Goal: Task Accomplishment & Management: Complete application form

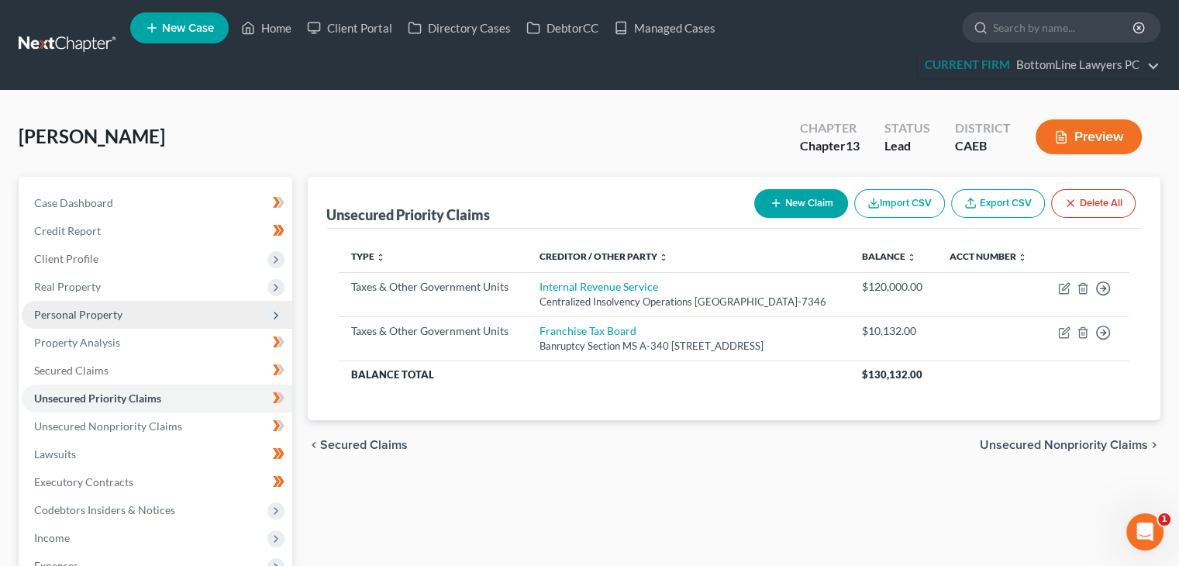
click at [177, 320] on span "Personal Property" at bounding box center [157, 315] width 270 height 28
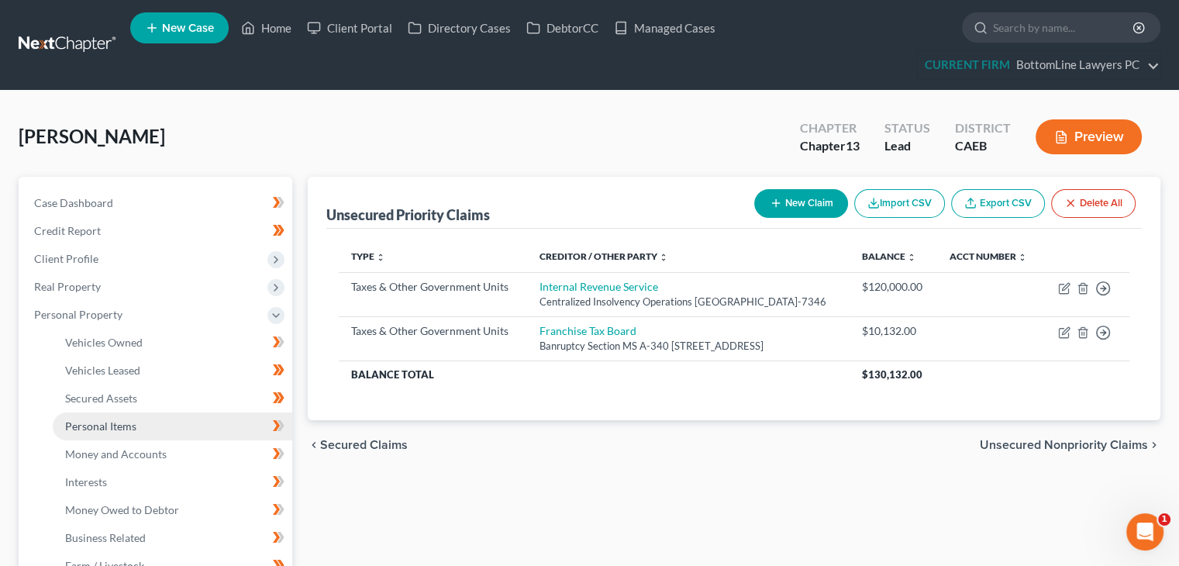
click at [137, 424] on link "Personal Items" at bounding box center [172, 426] width 239 height 28
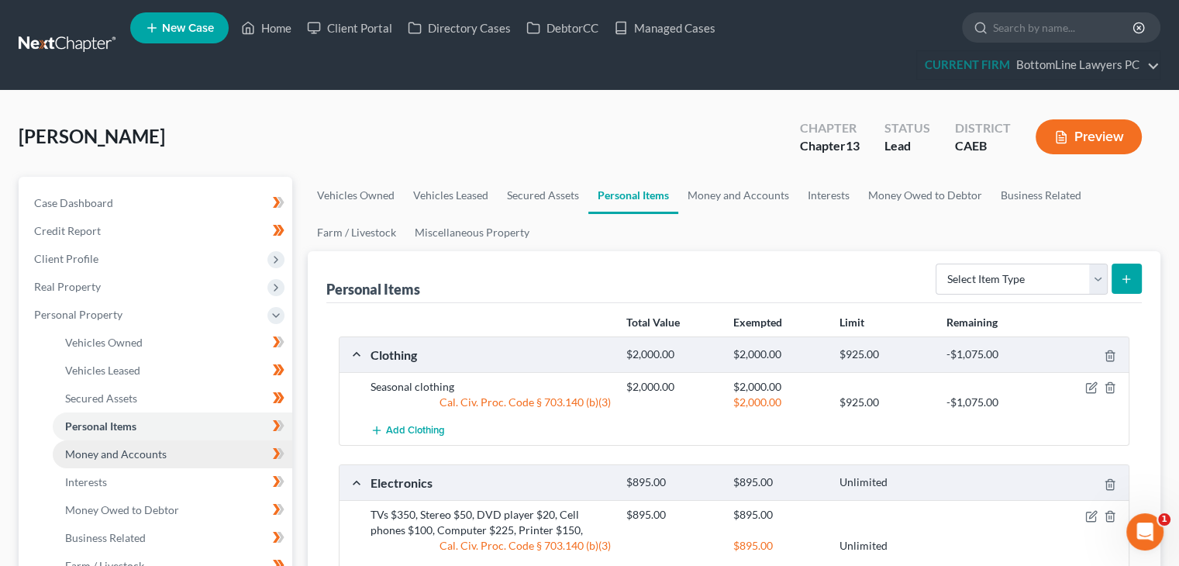
click at [131, 452] on span "Money and Accounts" at bounding box center [116, 453] width 102 height 13
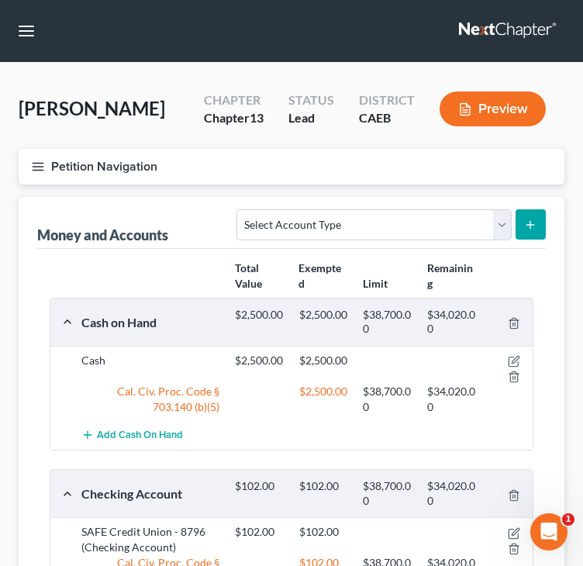
click at [62, 162] on button "Petition Navigation" at bounding box center [292, 167] width 546 height 36
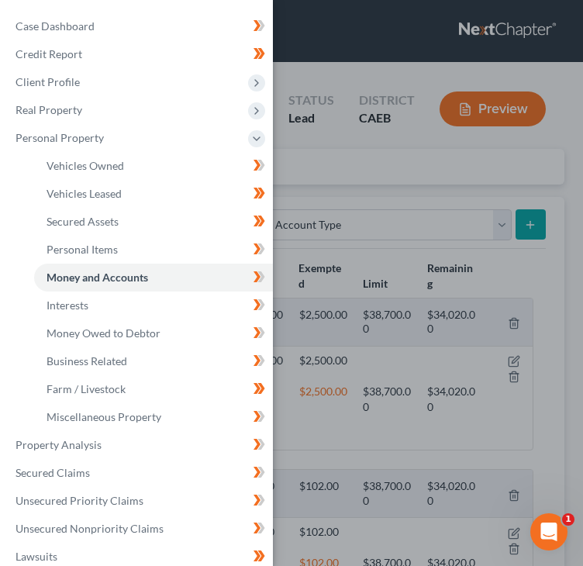
click at [371, 67] on div "Case Dashboard Payments Invoices Payments Payments Credit Report Client Profile" at bounding box center [291, 283] width 583 height 566
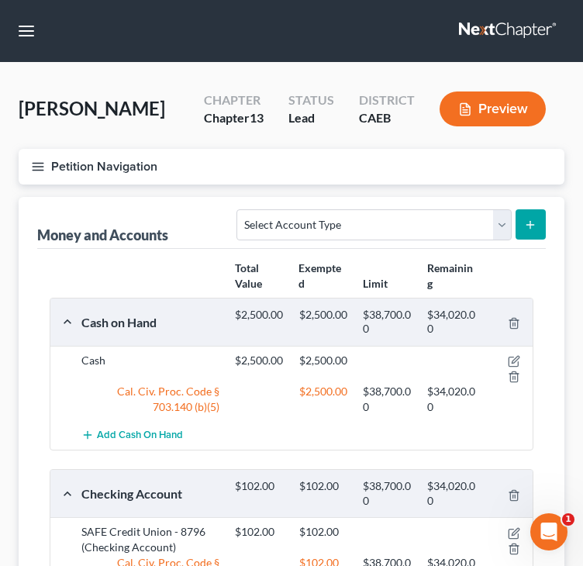
click at [33, 164] on icon "button" at bounding box center [38, 167] width 14 height 14
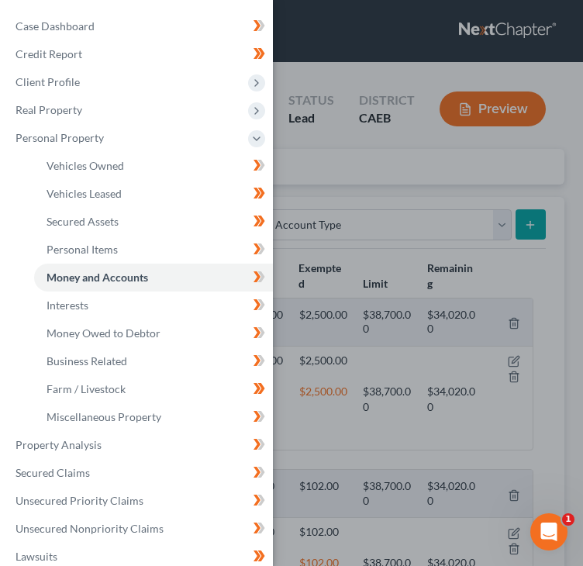
click at [408, 53] on div "Case Dashboard Payments Invoices Payments Payments Credit Report Client Profile" at bounding box center [291, 283] width 583 height 566
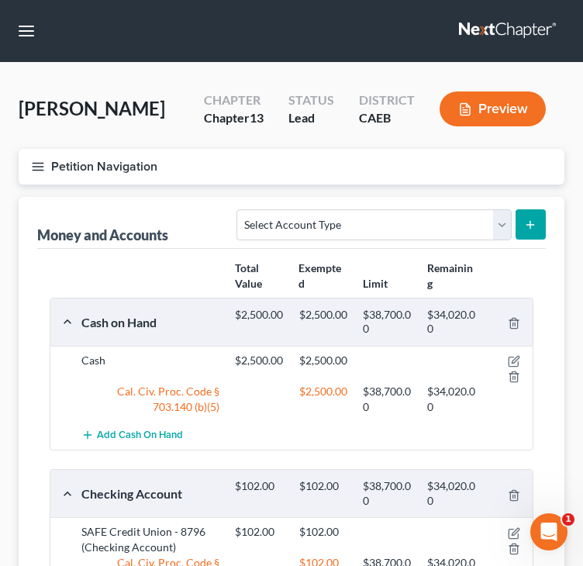
click at [40, 170] on line "button" at bounding box center [38, 170] width 11 height 0
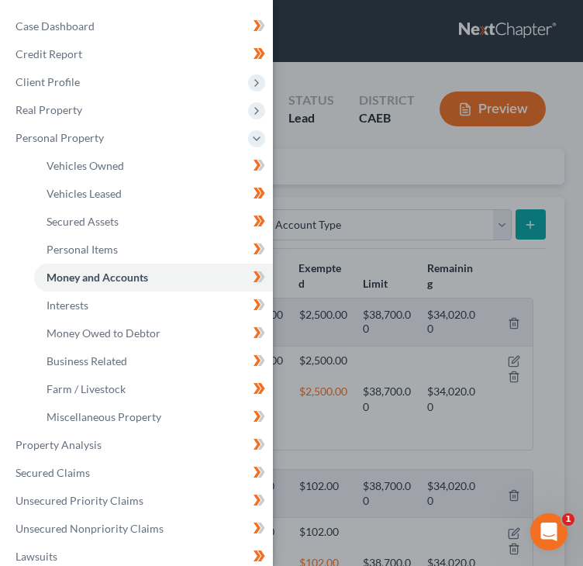
click at [391, 57] on div "Case Dashboard Payments Invoices Payments Payments Credit Report Client Profile" at bounding box center [291, 283] width 583 height 566
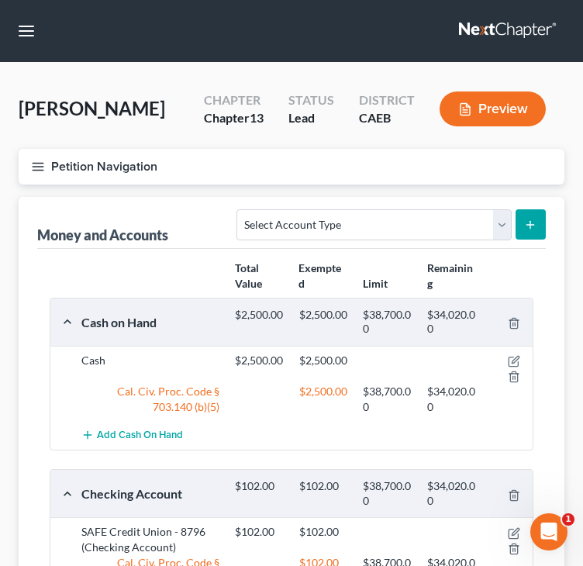
click at [360, 47] on nav "Home New Case Client Portal Directory Cases DebtorCC Managed Cases BottomLine L…" at bounding box center [291, 31] width 583 height 62
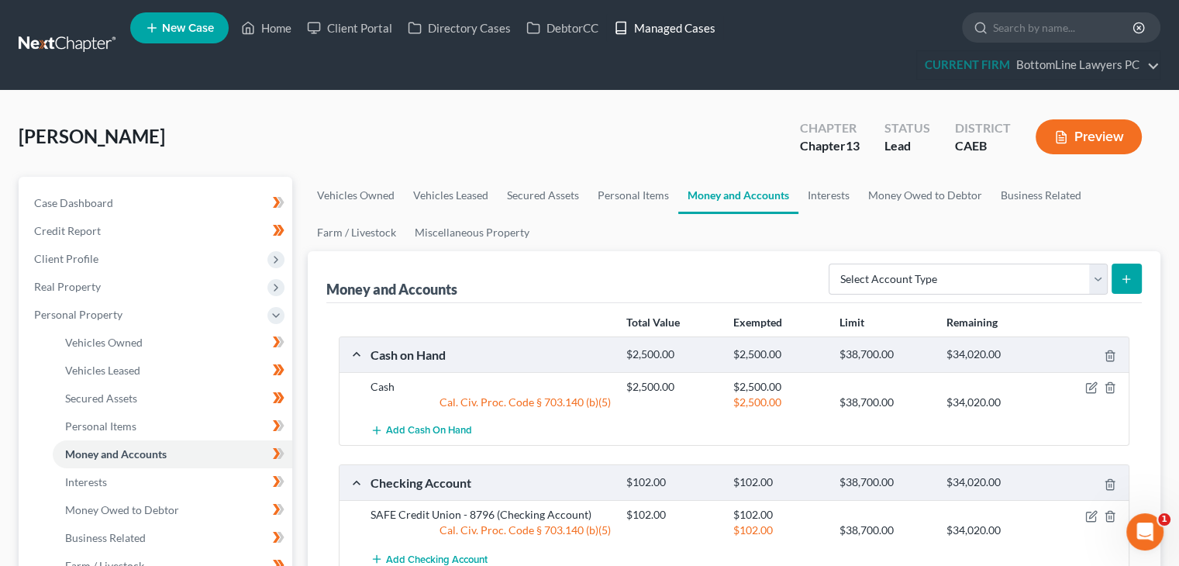
click at [697, 34] on link "Managed Cases" at bounding box center [664, 28] width 117 height 28
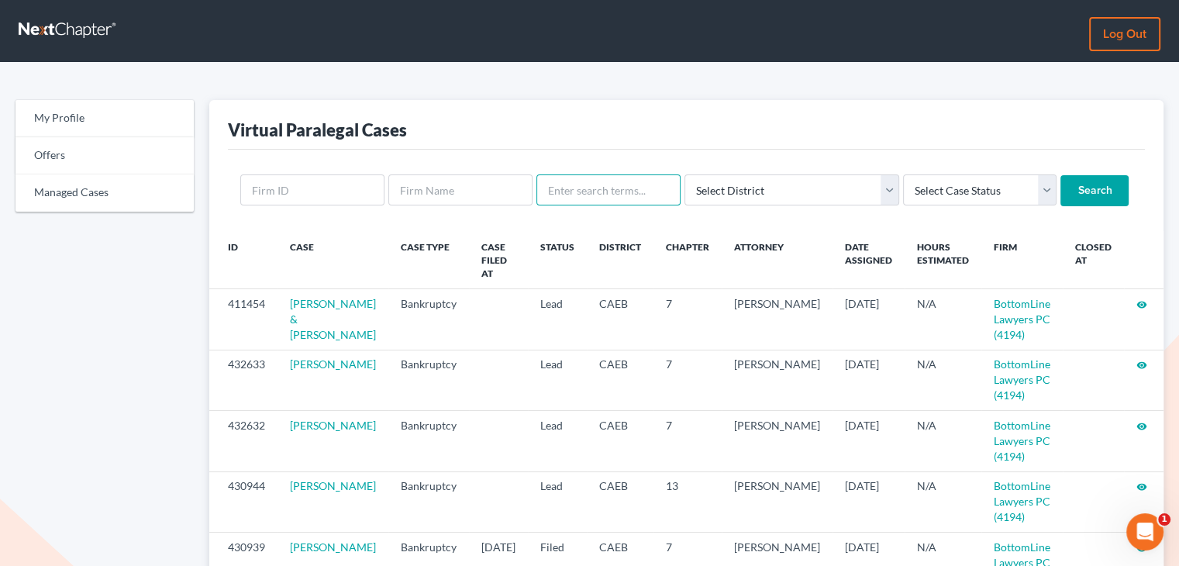
click at [577, 195] on input "text" at bounding box center [608, 189] width 144 height 31
click at [573, 193] on input "text" at bounding box center [608, 189] width 144 height 31
type input "tessa"
click at [1060, 175] on input "Search" at bounding box center [1094, 190] width 68 height 31
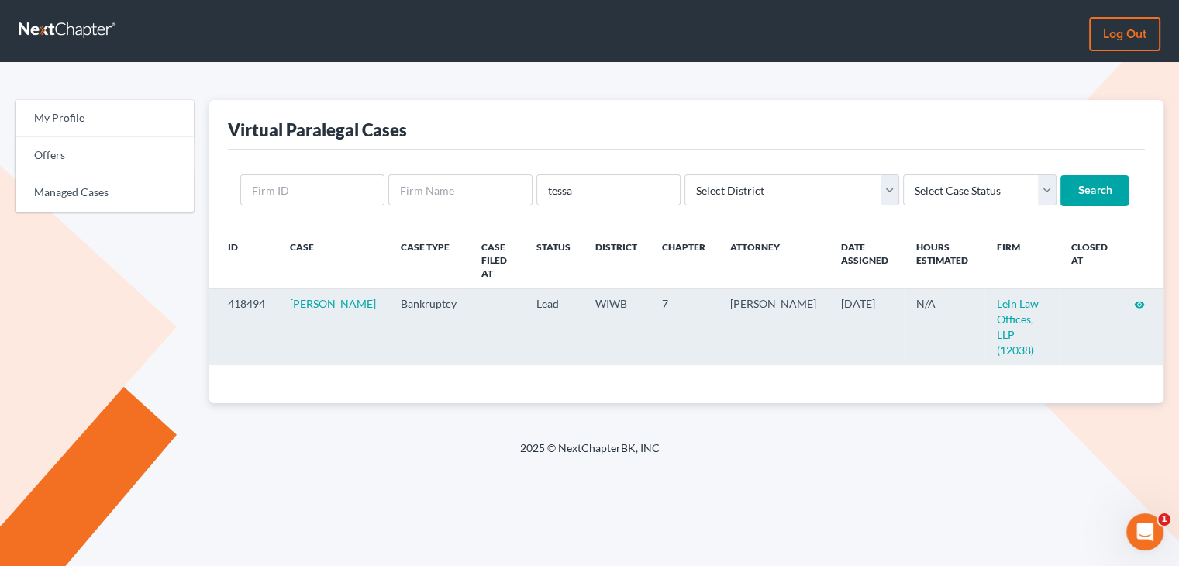
click at [1141, 299] on icon "visibility" at bounding box center [1139, 304] width 11 height 11
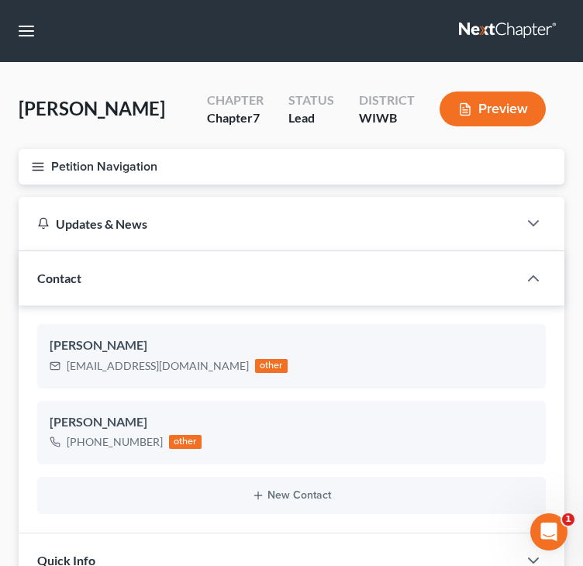
scroll to position [202, 0]
click at [46, 166] on button "Petition Navigation" at bounding box center [292, 167] width 546 height 36
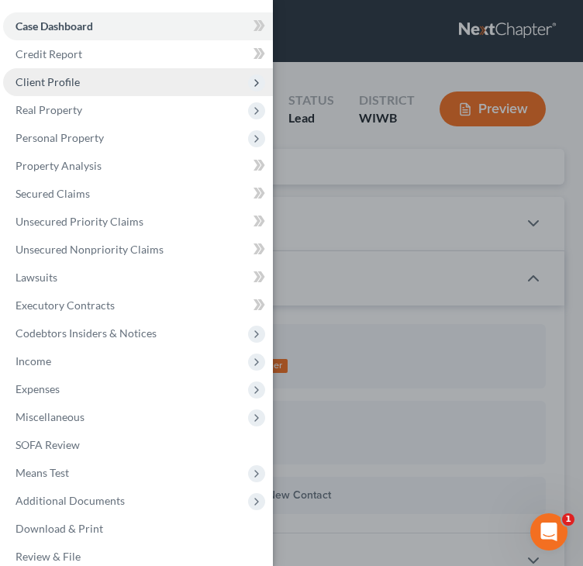
click at [77, 84] on span "Client Profile" at bounding box center [138, 82] width 270 height 28
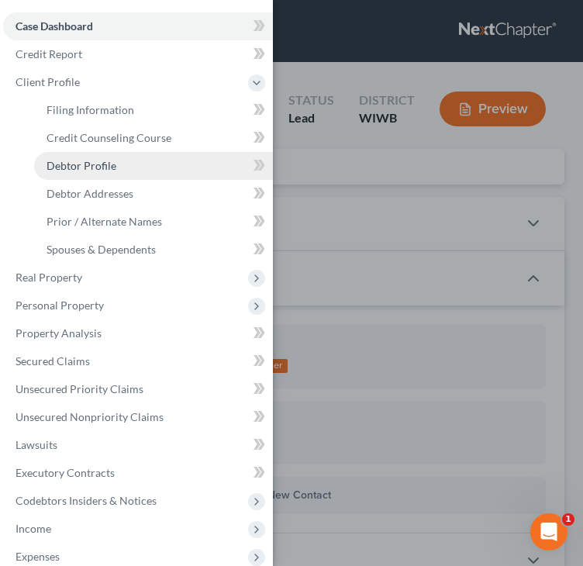
click at [71, 166] on span "Debtor Profile" at bounding box center [81, 165] width 70 height 13
select select "3"
select select "0"
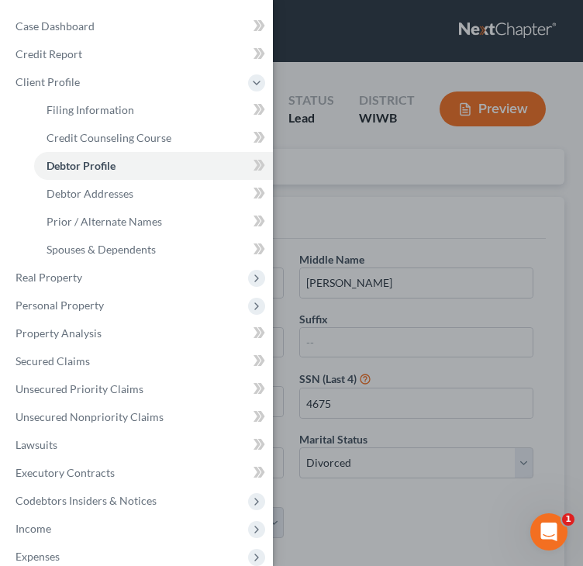
click at [346, 170] on div "Case Dashboard Payments Invoices Payments Payments Credit Report Client Profile" at bounding box center [291, 283] width 583 height 566
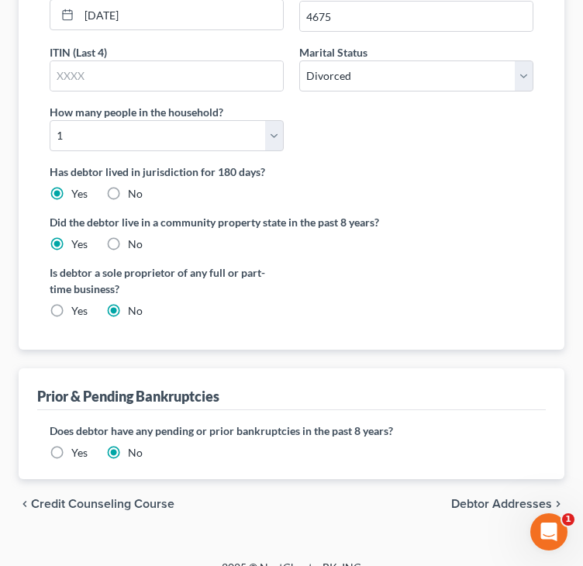
scroll to position [387, 0]
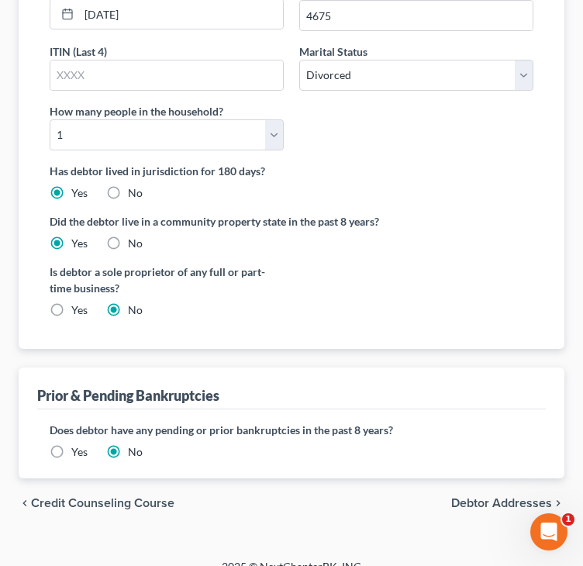
click at [463, 498] on span "Debtor Addresses" at bounding box center [501, 503] width 101 height 12
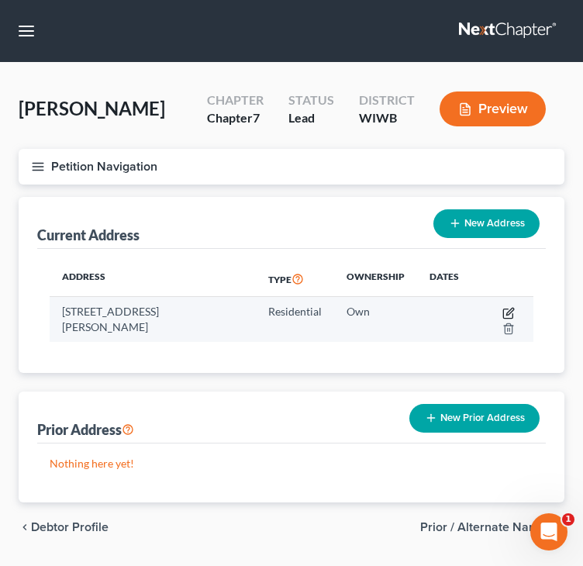
click at [508, 309] on icon "button" at bounding box center [508, 313] width 12 height 12
select select "52"
select select "15"
select select "0"
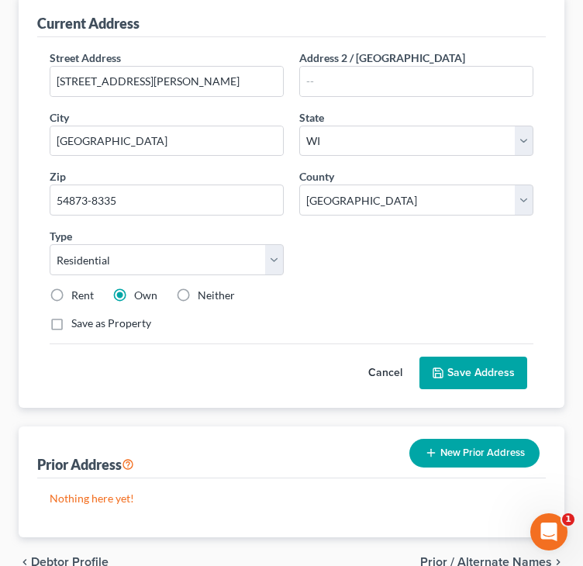
scroll to position [124, 0]
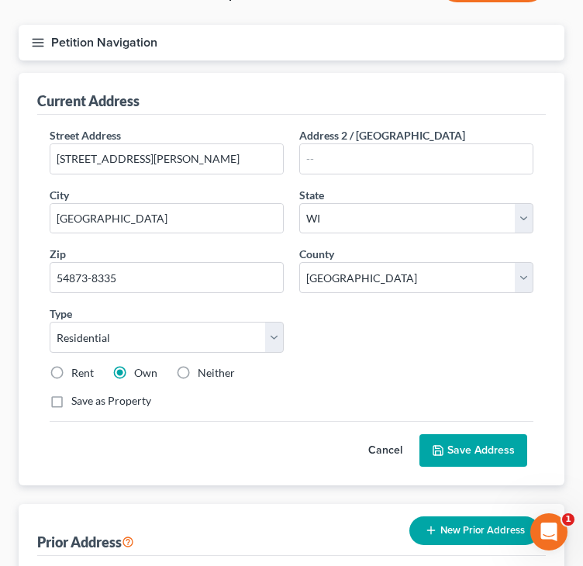
click at [397, 449] on button "Cancel" at bounding box center [385, 450] width 68 height 31
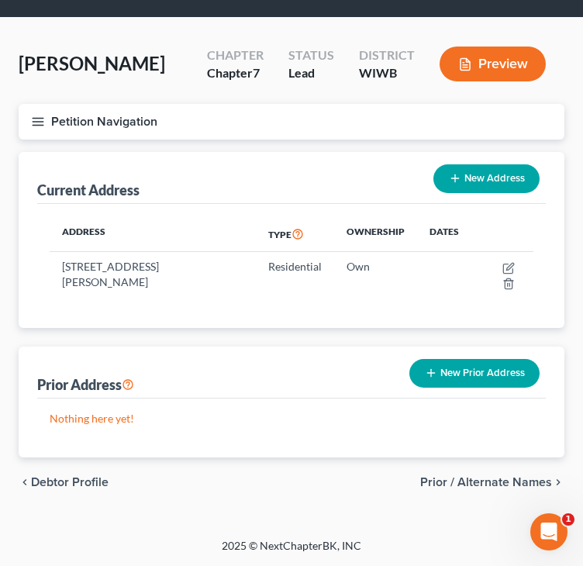
scroll to position [43, 0]
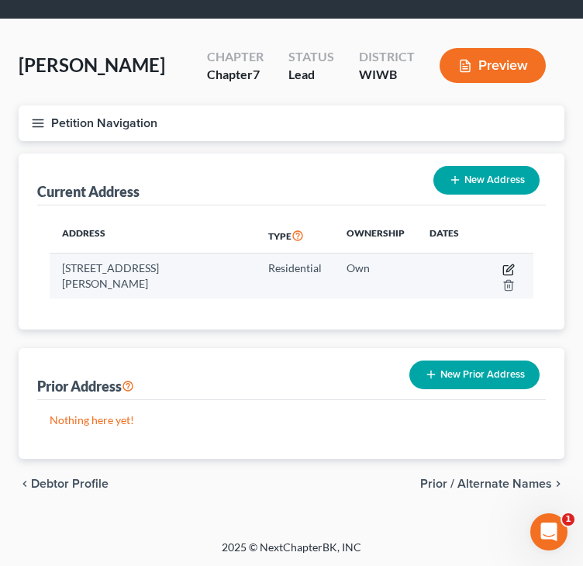
click at [511, 265] on icon "button" at bounding box center [508, 269] width 12 height 12
select select "52"
select select "15"
select select "0"
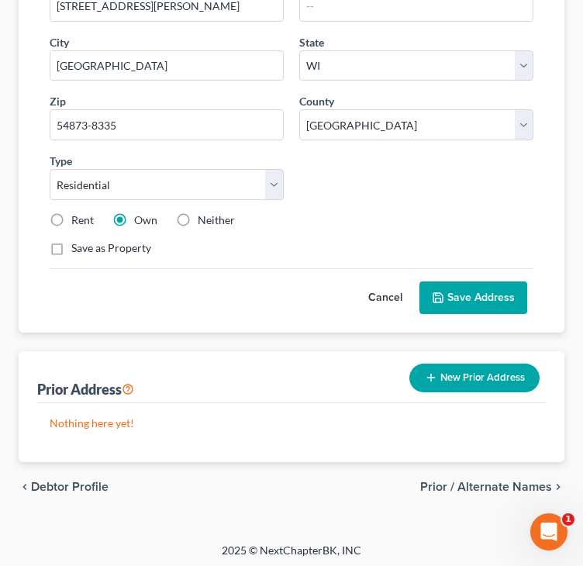
scroll to position [279, 0]
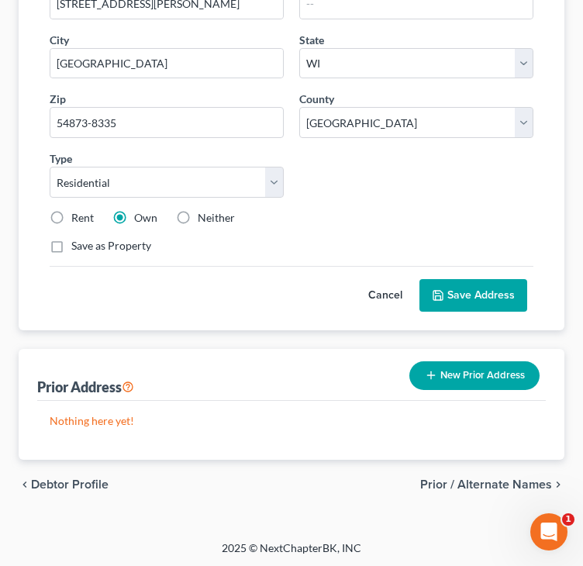
click at [464, 480] on span "Prior / Alternate Names" at bounding box center [486, 484] width 132 height 12
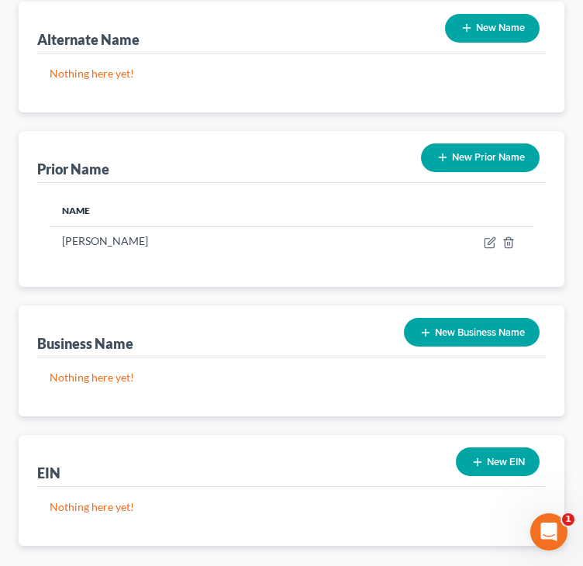
scroll to position [232, 0]
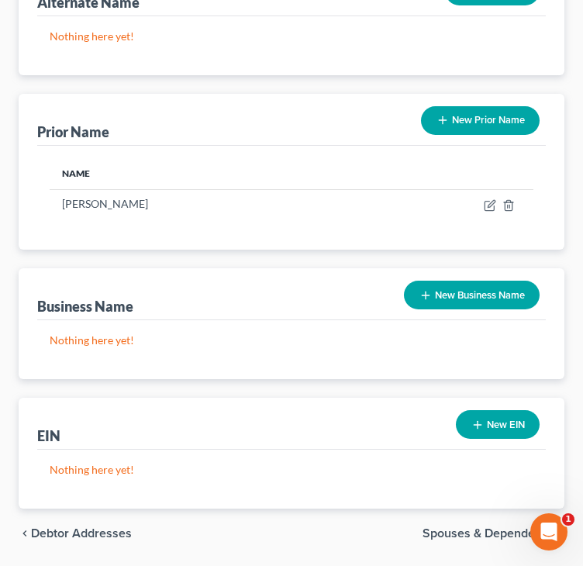
click at [459, 533] on span "Spouses & Dependents" at bounding box center [486, 533] width 129 height 12
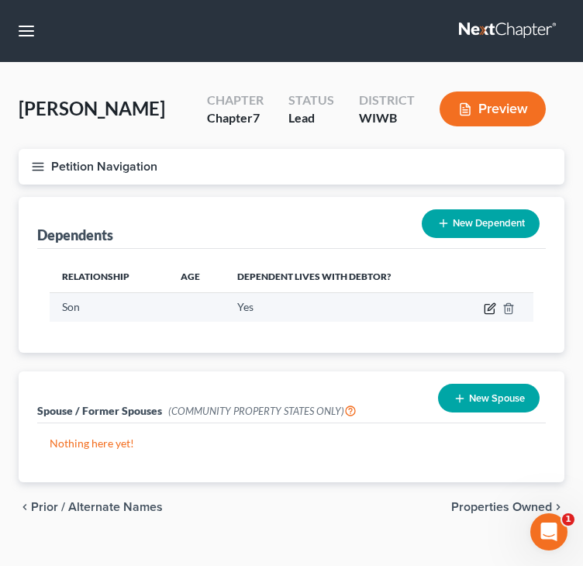
click at [490, 307] on icon "button" at bounding box center [490, 308] width 12 height 12
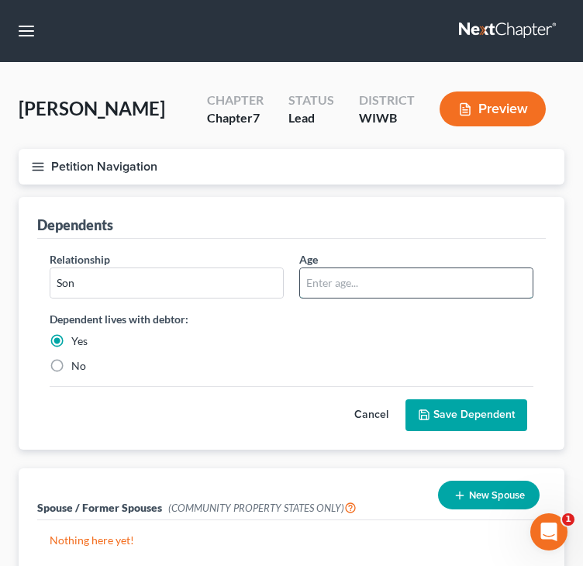
click at [361, 283] on input "text" at bounding box center [416, 282] width 232 height 29
type input "6"
click at [461, 413] on button "Save Dependent" at bounding box center [466, 415] width 122 height 33
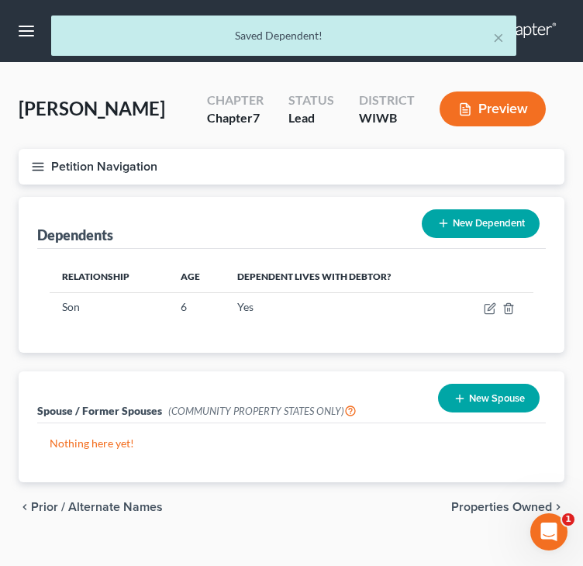
click at [479, 220] on button "New Dependent" at bounding box center [481, 223] width 118 height 29
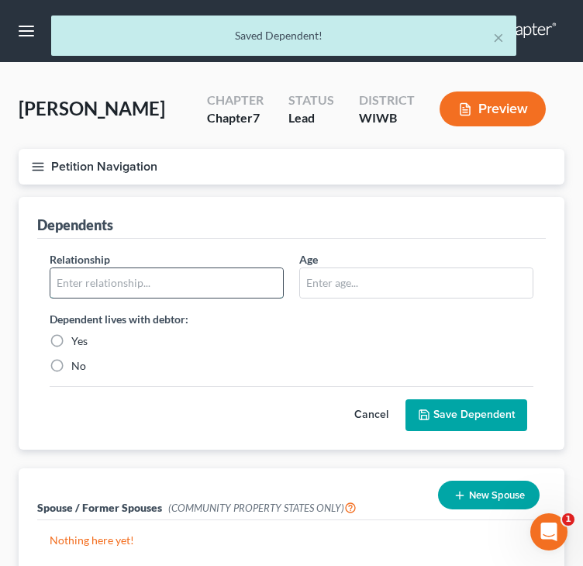
click at [139, 277] on input "text" at bounding box center [166, 282] width 232 height 29
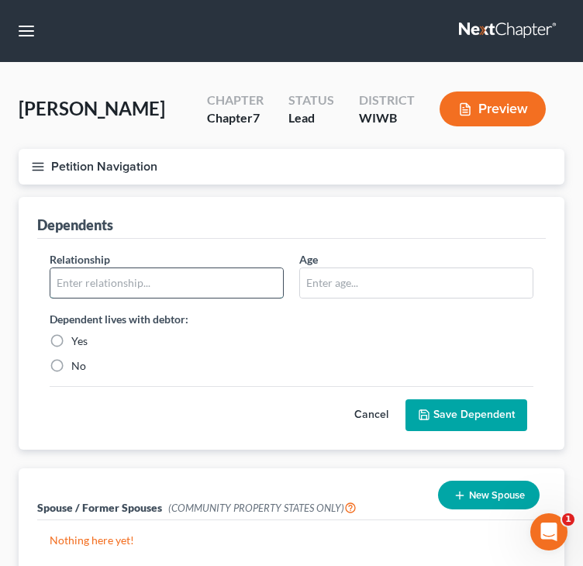
type input "Daughter"
click at [399, 272] on input "text" at bounding box center [416, 282] width 232 height 29
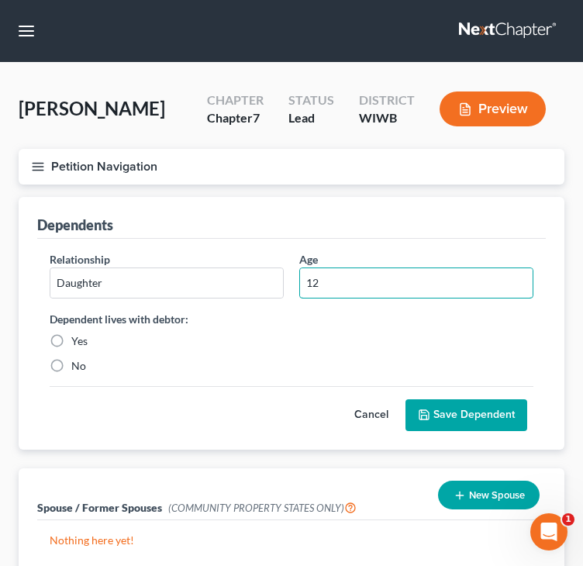
type input "12"
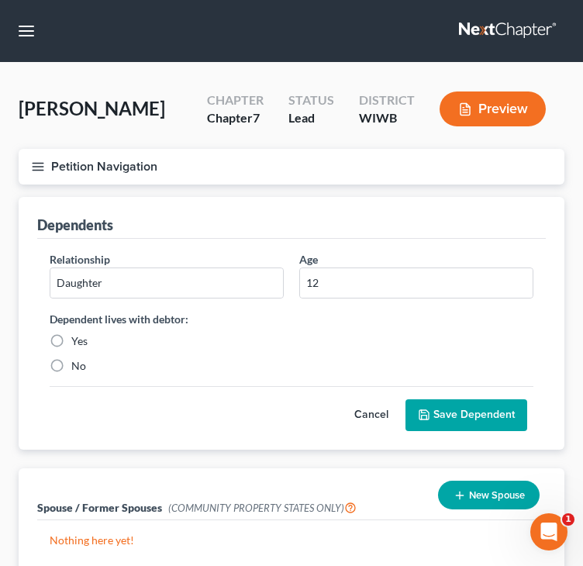
click at [71, 340] on div "Yes" at bounding box center [167, 340] width 234 height 15
click at [82, 333] on label "Yes" at bounding box center [79, 340] width 16 height 15
click at [82, 333] on input "Yes" at bounding box center [82, 338] width 10 height 10
radio input "true"
click at [446, 411] on button "Save Dependent" at bounding box center [466, 415] width 122 height 33
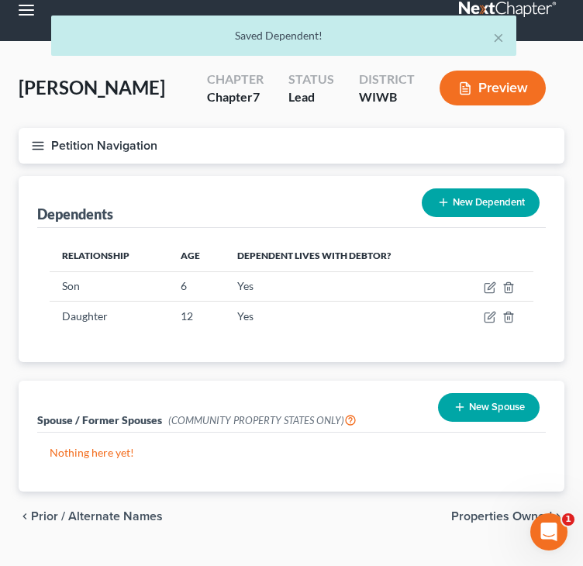
scroll to position [53, 0]
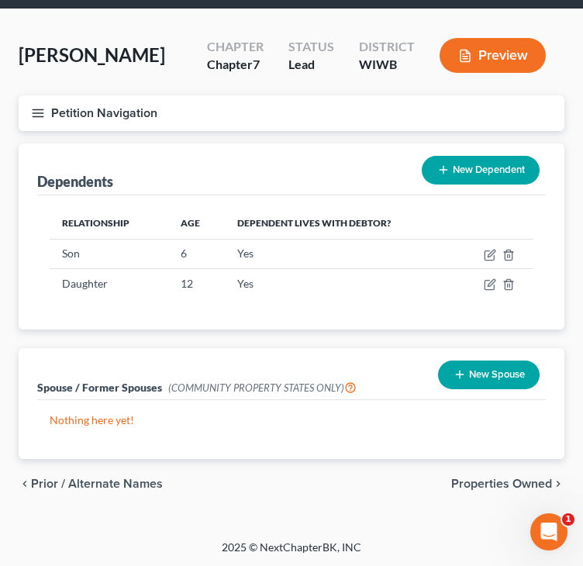
click at [467, 481] on span "Properties Owned" at bounding box center [501, 483] width 101 height 12
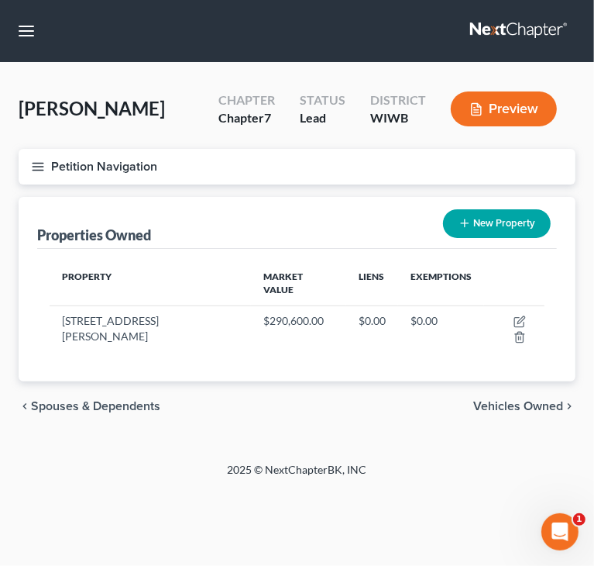
click at [517, 400] on span "Vehicles Owned" at bounding box center [518, 406] width 90 height 12
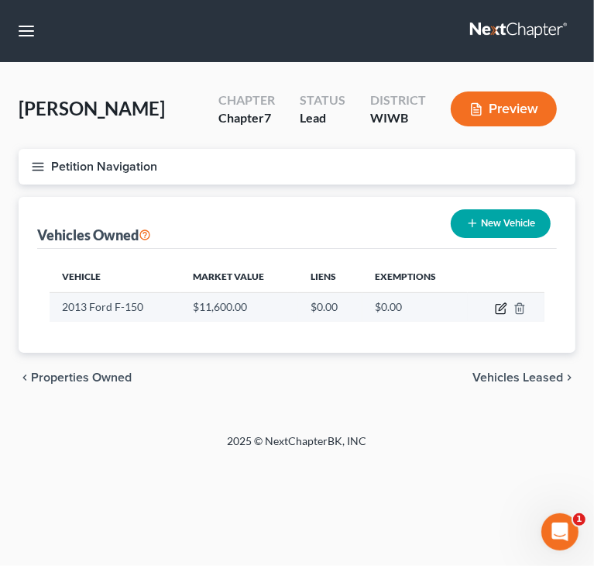
click at [499, 309] on icon "button" at bounding box center [502, 306] width 7 height 7
select select "1"
select select "13"
select select "2"
select select "0"
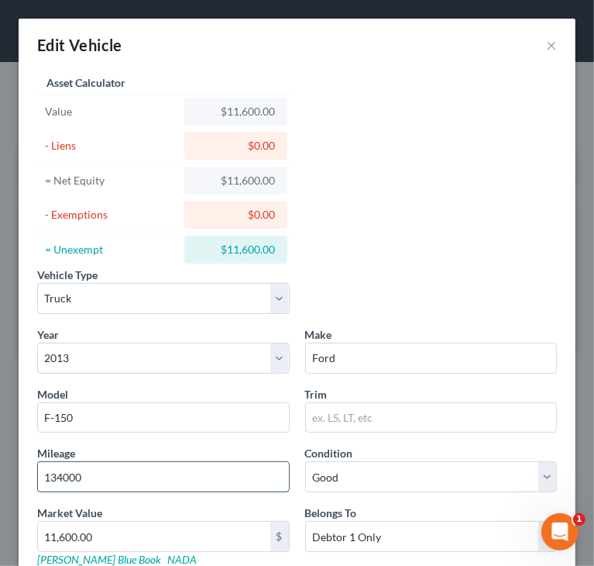
click at [67, 478] on input "134000" at bounding box center [163, 476] width 251 height 29
click at [64, 476] on input "134000" at bounding box center [163, 476] width 251 height 29
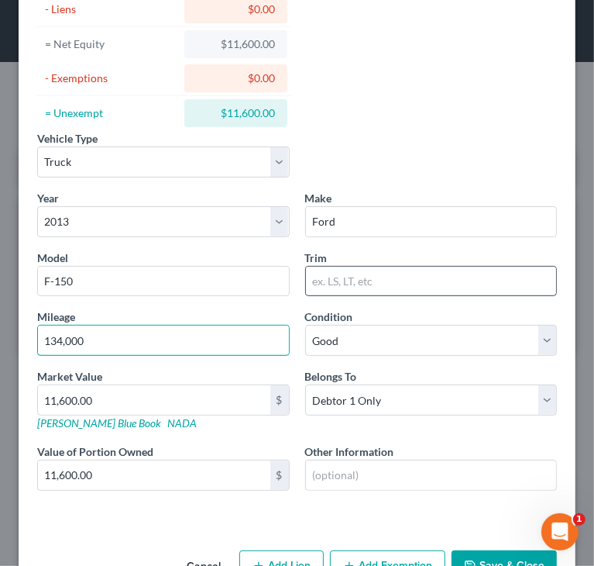
scroll to position [155, 0]
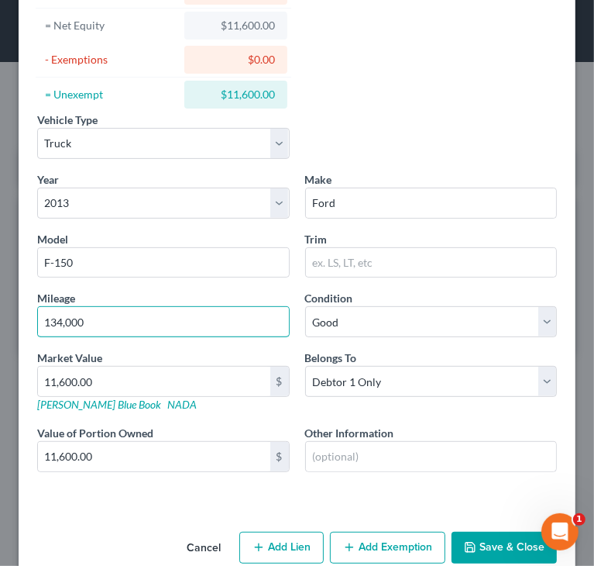
type input "134,000"
click at [59, 379] on input "11,600.00" at bounding box center [154, 381] width 232 height 29
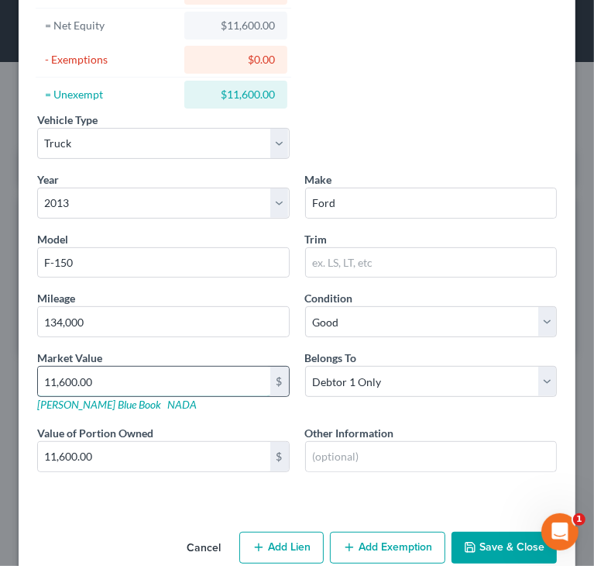
click at [62, 379] on input "11,600.00" at bounding box center [154, 381] width 232 height 29
type input "11,00.00"
type input "1,100.00"
click at [63, 380] on input "1,100.00" at bounding box center [154, 381] width 232 height 29
click at [58, 376] on input "1,100.00" at bounding box center [154, 381] width 232 height 29
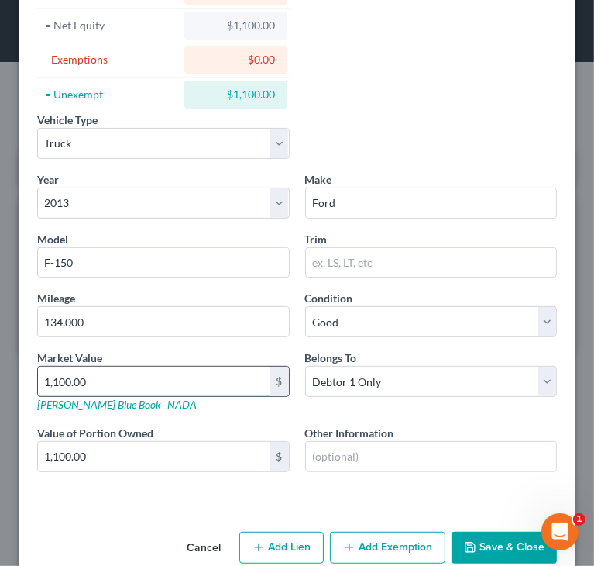
type input "1,1500.00"
type input "11,500.00"
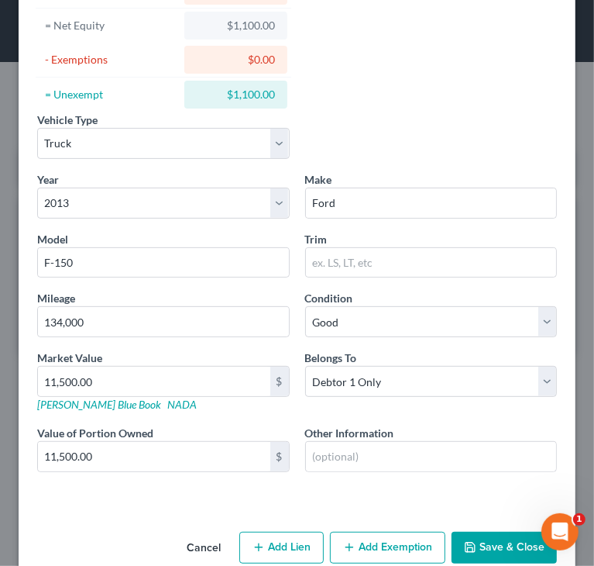
click at [453, 128] on div "Vehicle Type Select Automobile Truck Trailer Watercraft Aircraft Motor Home Atv…" at bounding box center [296, 142] width 535 height 60
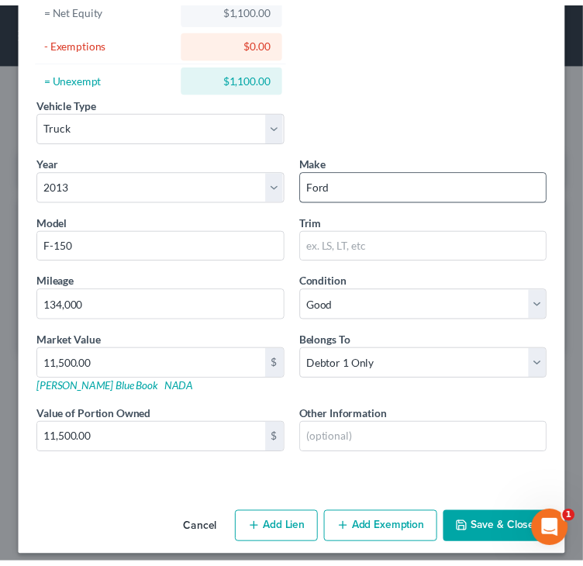
scroll to position [182, 0]
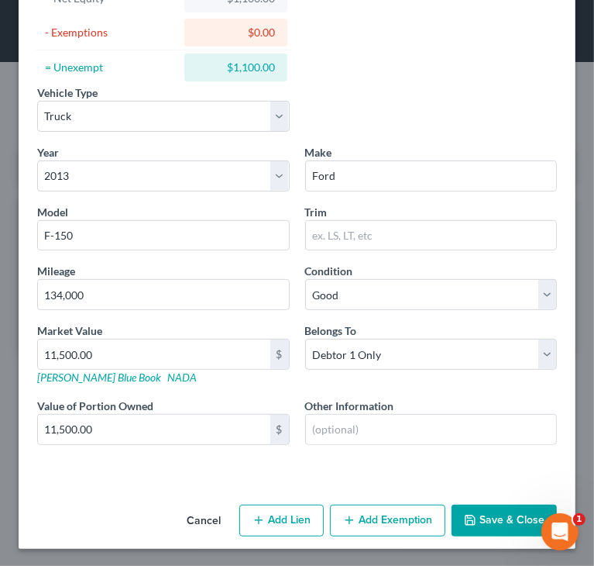
click at [495, 521] on button "Save & Close" at bounding box center [504, 520] width 105 height 33
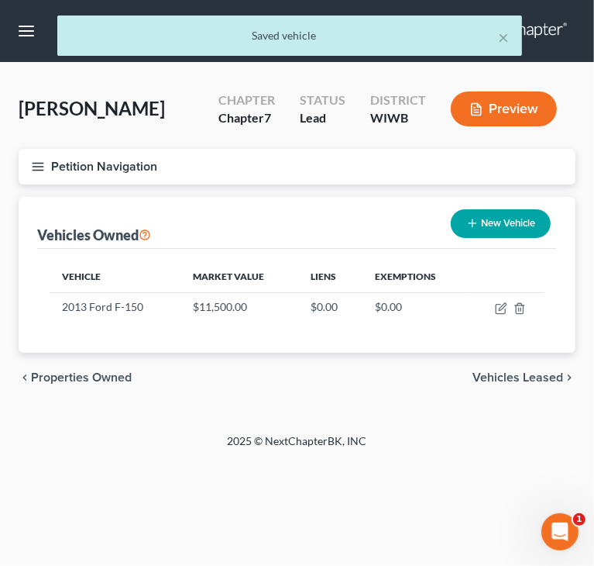
click at [515, 374] on span "Vehicles Leased" at bounding box center [518, 377] width 91 height 12
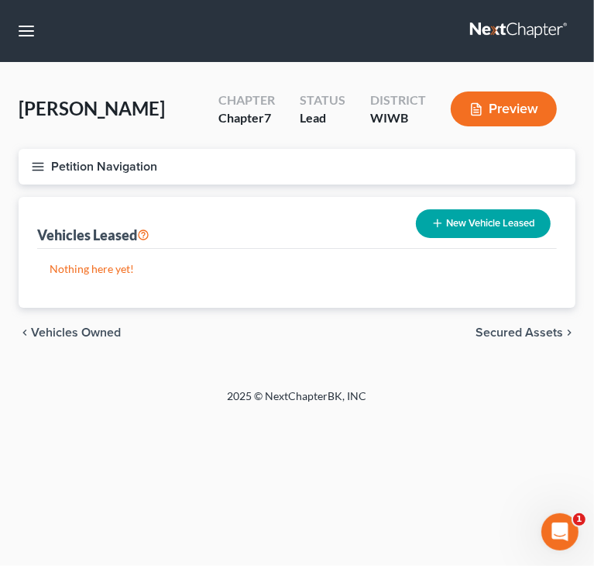
click at [518, 329] on span "Secured Assets" at bounding box center [520, 332] width 88 height 12
click at [507, 330] on span "Personal Items" at bounding box center [521, 332] width 83 height 12
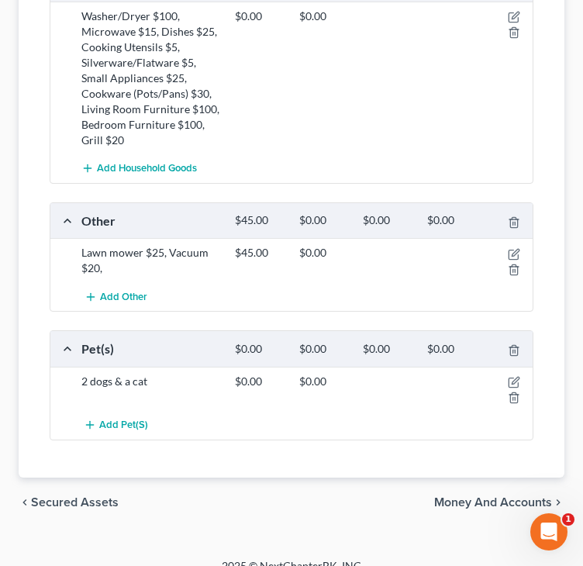
scroll to position [732, 0]
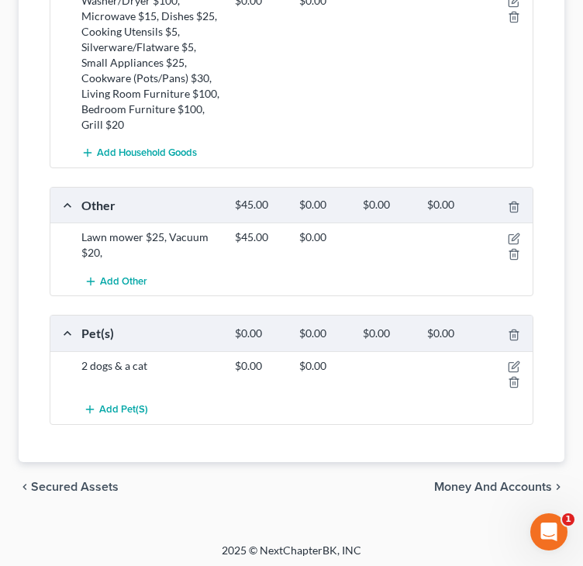
click at [464, 480] on span "Money and Accounts" at bounding box center [493, 486] width 118 height 12
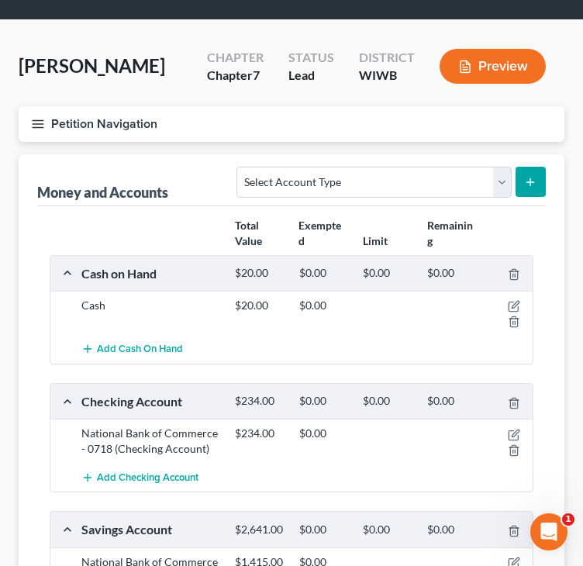
scroll to position [77, 0]
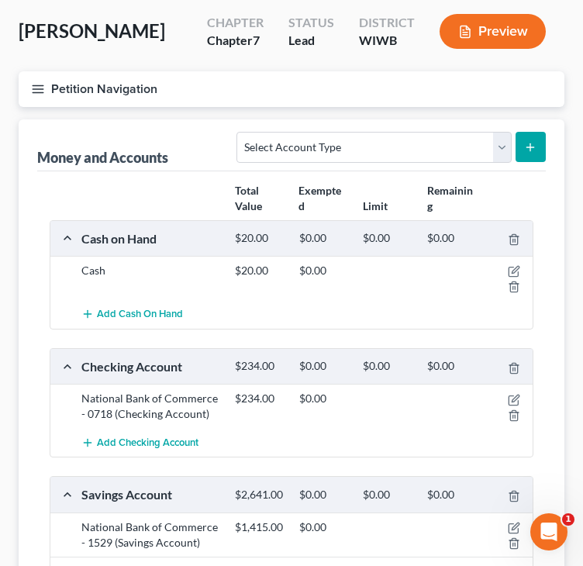
click at [40, 83] on icon "button" at bounding box center [38, 89] width 14 height 14
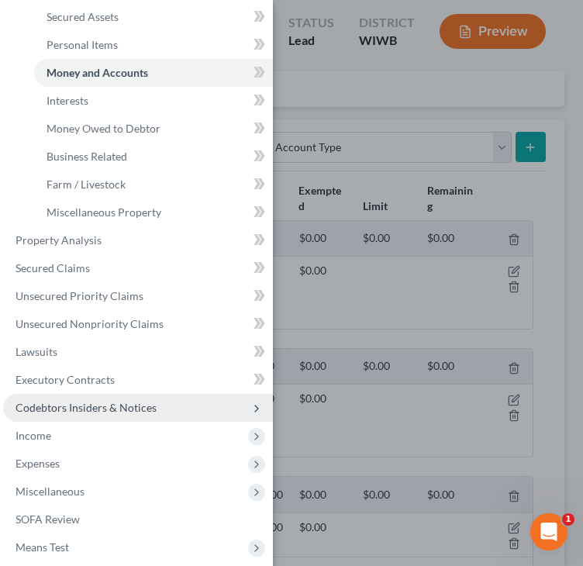
scroll to position [232, 0]
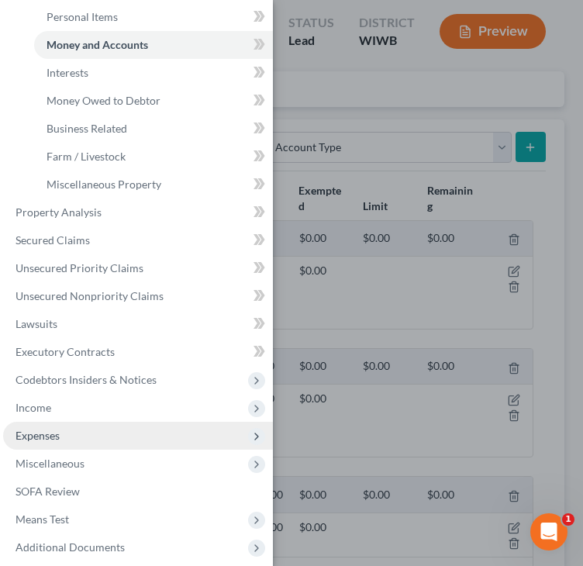
click at [57, 438] on span "Expenses" at bounding box center [37, 435] width 44 height 13
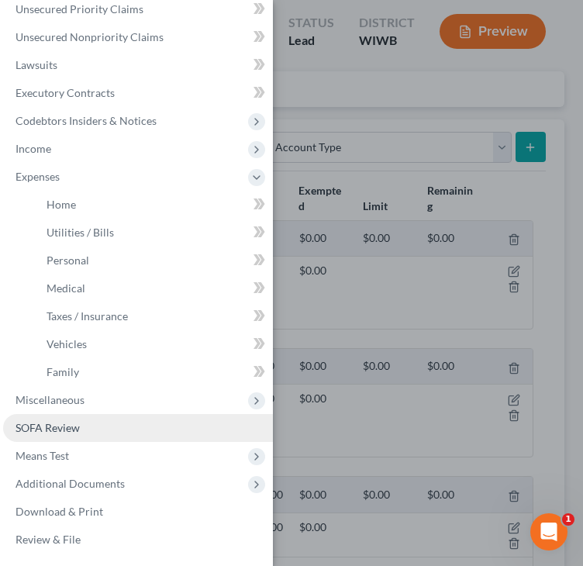
scroll to position [212, 0]
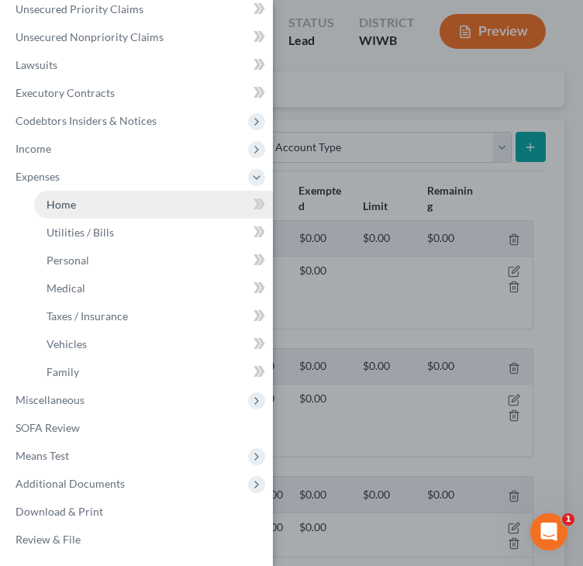
click at [64, 211] on link "Home" at bounding box center [153, 205] width 239 height 28
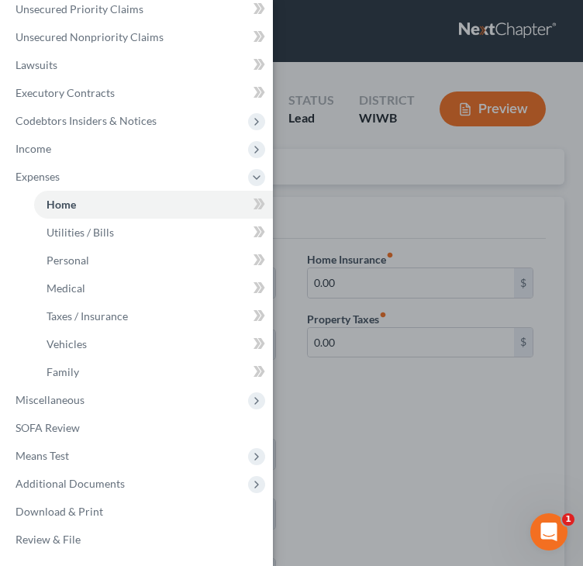
click at [358, 181] on div "Case Dashboard Payments Invoices Payments Payments Credit Report Client Profile" at bounding box center [291, 283] width 583 height 566
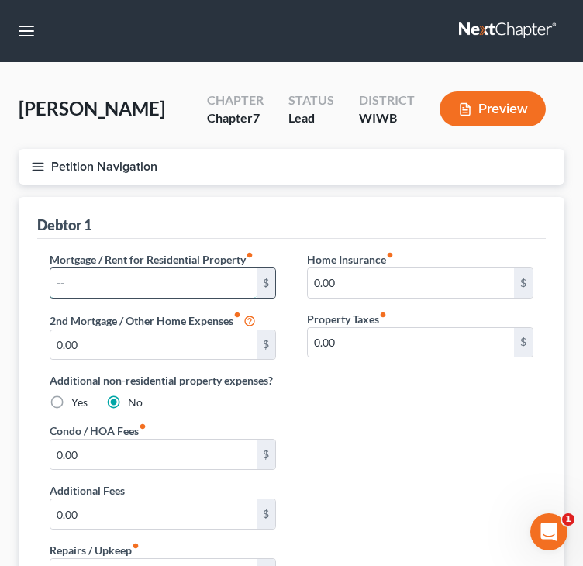
click at [198, 284] on input "text" at bounding box center [153, 282] width 206 height 29
click at [332, 391] on div "Home Insurance fiber_manual_record 0.00 $ Property Taxes fiber_manual_record 0.…" at bounding box center [419, 337] width 257 height 172
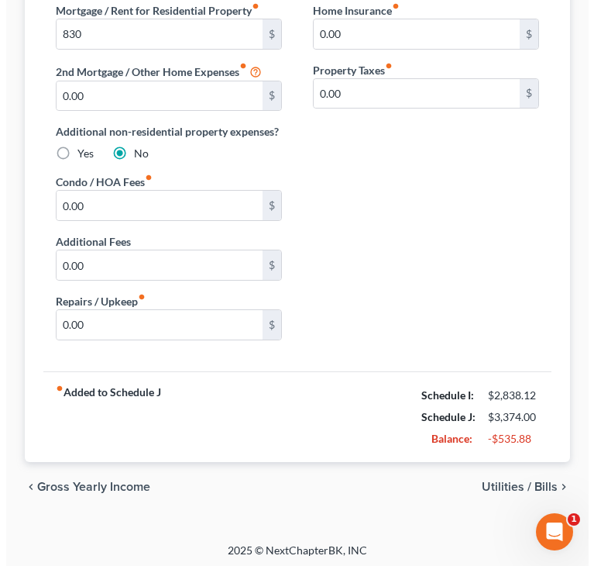
scroll to position [251, 0]
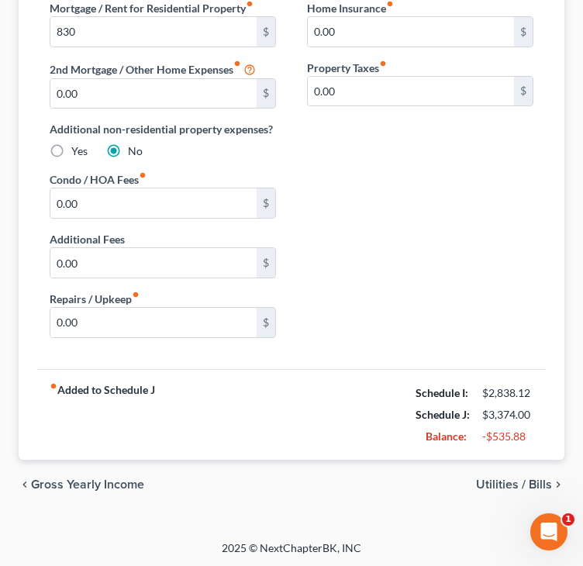
click at [114, 480] on span "Gross Yearly Income" at bounding box center [87, 484] width 113 height 12
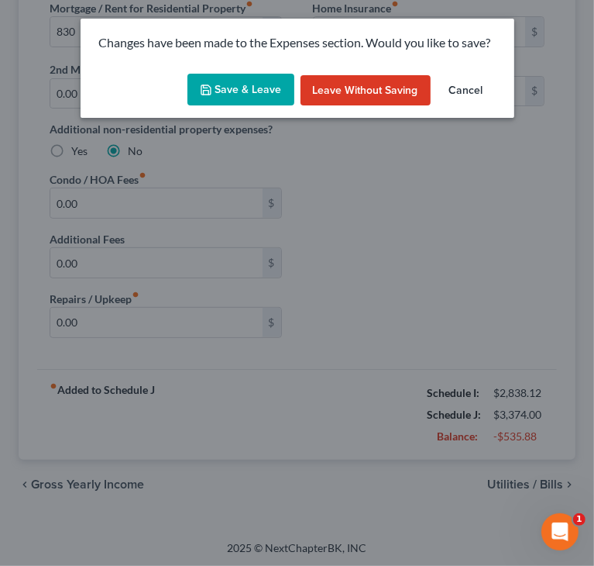
click at [255, 88] on button "Save & Leave" at bounding box center [241, 90] width 107 height 33
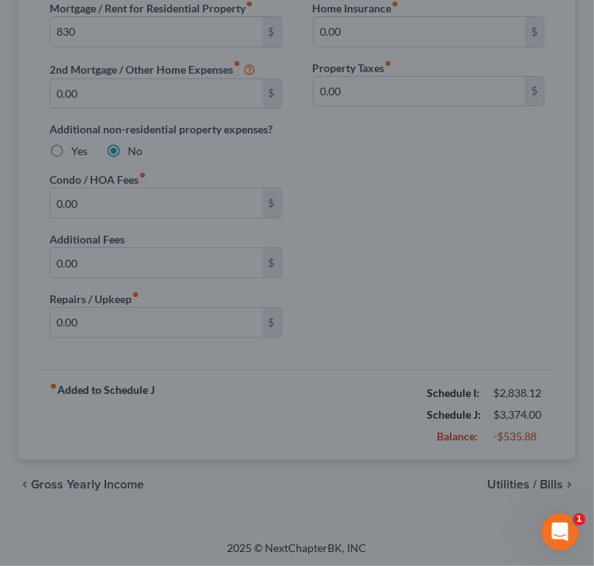
type input "830.00"
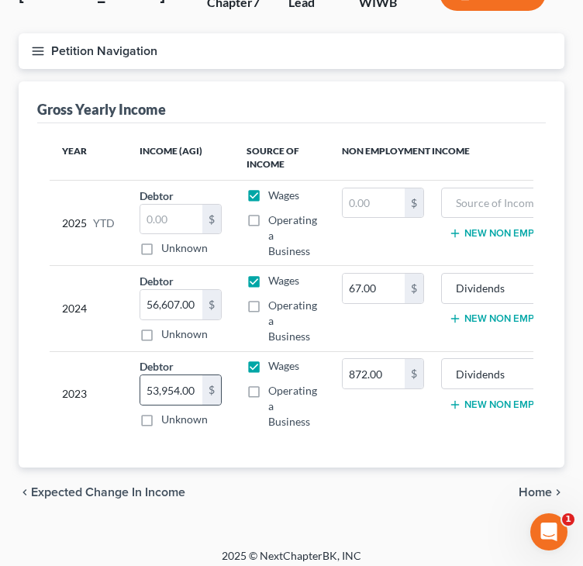
scroll to position [136, 0]
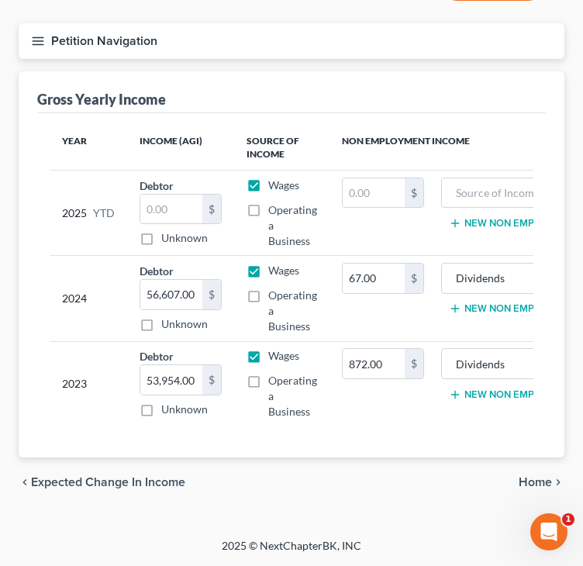
click at [143, 481] on span "Expected Change in Income" at bounding box center [108, 482] width 154 height 12
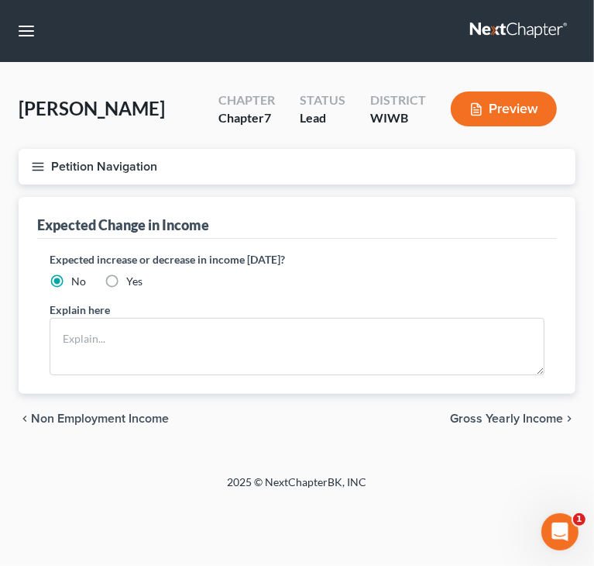
click at [122, 413] on span "Non Employment Income" at bounding box center [100, 418] width 138 height 12
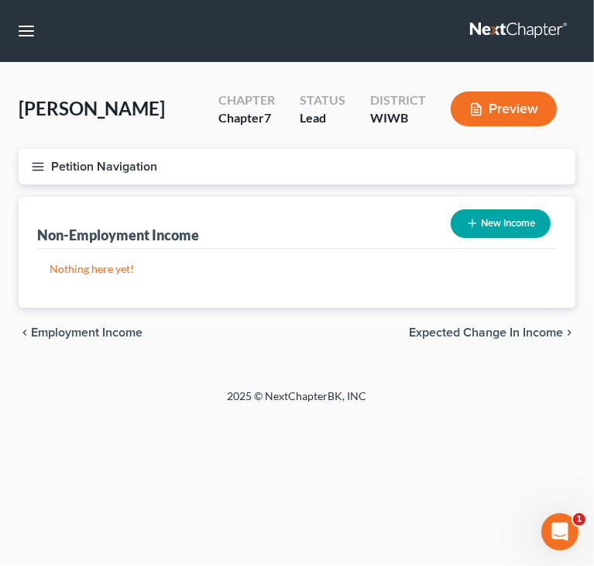
click at [101, 330] on span "Employment Income" at bounding box center [87, 332] width 112 height 12
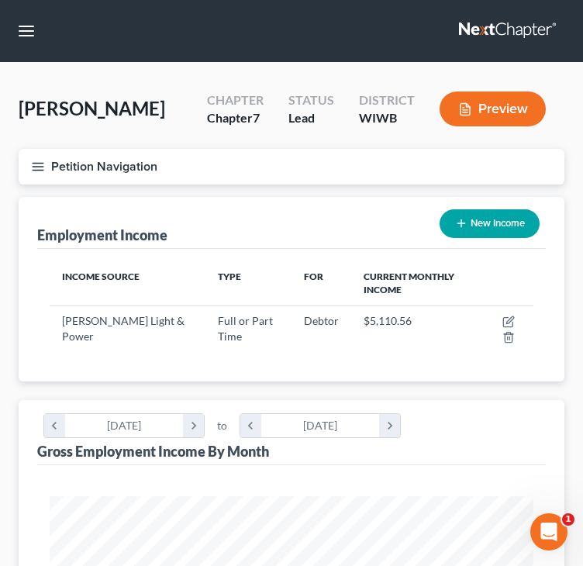
click at [42, 163] on icon "button" at bounding box center [38, 167] width 14 height 14
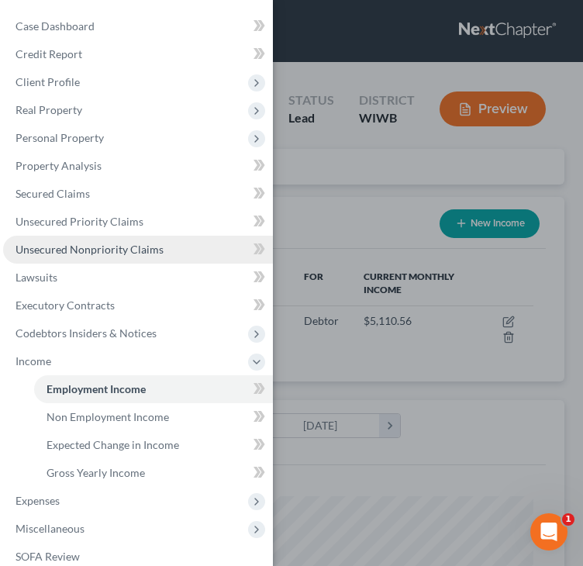
click at [97, 246] on span "Unsecured Nonpriority Claims" at bounding box center [89, 249] width 148 height 13
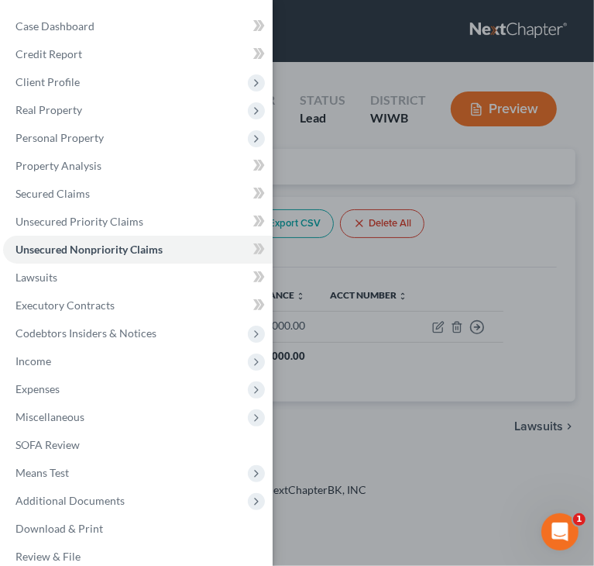
click at [486, 229] on div "Case Dashboard Payments Invoices Payments Payments Credit Report Client Profile" at bounding box center [297, 283] width 594 height 566
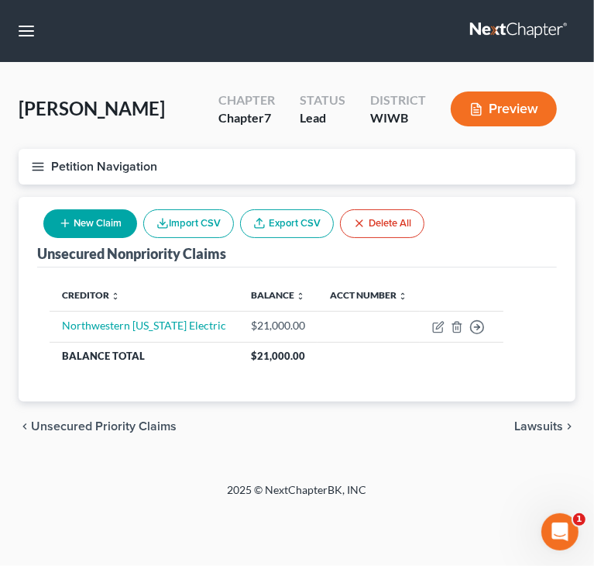
click at [105, 232] on button "New Claim" at bounding box center [90, 223] width 94 height 29
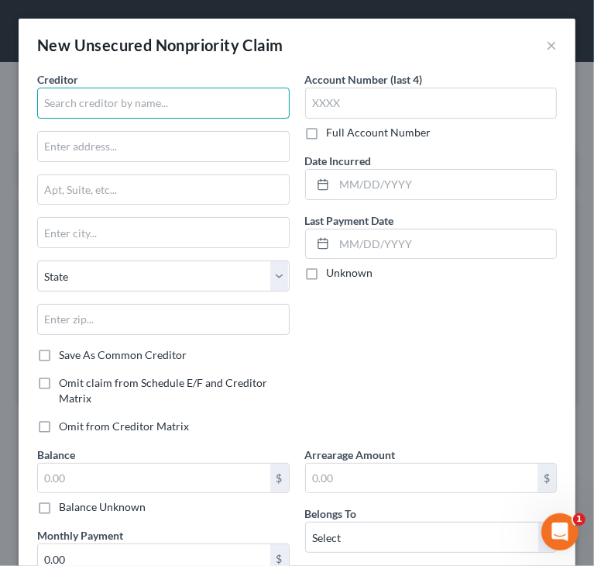
click at [168, 100] on input "text" at bounding box center [163, 103] width 253 height 31
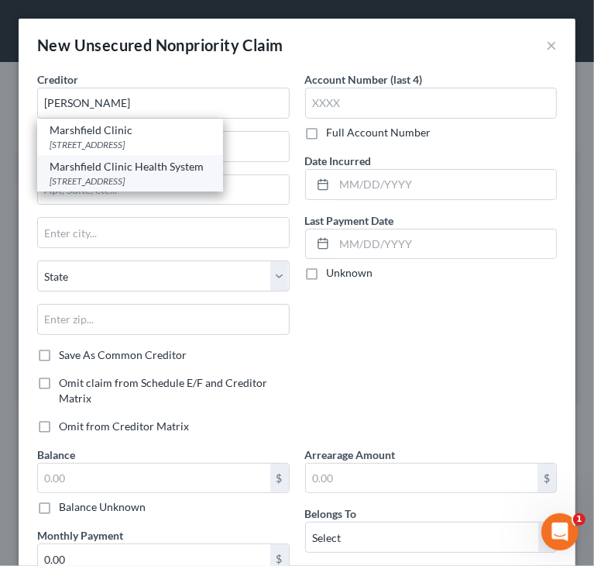
click at [105, 170] on div "Marshfield Clinic Health System" at bounding box center [130, 166] width 161 height 15
type input "Marshfield Clinic Health System"
type input "[STREET_ADDRESS]"
type input "Marshfield"
select select "52"
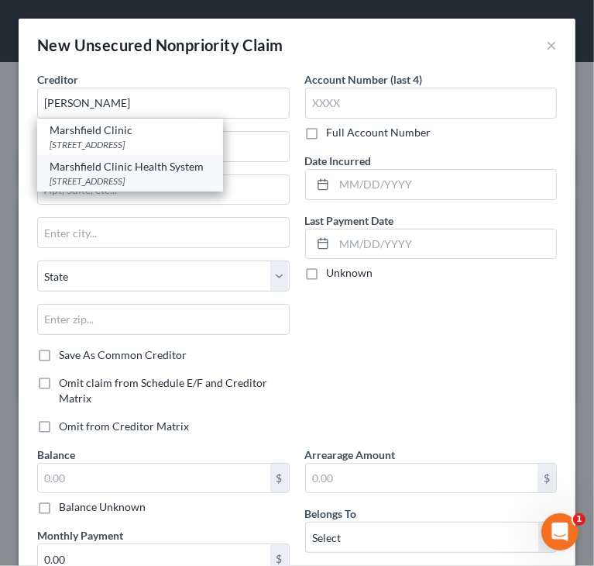
type input "54449"
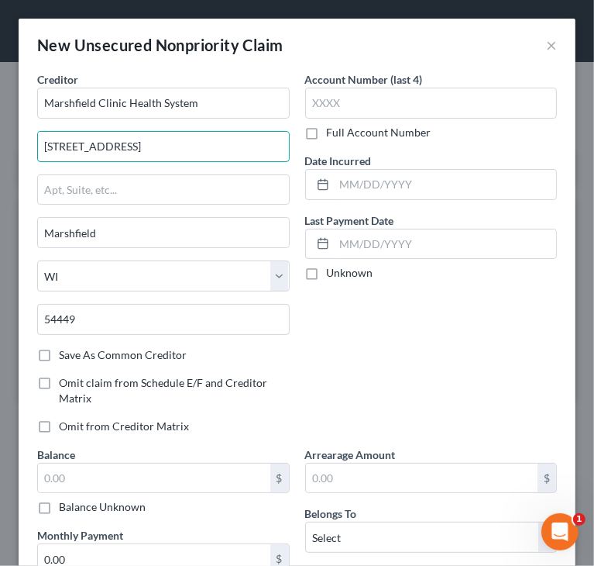
drag, startPoint x: 143, startPoint y: 144, endPoint x: -42, endPoint y: 143, distance: 185.2
click at [0, 143] on html "Home New Case Client Portal Directory Cases DebtorCC Managed Cases Lein Law Off…" at bounding box center [297, 283] width 594 height 566
click at [51, 140] on input "text" at bounding box center [163, 146] width 251 height 29
type input "Attn: Bankruptcy Dept"
click at [105, 181] on input "text" at bounding box center [163, 189] width 251 height 29
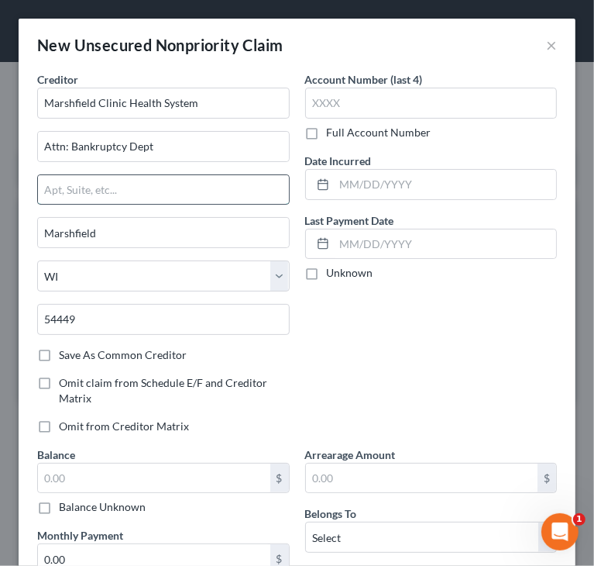
paste input "[STREET_ADDRESS]"
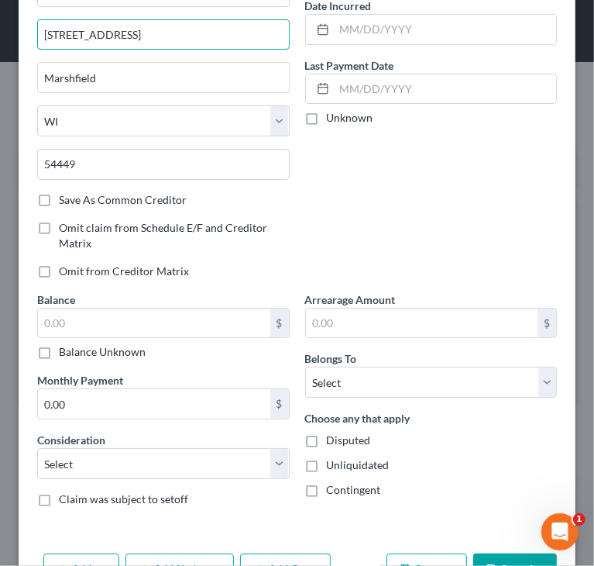
scroll to position [203, 0]
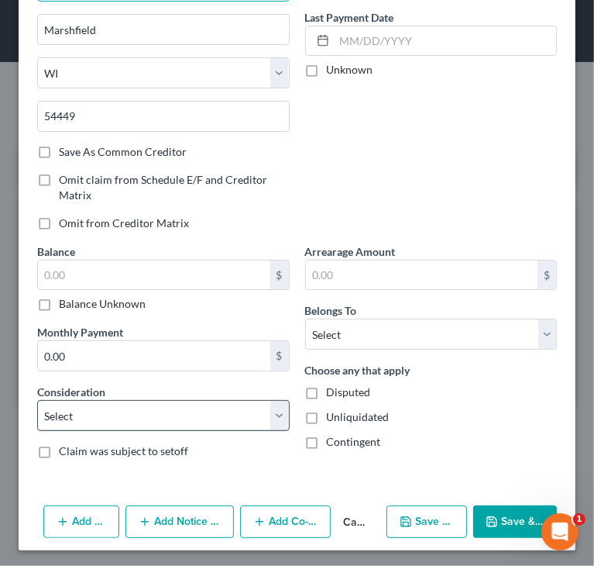
type input "[STREET_ADDRESS]"
click at [182, 415] on select "Select Cable / Satellite Services Collection Agency Credit Card Debt Debt Couns…" at bounding box center [163, 415] width 253 height 31
select select "9"
click at [37, 400] on select "Select Cable / Satellite Services Collection Agency Credit Card Debt Debt Couns…" at bounding box center [163, 415] width 253 height 31
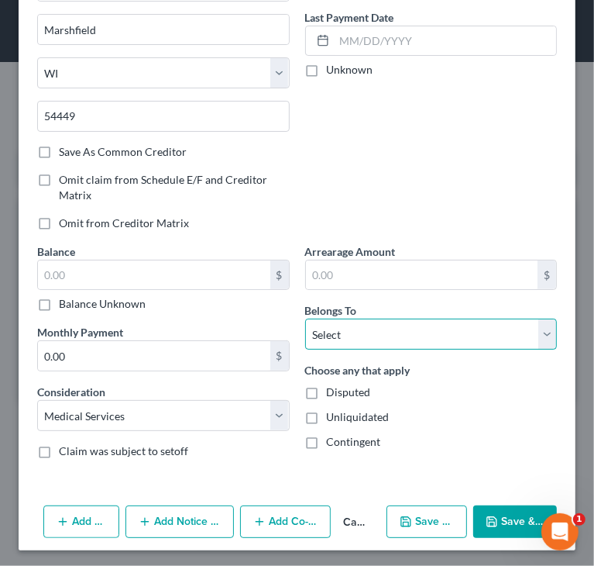
click at [350, 325] on select "Select Debtor 1 Only Debtor 2 Only Debtor 1 And Debtor 2 Only At Least One Of T…" at bounding box center [431, 334] width 253 height 31
select select "0"
click at [305, 319] on select "Select Debtor 1 Only Debtor 2 Only Debtor 1 And Debtor 2 Only At Least One Of T…" at bounding box center [431, 334] width 253 height 31
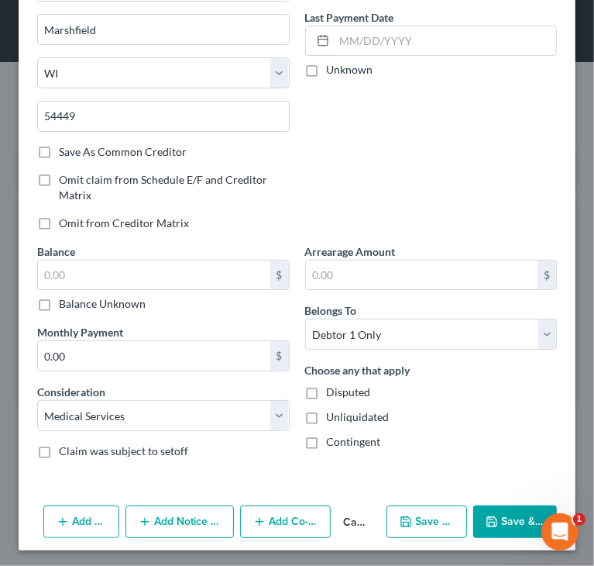
click at [493, 525] on button "Save & Close" at bounding box center [515, 521] width 84 height 33
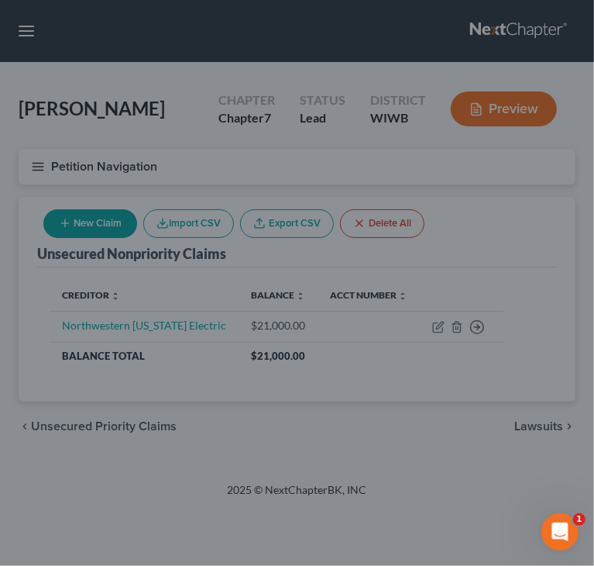
type input "0.00"
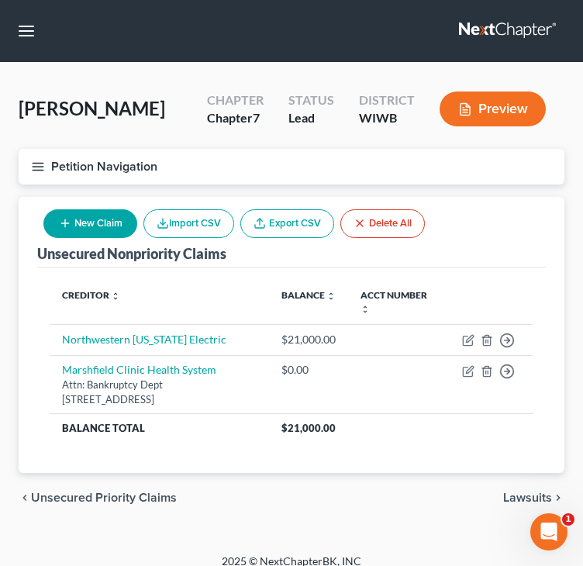
click at [90, 224] on button "New Claim" at bounding box center [90, 223] width 94 height 29
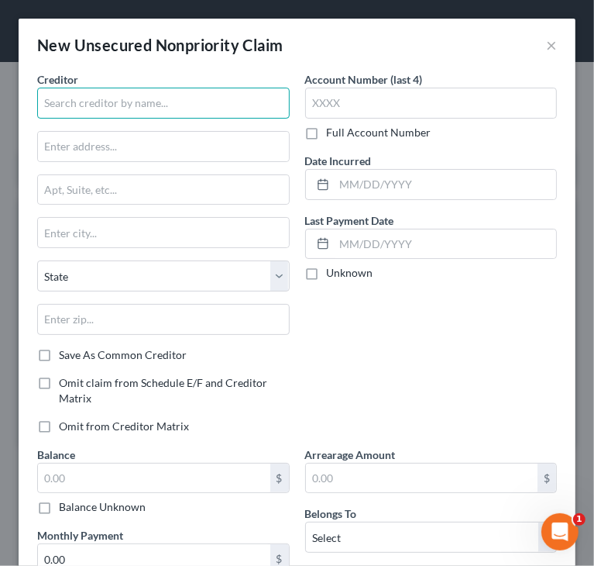
click at [114, 98] on input "text" at bounding box center [163, 103] width 253 height 31
paste input "East End Dental Arts"
type input "East End Dental Arts"
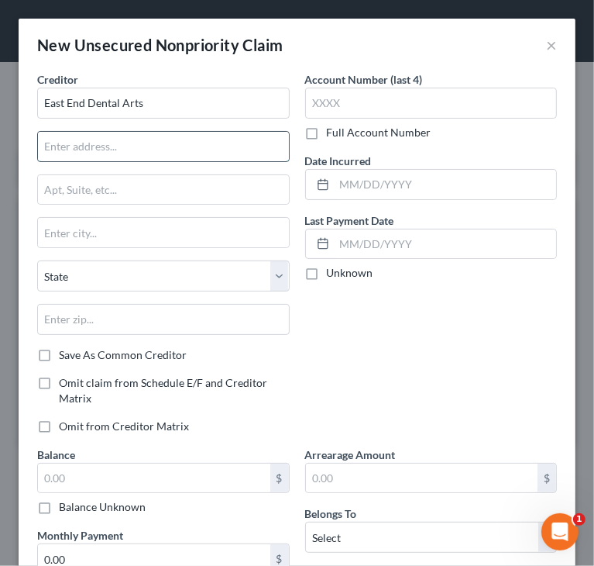
click at [74, 145] on input "text" at bounding box center [163, 146] width 251 height 29
type input "Attn: Bankruptcy"
click at [71, 189] on input "text" at bounding box center [163, 189] width 251 height 29
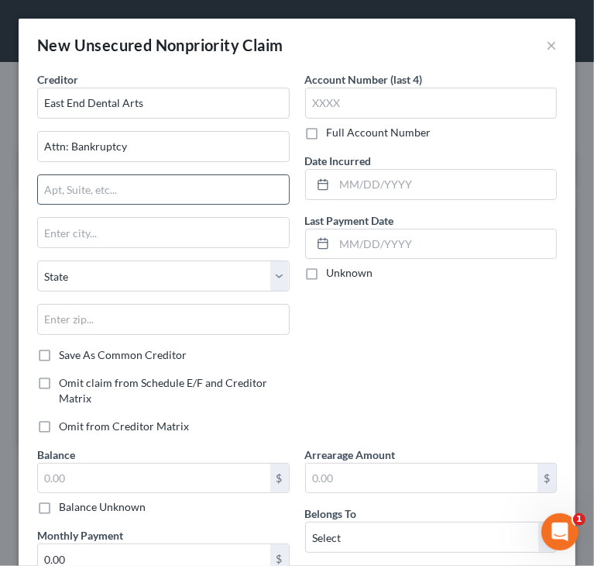
click at [101, 180] on input "text" at bounding box center [163, 189] width 251 height 29
paste input "[STREET_ADDRESS]"
type input "[STREET_ADDRESS]"
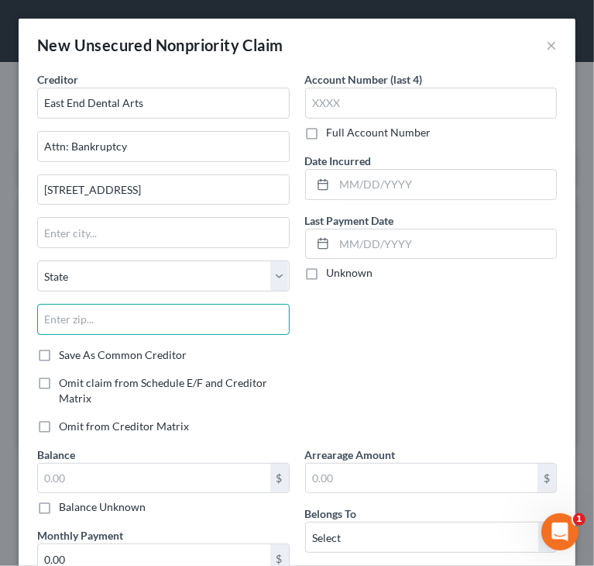
click at [102, 316] on input "text" at bounding box center [163, 319] width 253 height 31
paste input "54880"
type input "54880"
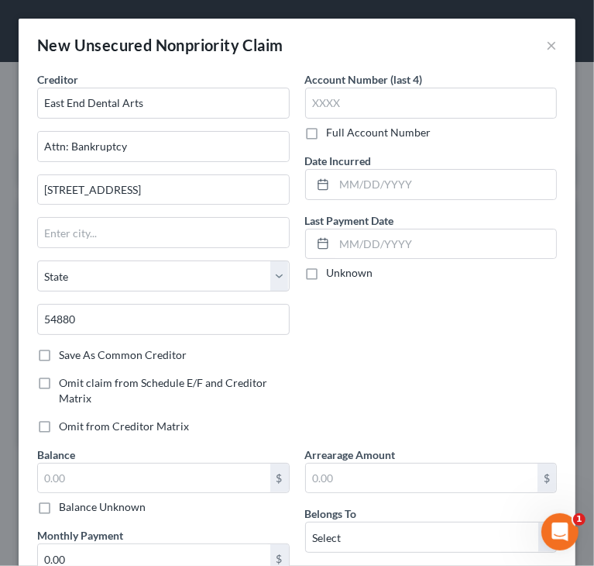
type input "Superior"
select select "52"
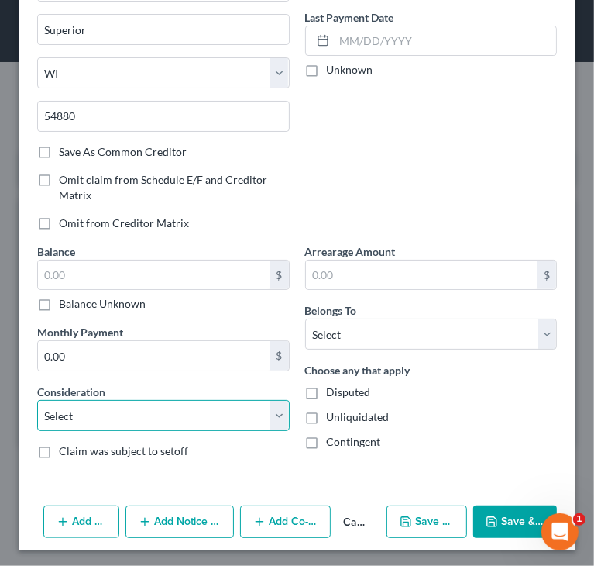
click at [160, 422] on select "Select Cable / Satellite Services Collection Agency Credit Card Debt Debt Couns…" at bounding box center [163, 415] width 253 height 31
select select "9"
click at [37, 400] on select "Select Cable / Satellite Services Collection Agency Credit Card Debt Debt Couns…" at bounding box center [163, 415] width 253 height 31
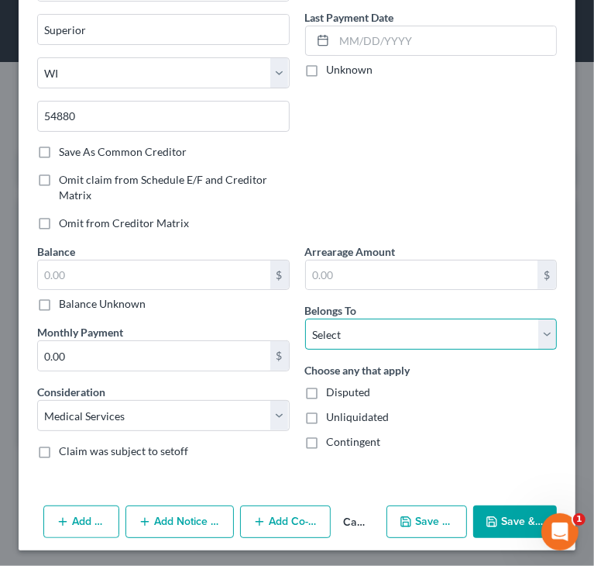
click at [357, 329] on select "Select Debtor 1 Only Debtor 2 Only Debtor 1 And Debtor 2 Only At Least One Of T…" at bounding box center [431, 334] width 253 height 31
select select "0"
click at [305, 319] on select "Select Debtor 1 Only Debtor 2 Only Debtor 1 And Debtor 2 Only At Least One Of T…" at bounding box center [431, 334] width 253 height 31
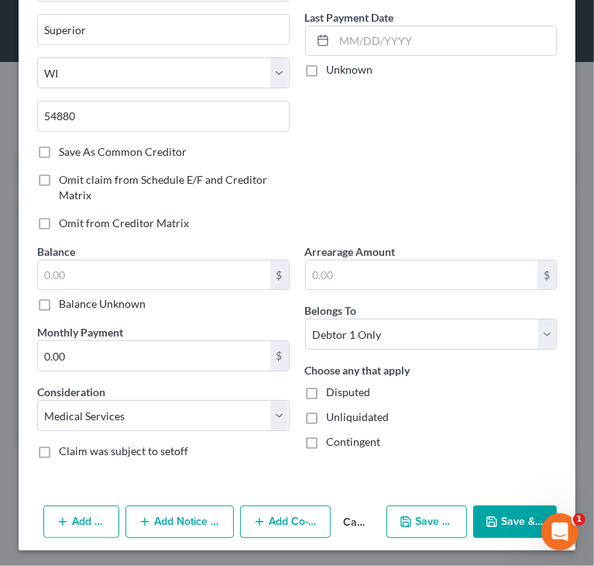
click at [433, 177] on div "Account Number (last 4) Full Account Number Date Incurred Last Payment Date Unk…" at bounding box center [432, 55] width 268 height 375
click at [486, 515] on icon "button" at bounding box center [492, 521] width 12 height 12
type input "0.00"
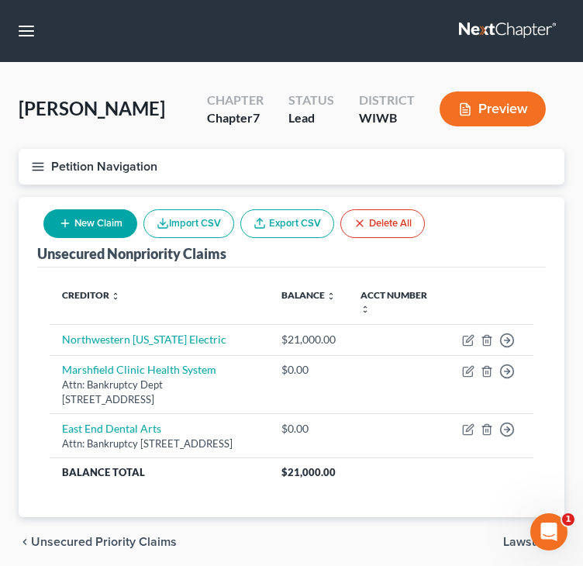
click at [45, 168] on button "Petition Navigation" at bounding box center [292, 167] width 546 height 36
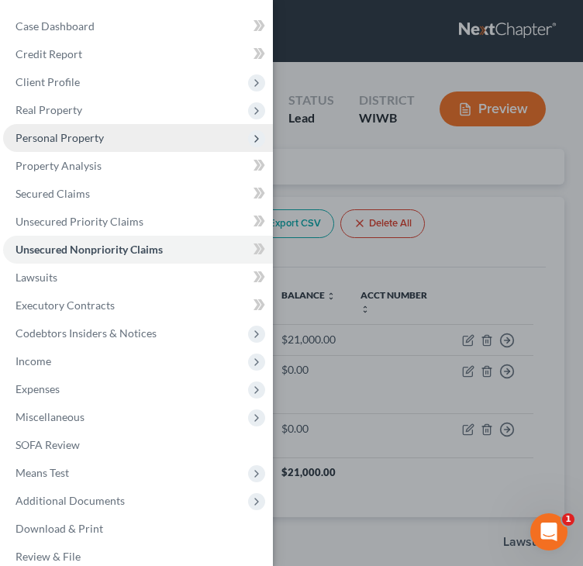
click at [92, 131] on span "Personal Property" at bounding box center [59, 137] width 88 height 13
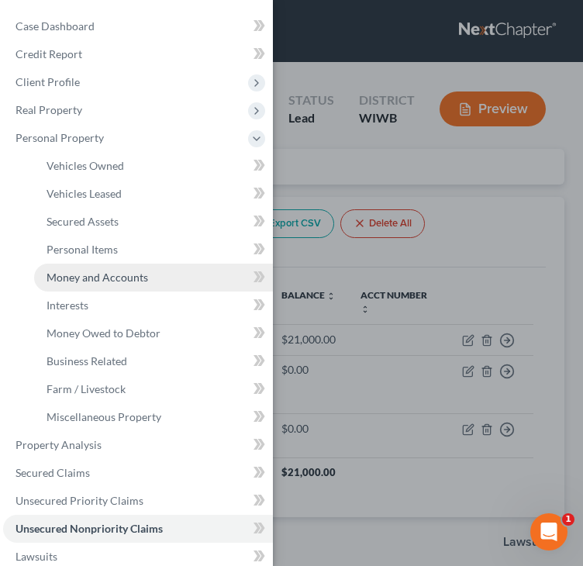
click at [112, 280] on span "Money and Accounts" at bounding box center [97, 276] width 102 height 13
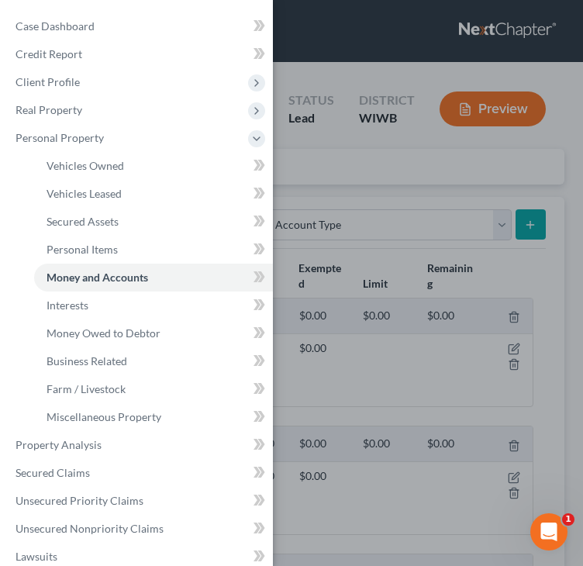
click at [538, 274] on div "Case Dashboard Payments Invoices Payments Payments Credit Report Client Profile" at bounding box center [291, 283] width 583 height 566
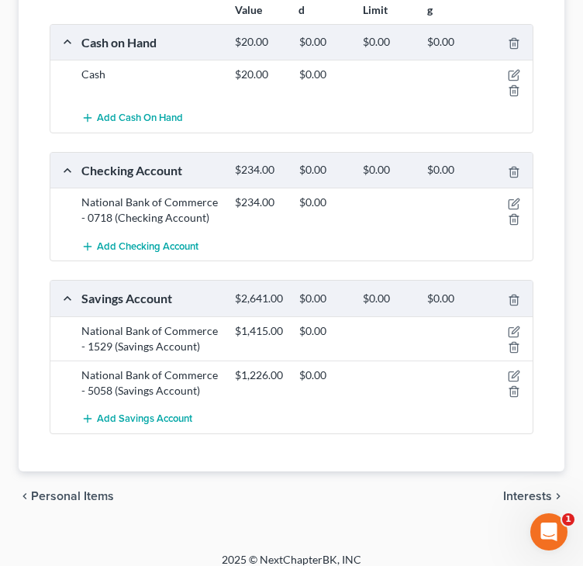
scroll to position [297, 0]
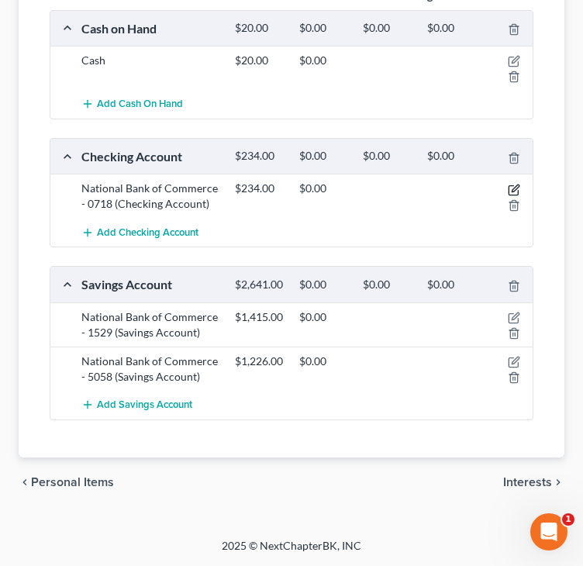
click at [511, 184] on icon "button" at bounding box center [514, 190] width 12 height 12
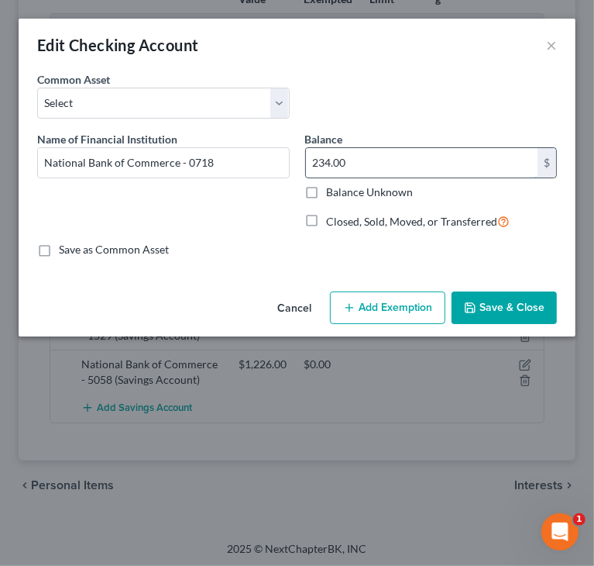
click at [355, 161] on input "234.00" at bounding box center [422, 162] width 232 height 29
type input "468"
click at [486, 298] on button "Save & Close" at bounding box center [504, 307] width 105 height 33
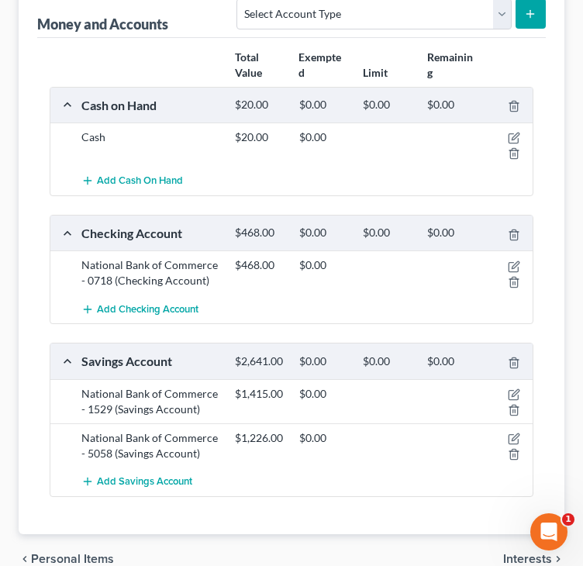
scroll to position [207, 0]
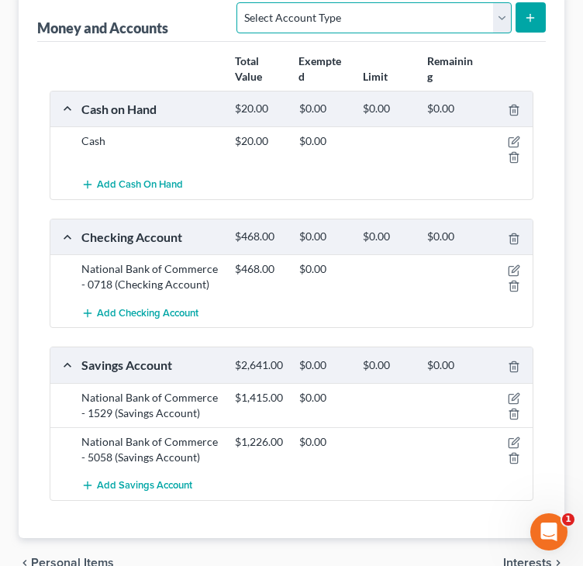
click at [448, 14] on select "Select Account Type Brokerage Cash on Hand Certificates of Deposit Checking Acc…" at bounding box center [373, 17] width 274 height 31
select select "other"
click at [240, 2] on select "Select Account Type Brokerage Cash on Hand Certificates of Deposit Checking Acc…" at bounding box center [373, 17] width 274 height 31
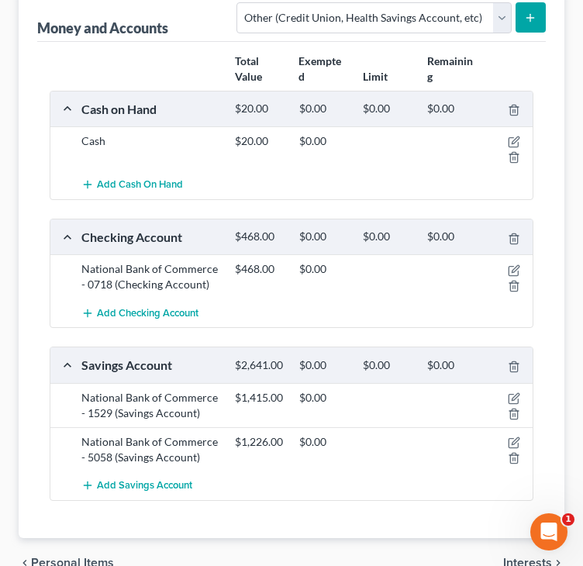
click at [531, 13] on icon "submit" at bounding box center [530, 18] width 12 height 12
click at [533, 13] on icon "submit" at bounding box center [530, 18] width 12 height 12
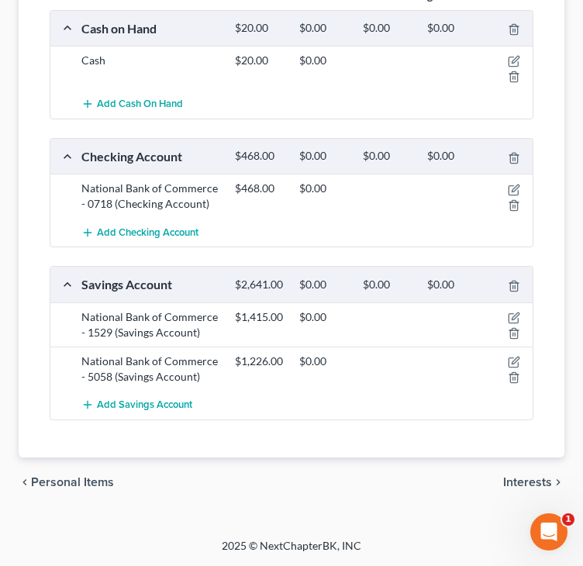
scroll to position [297, 0]
click at [75, 482] on span "Personal Items" at bounding box center [72, 482] width 83 height 12
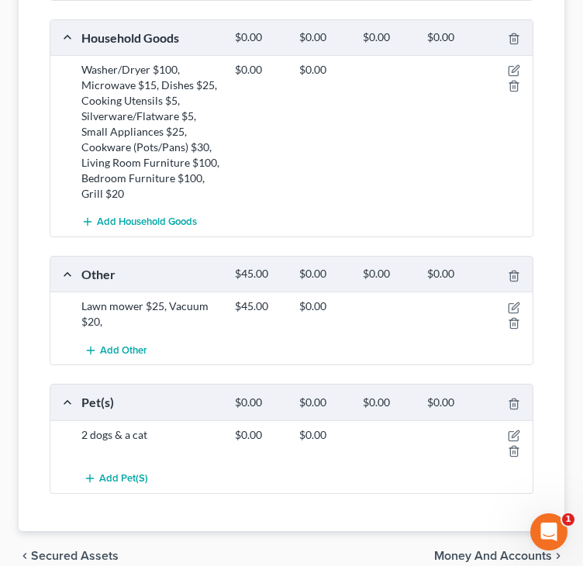
scroll to position [697, 0]
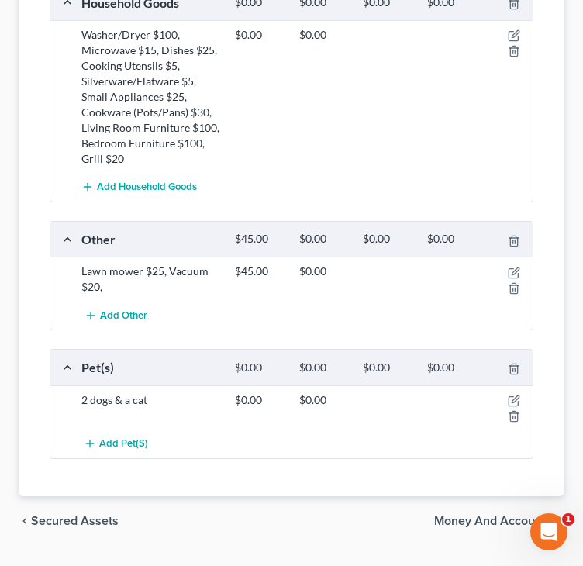
click at [496, 518] on span "Money and Accounts" at bounding box center [493, 521] width 118 height 12
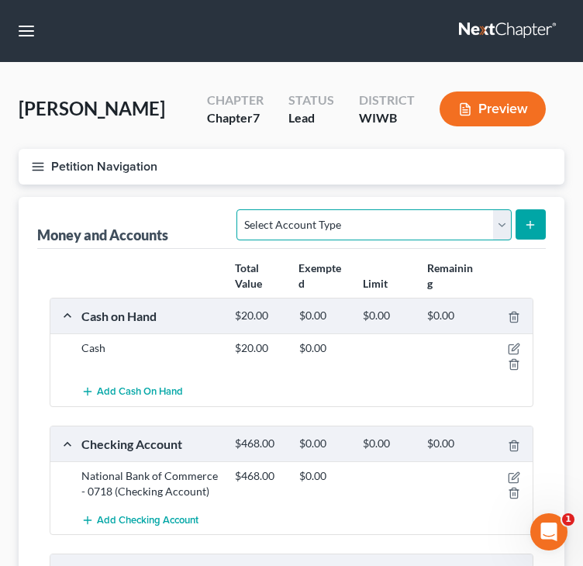
click at [406, 230] on select "Select Account Type Brokerage Cash on Hand Certificates of Deposit Checking Acc…" at bounding box center [373, 224] width 274 height 31
select select "other"
click at [240, 209] on select "Select Account Type Brokerage Cash on Hand Certificates of Deposit Checking Acc…" at bounding box center [373, 224] width 274 height 31
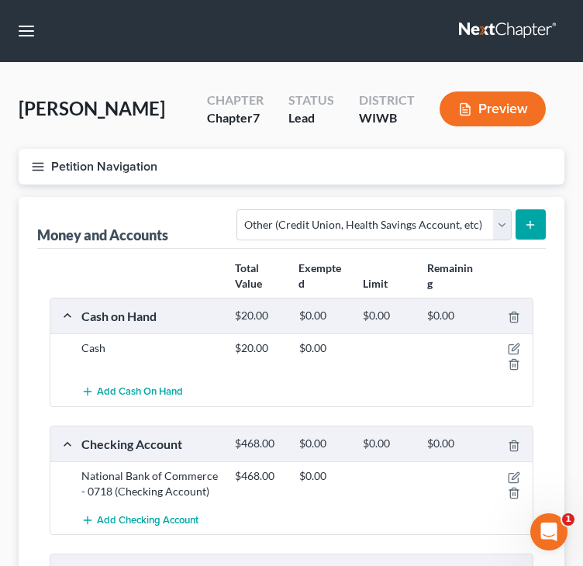
click at [540, 218] on button "submit" at bounding box center [530, 224] width 30 height 30
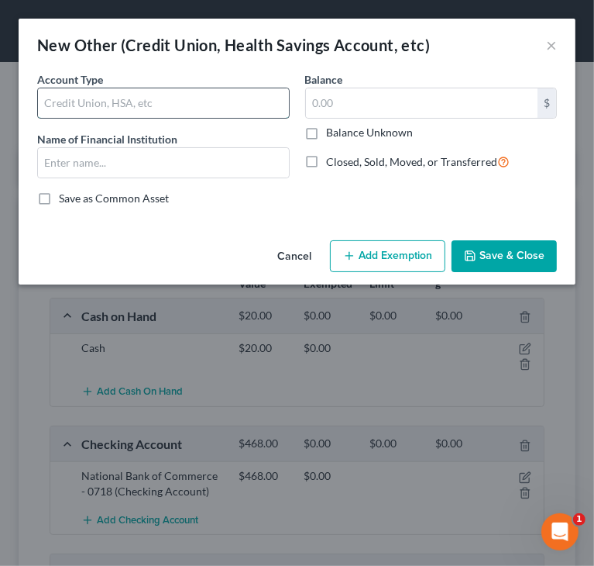
click at [118, 100] on input "text" at bounding box center [163, 102] width 251 height 29
type input "Credit Union"
click at [330, 96] on input "text" at bounding box center [422, 102] width 232 height 29
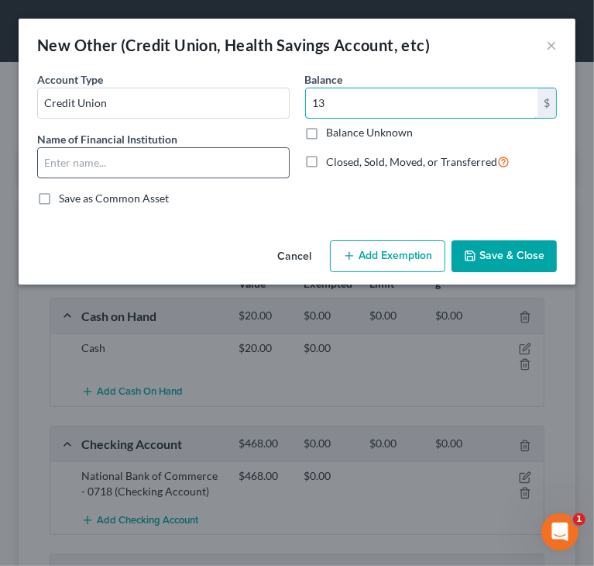
type input "13"
click at [180, 161] on input "text" at bounding box center [163, 162] width 251 height 29
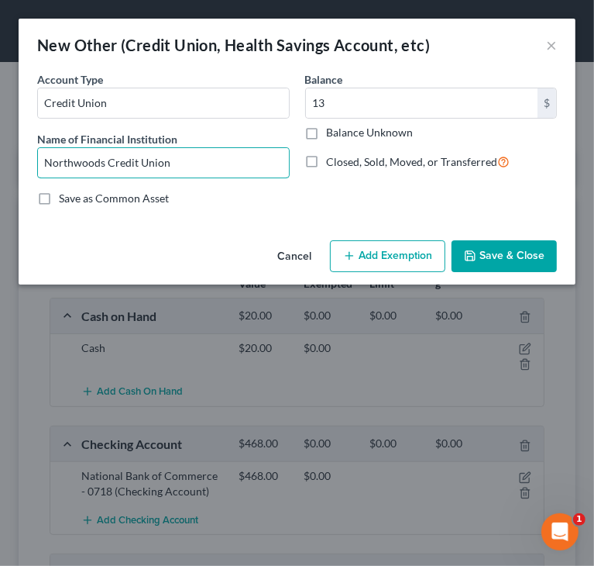
type input "Northwoods Credit Union"
click at [488, 253] on button "Save & Close" at bounding box center [504, 256] width 105 height 33
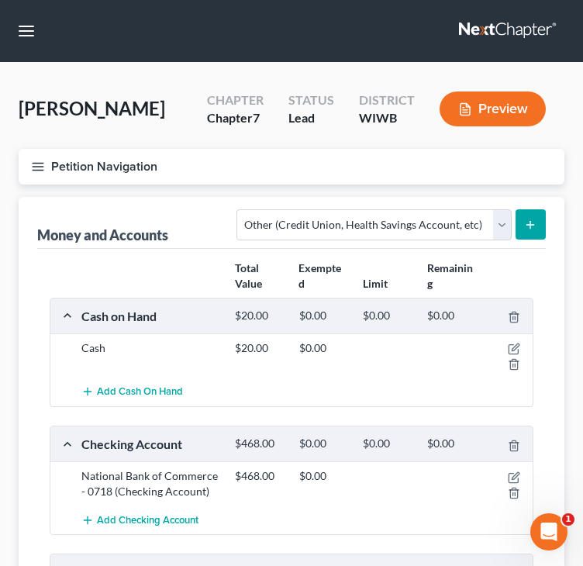
click at [27, 215] on div "Money and Accounts Select Account Type Brokerage Cash on Hand Certificates of D…" at bounding box center [292, 551] width 546 height 709
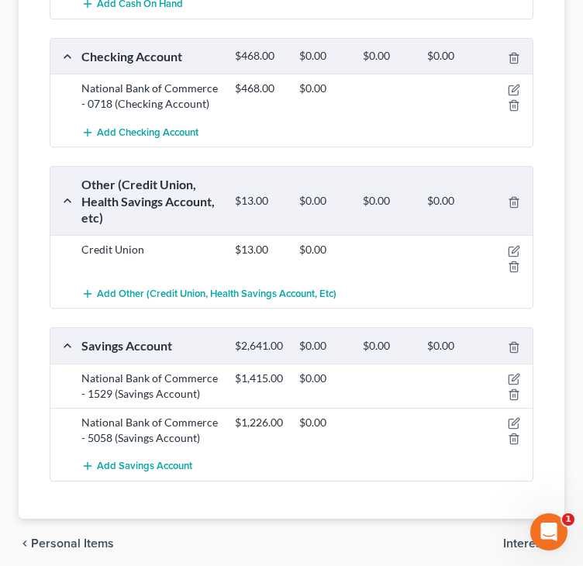
scroll to position [380, 0]
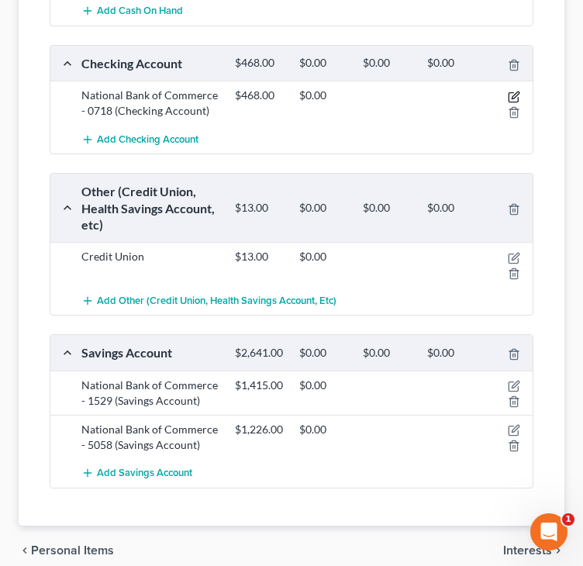
click at [511, 94] on icon "button" at bounding box center [514, 97] width 12 height 12
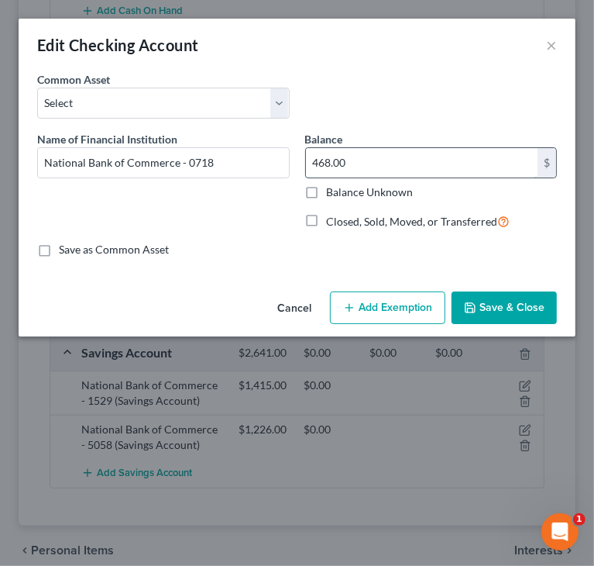
click at [347, 162] on input "468.00" at bounding box center [422, 162] width 232 height 29
type input "319"
click at [529, 304] on button "Save & Close" at bounding box center [504, 307] width 105 height 33
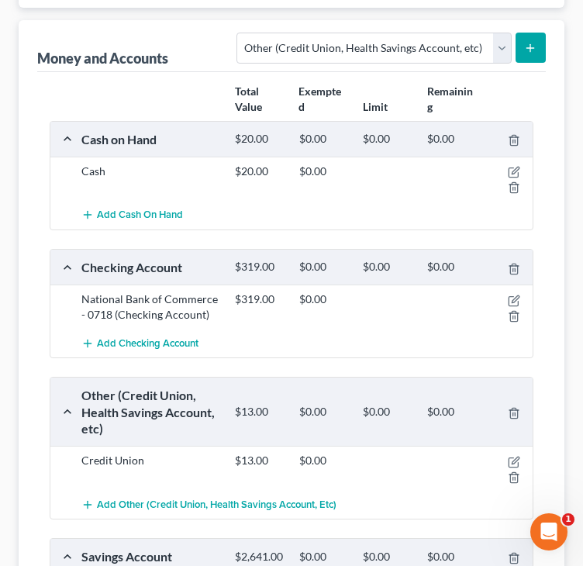
scroll to position [148, 0]
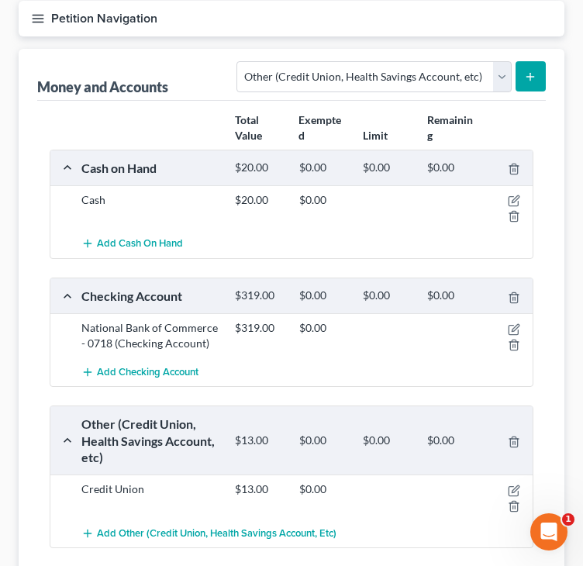
click at [35, 22] on icon "button" at bounding box center [38, 19] width 14 height 14
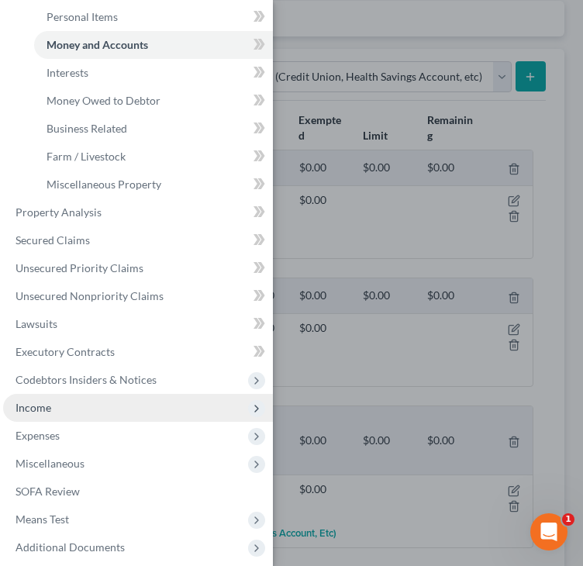
click at [55, 407] on span "Income" at bounding box center [138, 408] width 270 height 28
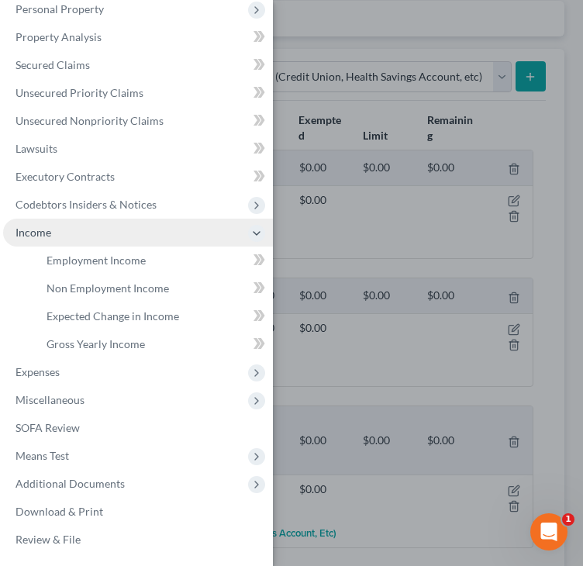
scroll to position [129, 0]
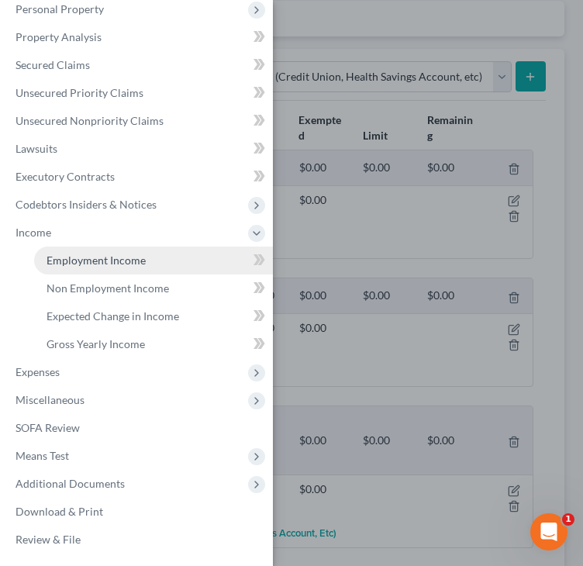
click at [99, 263] on span "Employment Income" at bounding box center [95, 259] width 99 height 13
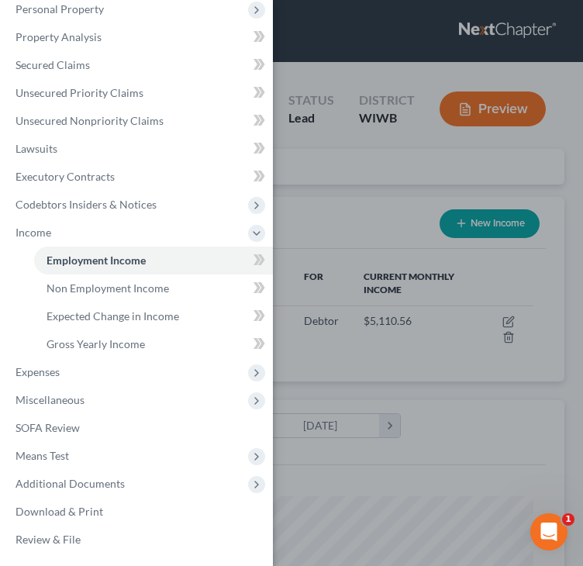
scroll to position [242, 515]
click at [360, 228] on div "Case Dashboard Payments Invoices Payments Payments Credit Report Client Profile" at bounding box center [291, 283] width 583 height 566
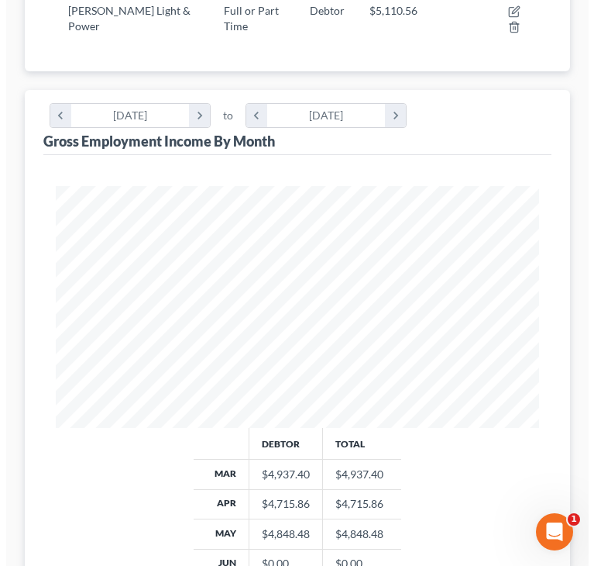
scroll to position [155, 0]
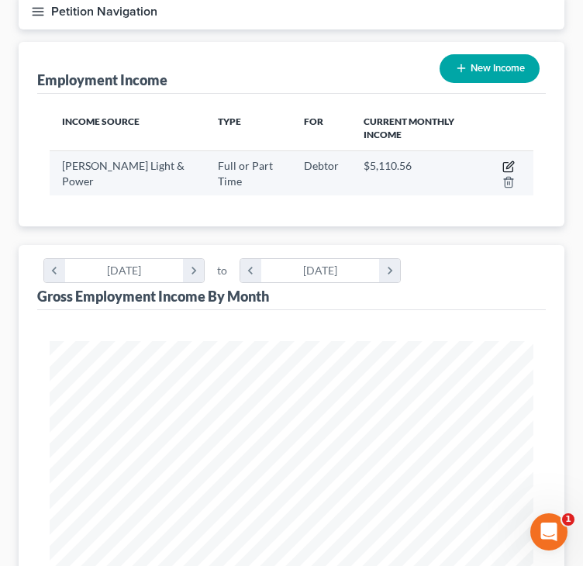
click at [504, 164] on icon "button" at bounding box center [508, 166] width 12 height 12
select select "0"
select select "52"
select select "2"
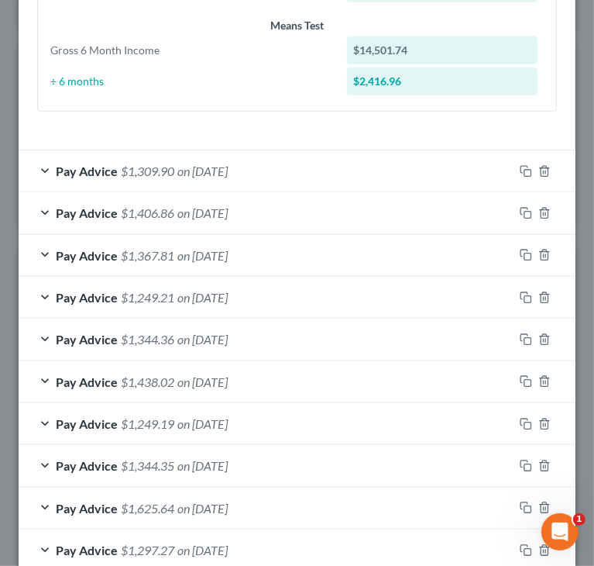
scroll to position [652, 0]
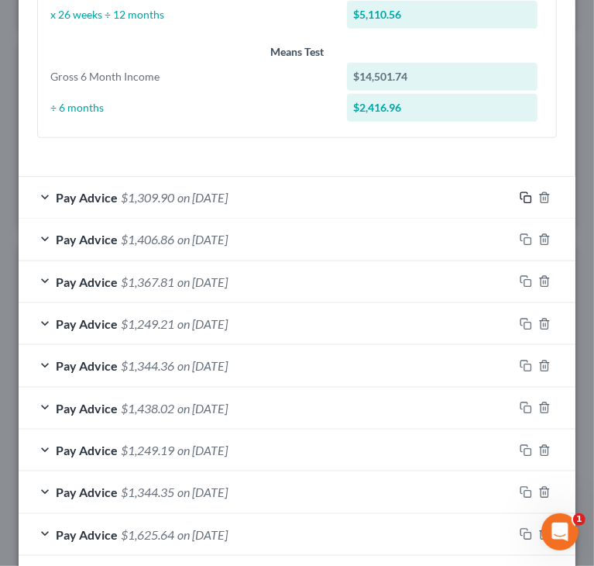
click at [520, 200] on icon "button" at bounding box center [526, 197] width 12 height 12
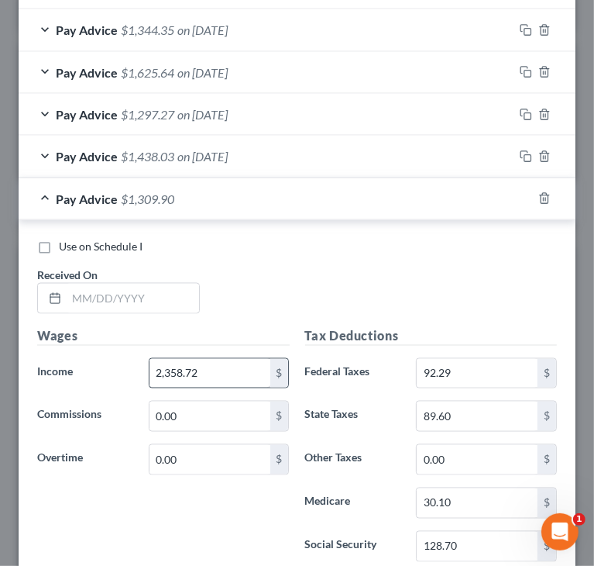
scroll to position [1194, 0]
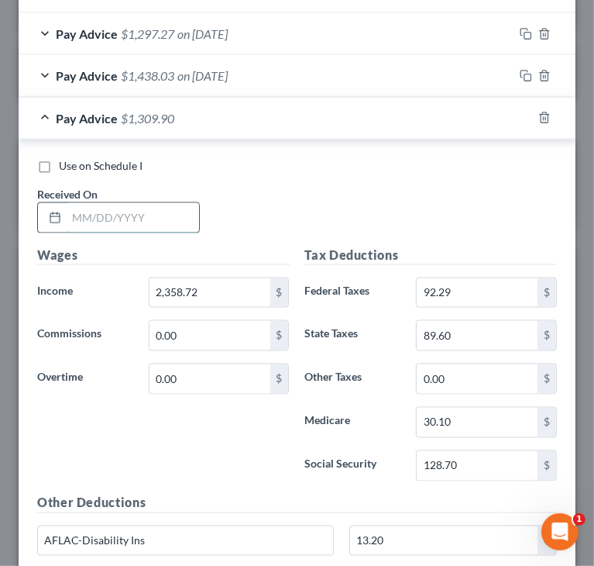
click at [84, 212] on input "text" at bounding box center [133, 217] width 133 height 29
paste input "71312025"
click at [74, 212] on input "71312025" at bounding box center [133, 217] width 133 height 29
type input "[DATE]"
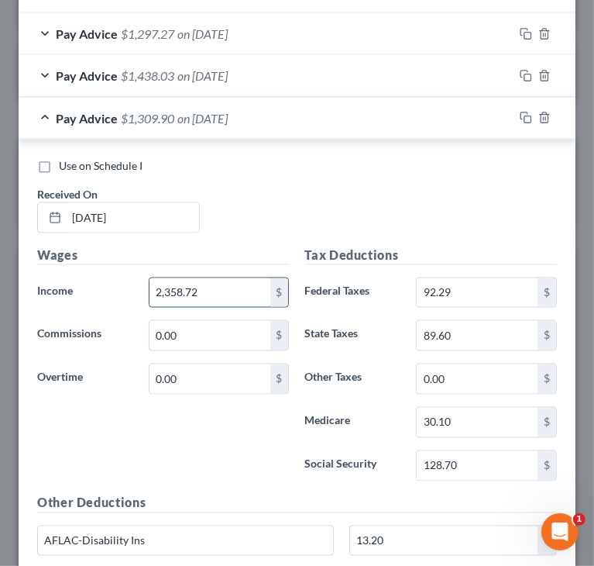
click at [234, 289] on input "2,358.72" at bounding box center [210, 292] width 121 height 29
paste input "620.80"
type input "2,620.80"
click at [456, 210] on div "Use on Schedule I Received On * [DATE]" at bounding box center [296, 202] width 535 height 88
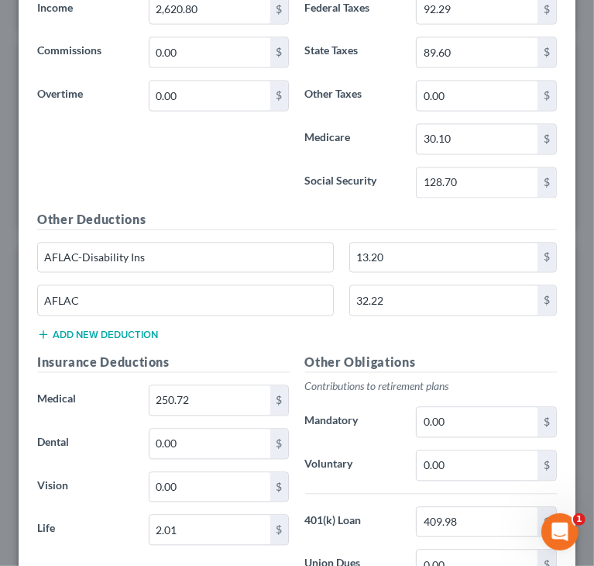
scroll to position [1504, 0]
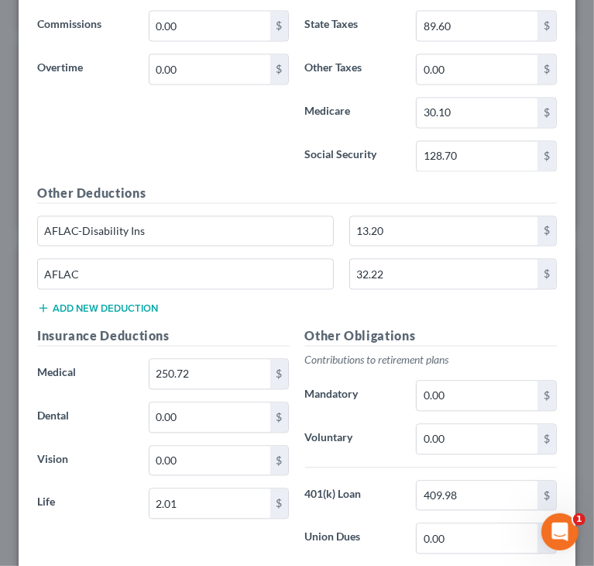
click at [195, 143] on div "Wages Income * 2,620.80 $ Commissions 0.00 $ Overtime 0.00 $" at bounding box center [163, 60] width 268 height 248
click at [477, 111] on input "30.10" at bounding box center [477, 112] width 121 height 29
paste input "3.9"
type input "33.90"
click at [467, 29] on input "89.60" at bounding box center [477, 25] width 121 height 29
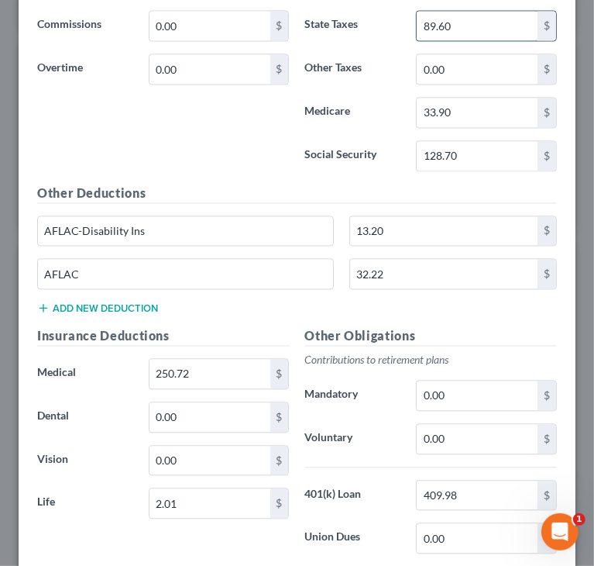
paste input "106.27"
type input "106.27"
click at [291, 308] on div "Other Deductions AFLAC-Disability Ins 13.20 $ AFLAC 32.22 $ Add new deduction" at bounding box center [296, 255] width 535 height 143
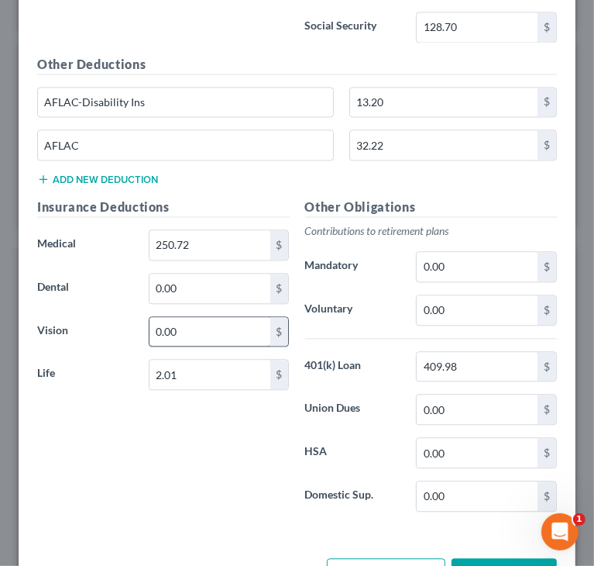
scroll to position [1659, 0]
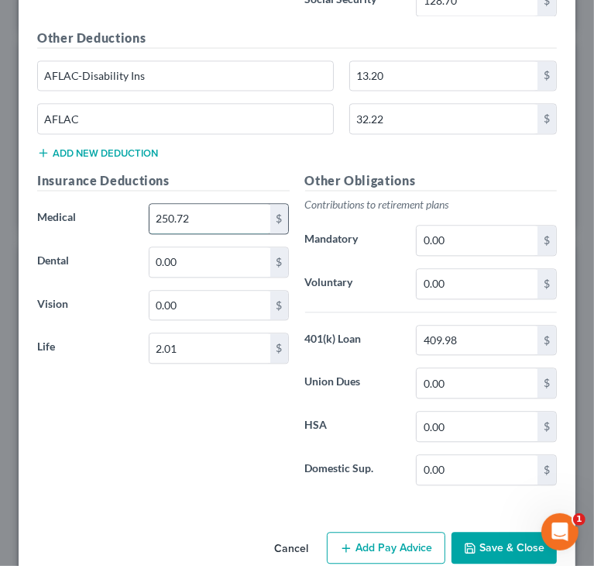
click at [215, 208] on input "250.72" at bounding box center [210, 218] width 121 height 29
click at [219, 216] on input "250.72" at bounding box center [210, 218] width 121 height 29
type input "250.8"
click at [198, 425] on div "Insurance Deductions Medical 250.8 $ Dental 0.00 $ Vision 0.00 $ Life 2.01 $" at bounding box center [163, 334] width 268 height 326
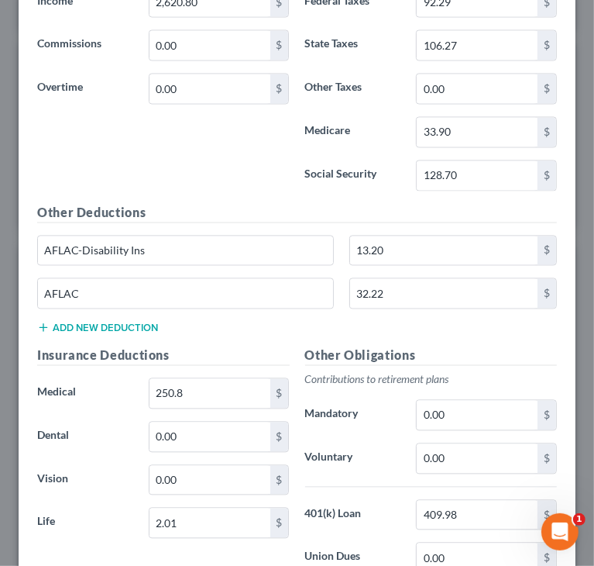
scroll to position [1427, 0]
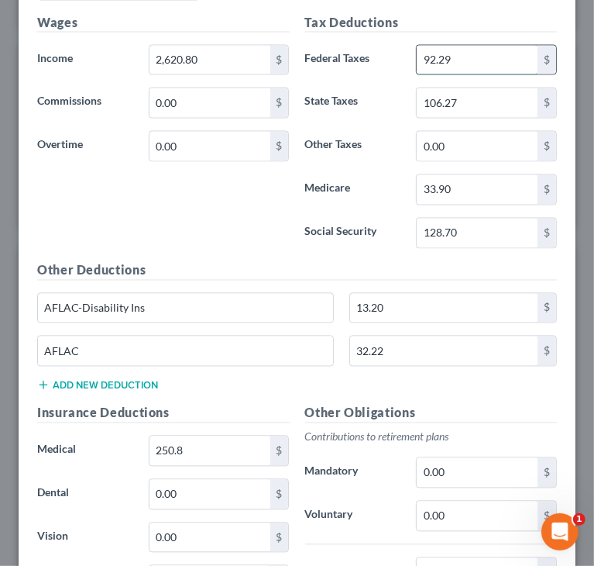
click at [477, 61] on input "92.29" at bounding box center [477, 60] width 121 height 29
paste input "123.73"
click at [473, 61] on input "123.73" at bounding box center [477, 60] width 121 height 29
type input "123.73"
click at [487, 226] on input "128.70" at bounding box center [477, 233] width 121 height 29
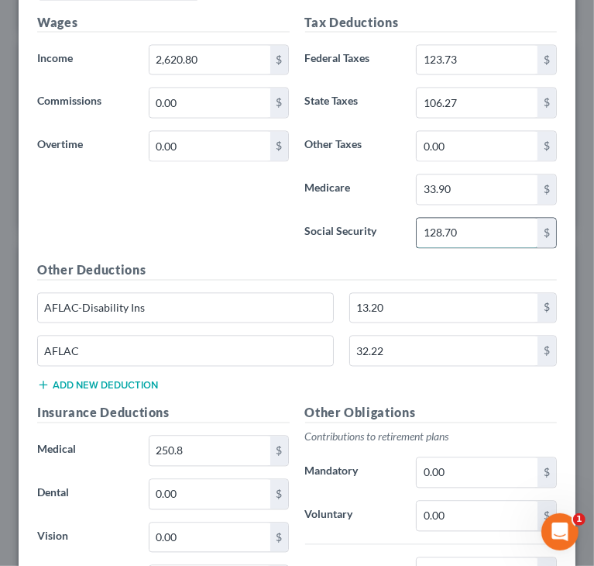
paste input "44.94"
type input "144.94"
click at [256, 216] on div "Wages Income * 2,620.80 $ Commissions 0.00 $ Overtime 0.00 $" at bounding box center [163, 137] width 268 height 248
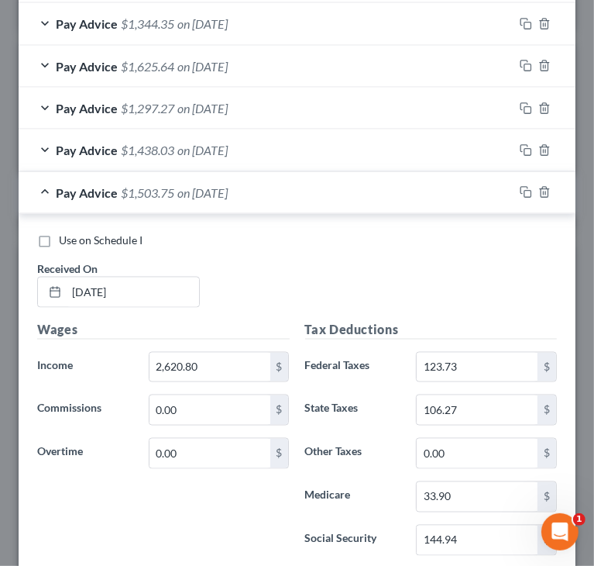
scroll to position [1117, 0]
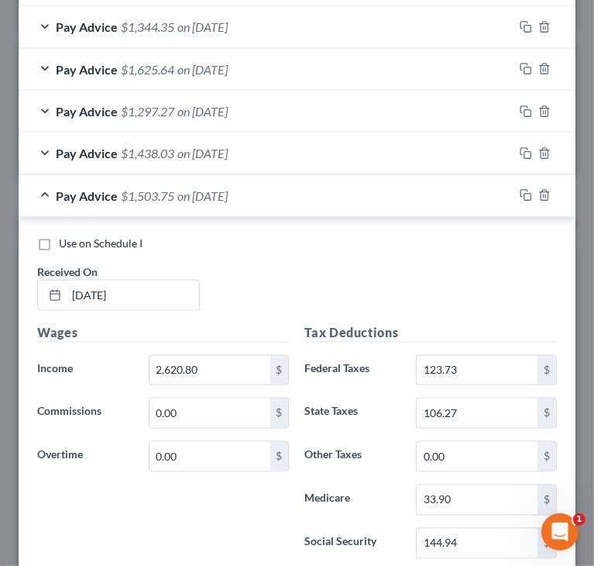
click at [293, 258] on div "Use on Schedule I Received On * [DATE]" at bounding box center [296, 280] width 535 height 88
click at [525, 194] on rect "button" at bounding box center [528, 197] width 7 height 7
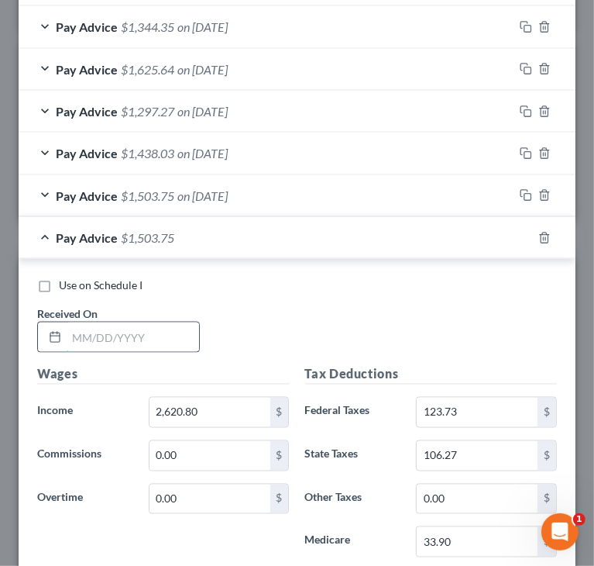
click at [161, 330] on input "text" at bounding box center [133, 336] width 133 height 29
paste input "7/1 712025"
drag, startPoint x: 174, startPoint y: 322, endPoint x: 215, endPoint y: 325, distance: 41.2
click at [177, 325] on input "7/1 712025" at bounding box center [133, 336] width 133 height 29
click at [67, 331] on input "7/1 712025" at bounding box center [133, 336] width 133 height 29
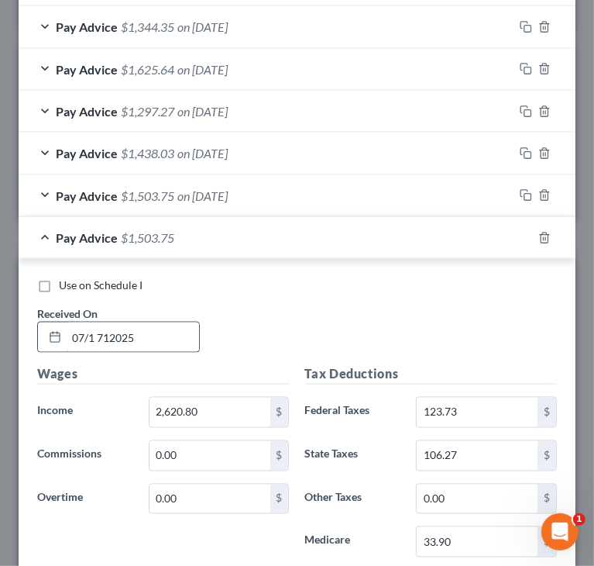
click at [91, 329] on input "07/1 712025" at bounding box center [133, 336] width 133 height 29
type input "[DATE]"
click at [257, 322] on div "Use on Schedule I Received On * [DATE]" at bounding box center [296, 321] width 535 height 88
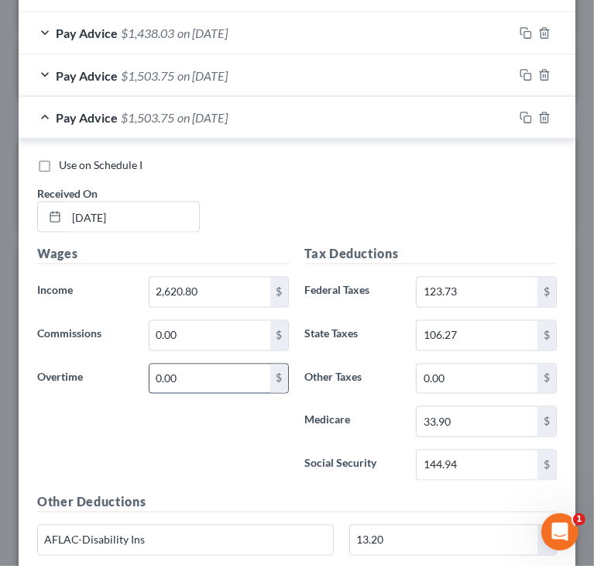
scroll to position [1272, 0]
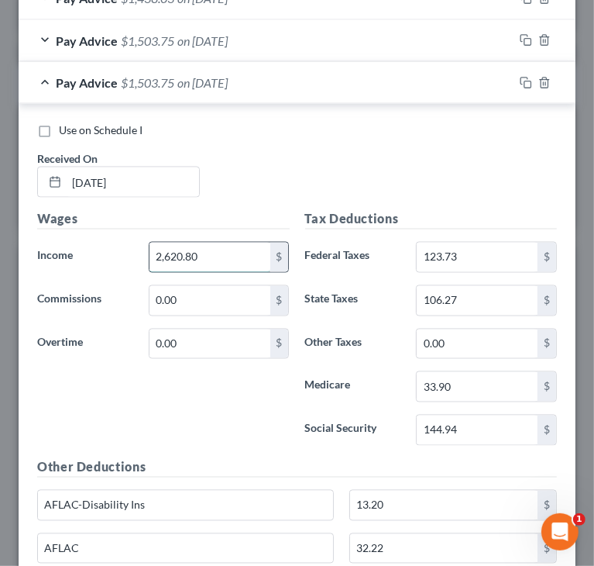
paste input "489.76"
type input "2,489.76"
click at [467, 381] on input "33.90" at bounding box center [477, 386] width 121 height 29
paste input "2.0"
type input "32.00"
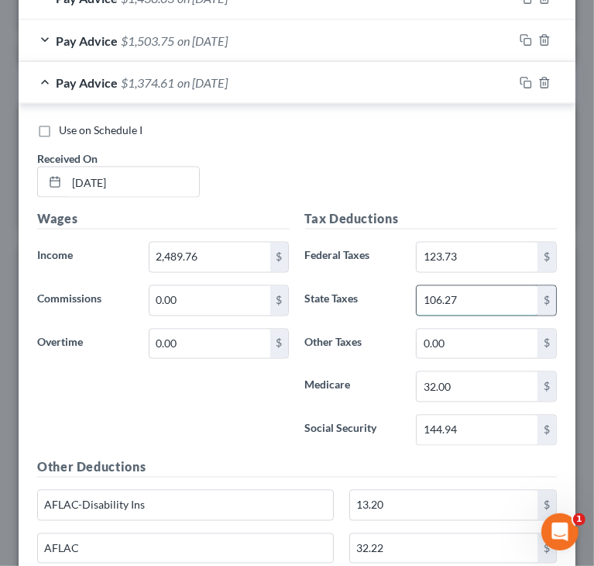
click at [487, 291] on input "106.27" at bounding box center [477, 300] width 121 height 29
paste input "97.93"
type input "97.93"
click at [239, 399] on div "Wages Income * 2,489.76 $ Commissions 0.00 $ Overtime 0.00 $" at bounding box center [163, 334] width 268 height 248
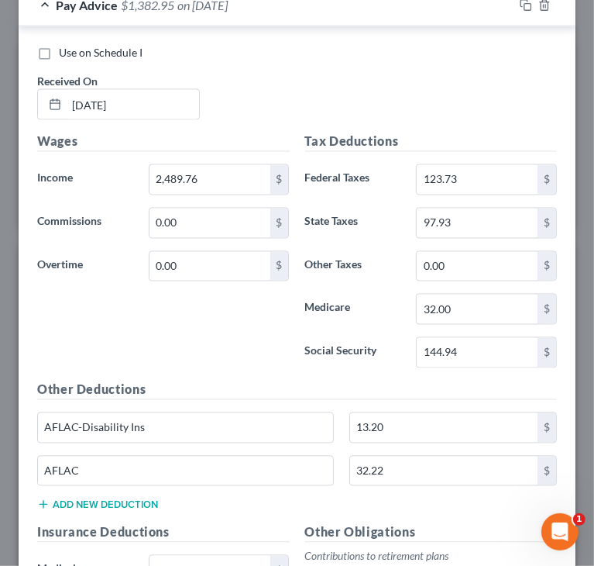
scroll to position [1427, 0]
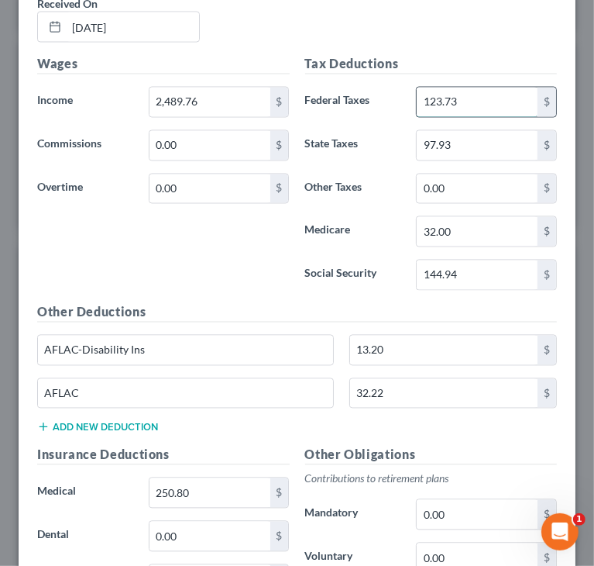
click at [484, 94] on input "123.73" at bounding box center [477, 102] width 121 height 29
paste input "08.00"
type input "108.00"
click at [485, 260] on input "144.94" at bounding box center [477, 274] width 121 height 29
paste input "36.82"
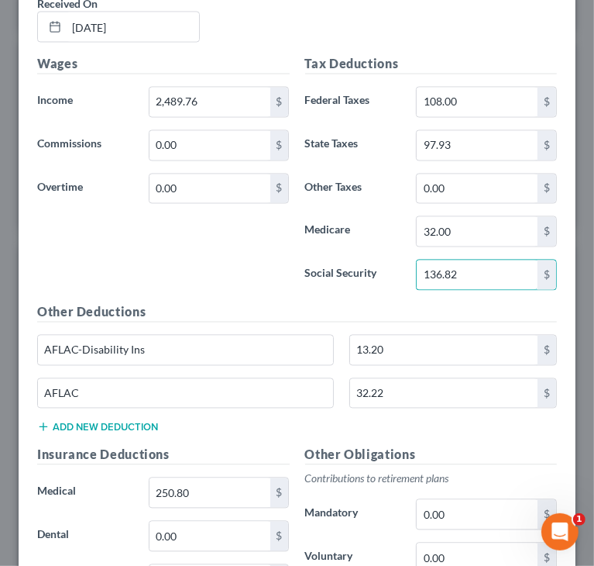
type input "136.82"
click at [239, 257] on div "Wages Income * 2,489.76 $ Commissions 0.00 $ Overtime 0.00 $" at bounding box center [163, 179] width 268 height 248
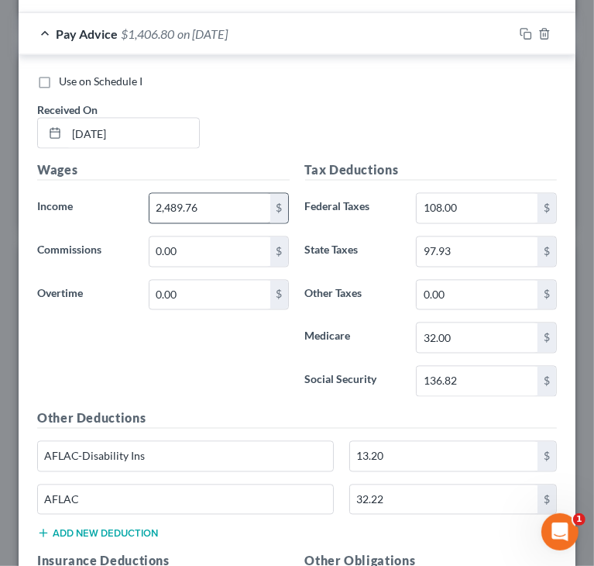
scroll to position [1272, 0]
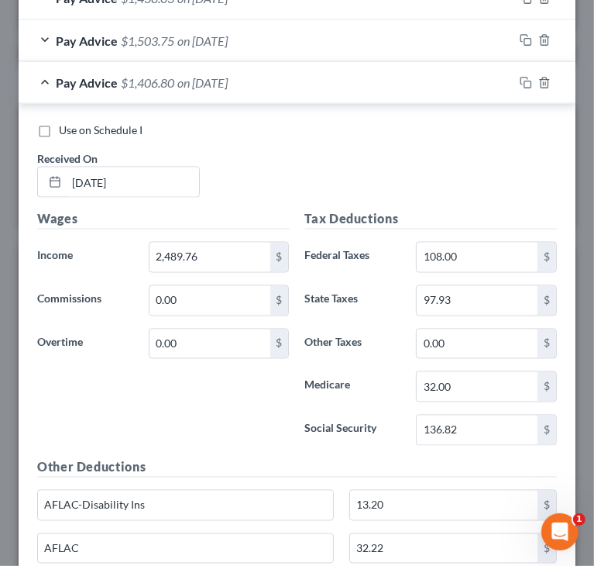
click at [514, 78] on div at bounding box center [545, 83] width 62 height 25
click at [525, 81] on rect "button" at bounding box center [528, 84] width 7 height 7
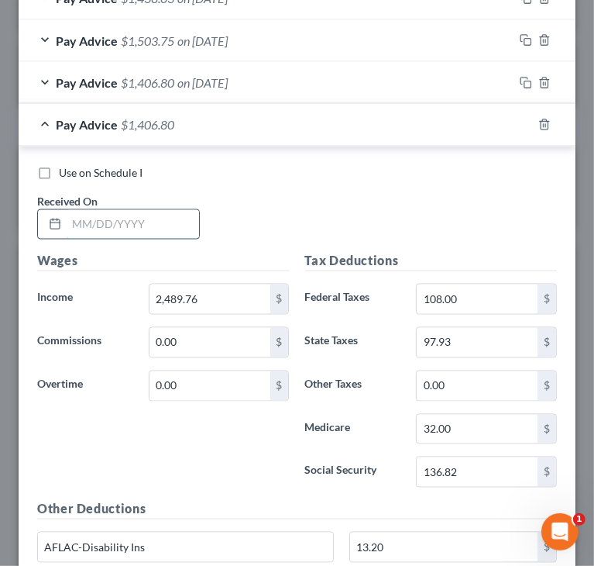
click at [139, 219] on input "text" at bounding box center [133, 224] width 133 height 29
paste input "[DATE]"
click at [67, 222] on input "[DATE]" at bounding box center [133, 224] width 133 height 29
type input "[DATE]"
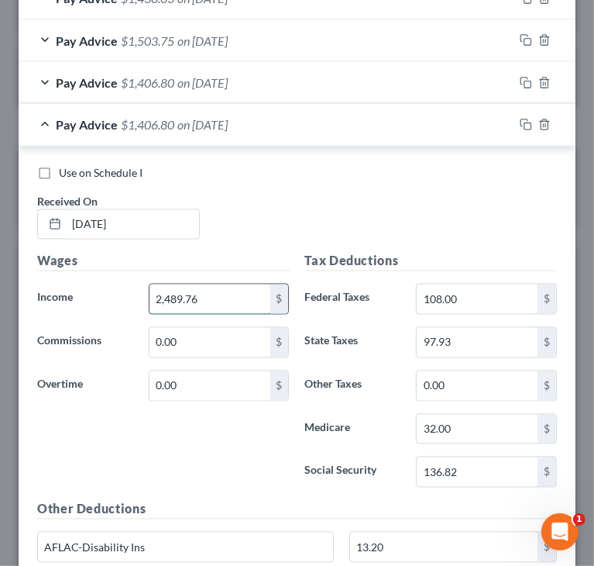
click at [210, 288] on input "2,489.76" at bounding box center [210, 298] width 121 height 29
paste input "2,620.80"
type input "2,620.80"
click at [392, 215] on div "Use on Schedule I Received On * [DATE]" at bounding box center [296, 209] width 535 height 88
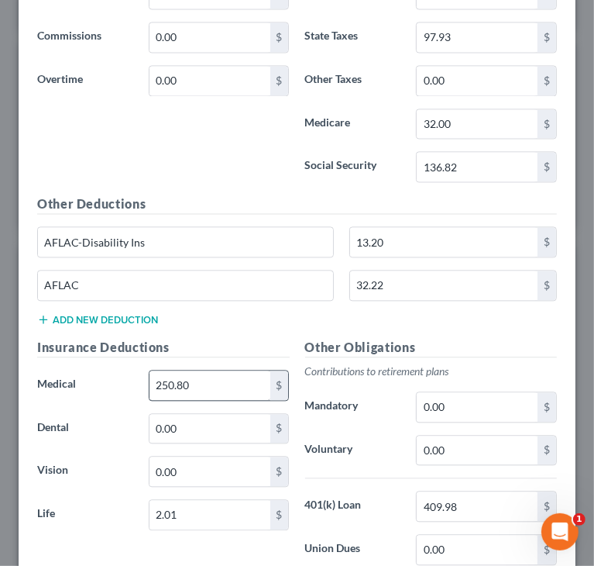
scroll to position [1582, 0]
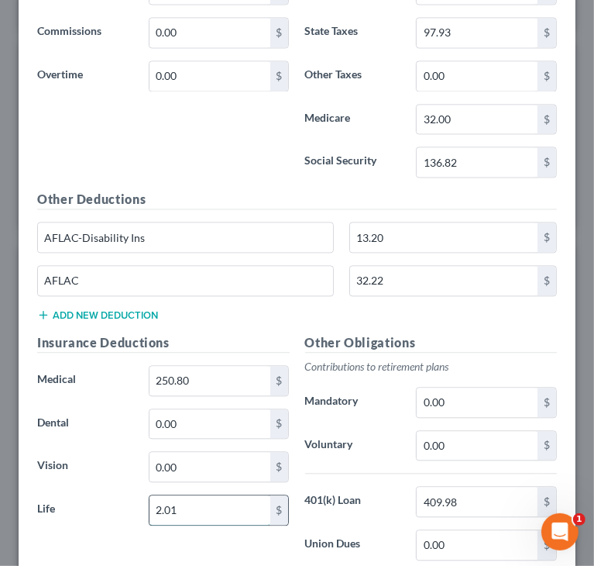
click at [201, 506] on input "2.01" at bounding box center [210, 509] width 121 height 29
click at [460, 110] on input "32.00" at bounding box center [477, 119] width 121 height 29
paste input "37.53"
type input "37.53"
click at [472, 27] on input "97.93" at bounding box center [477, 32] width 121 height 29
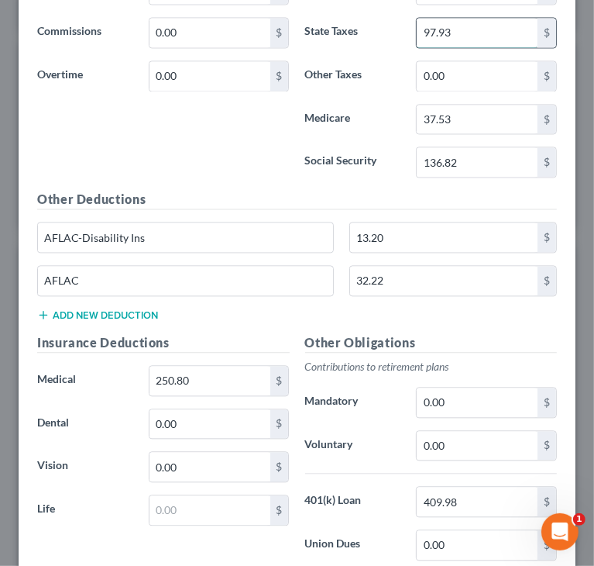
click at [472, 27] on input "97.93" at bounding box center [477, 32] width 121 height 29
paste input "122.22"
type input "122.22"
click at [363, 190] on h5 "Other Deductions" at bounding box center [297, 199] width 520 height 19
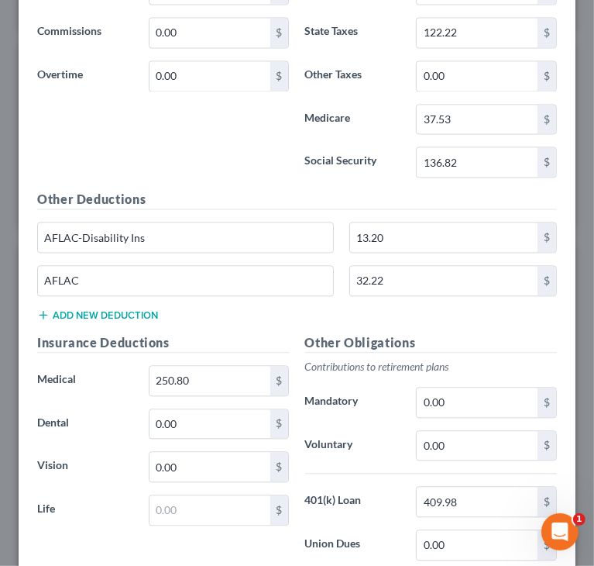
scroll to position [1504, 0]
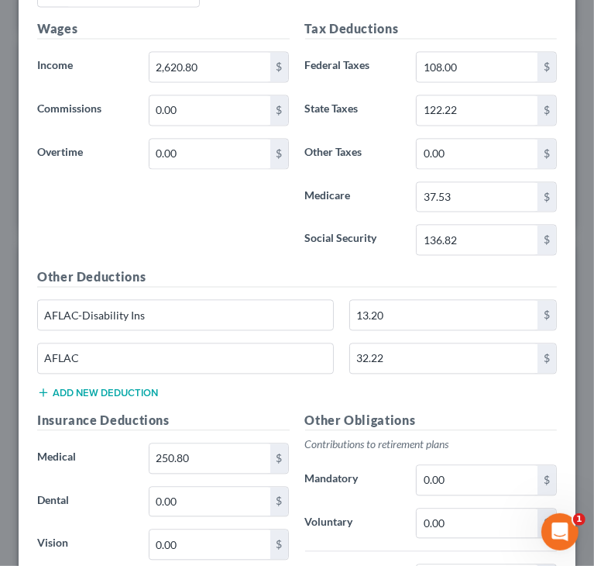
click at [319, 267] on h5 "Other Deductions" at bounding box center [297, 276] width 520 height 19
click at [508, 398] on div "Other Deductions AFLAC-Disability Ins 13.20 $ AFLAC 32.22 $ Add new deduction" at bounding box center [296, 338] width 535 height 143
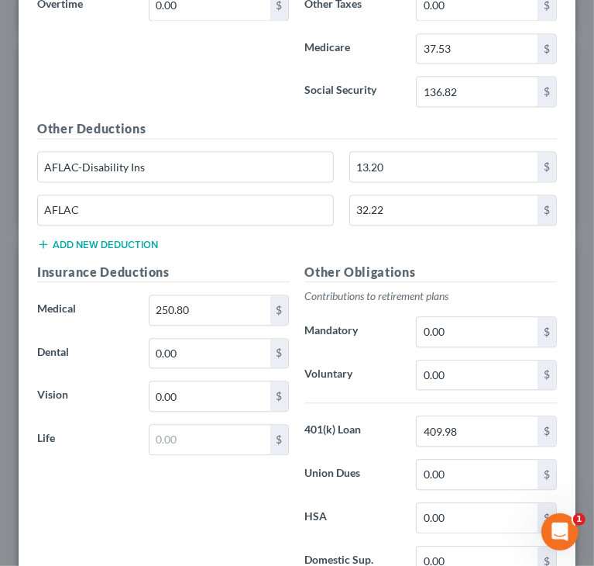
scroll to position [1659, 0]
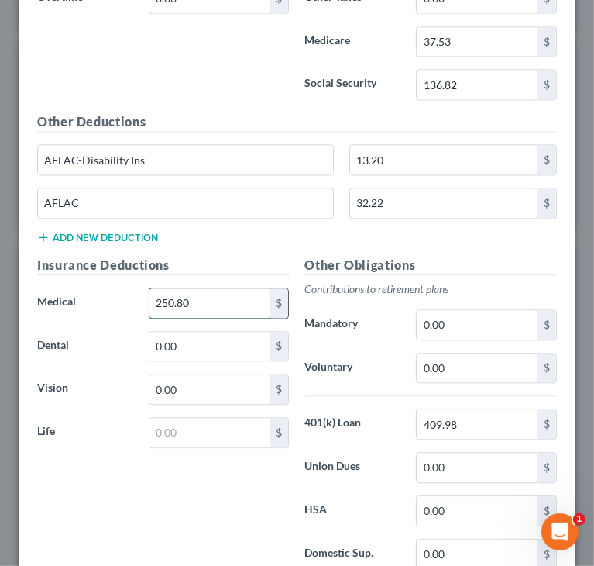
click at [261, 291] on input "250.80" at bounding box center [210, 302] width 121 height 29
drag, startPoint x: 340, startPoint y: 85, endPoint x: 346, endPoint y: 99, distance: 15.3
click at [340, 85] on label "Social Security" at bounding box center [354, 84] width 112 height 31
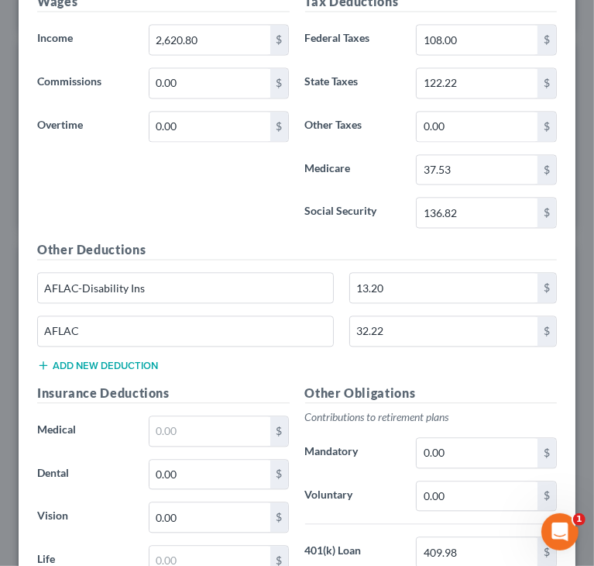
scroll to position [1504, 0]
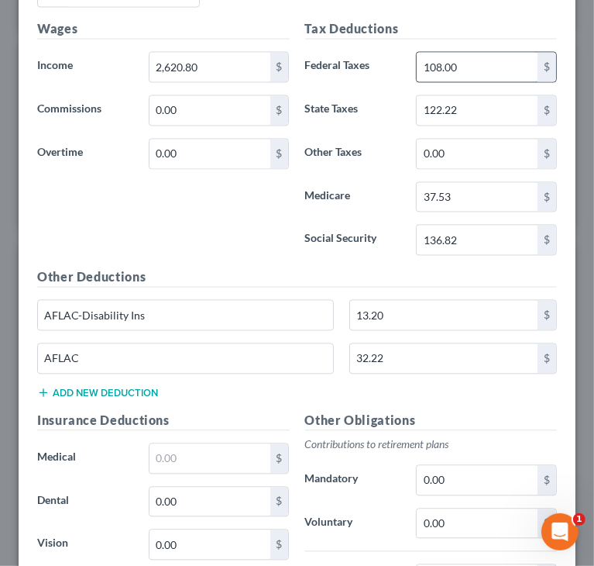
click at [462, 62] on input "108.00" at bounding box center [477, 66] width 121 height 29
paste input "53.82"
type input "153.82"
click at [515, 230] on input "136.82" at bounding box center [477, 239] width 121 height 29
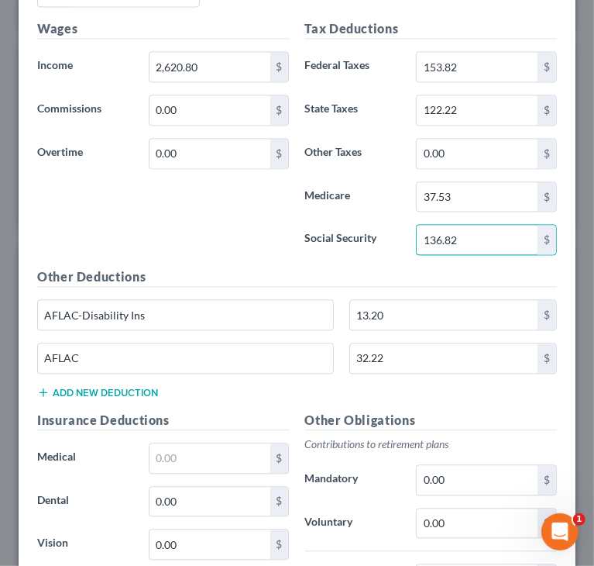
paste input "60.49"
type input "160.49"
click at [349, 258] on div "Tax Deductions Federal Taxes 153.82 $ State Taxes 122.22 $ Other Taxes 0.00 $ M…" at bounding box center [432, 143] width 268 height 248
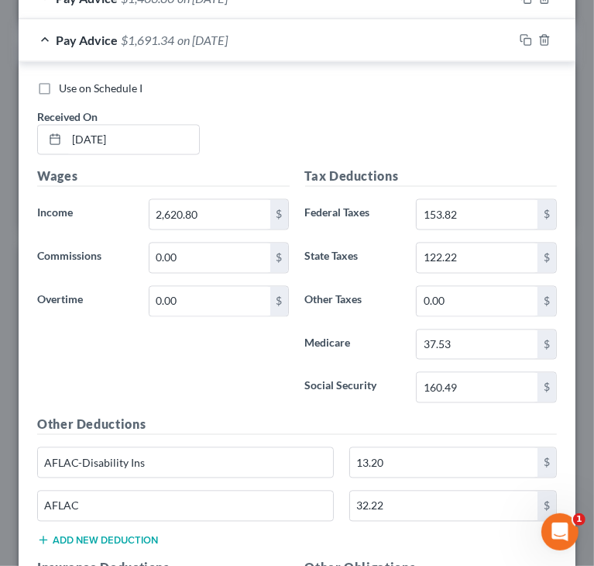
scroll to position [1349, 0]
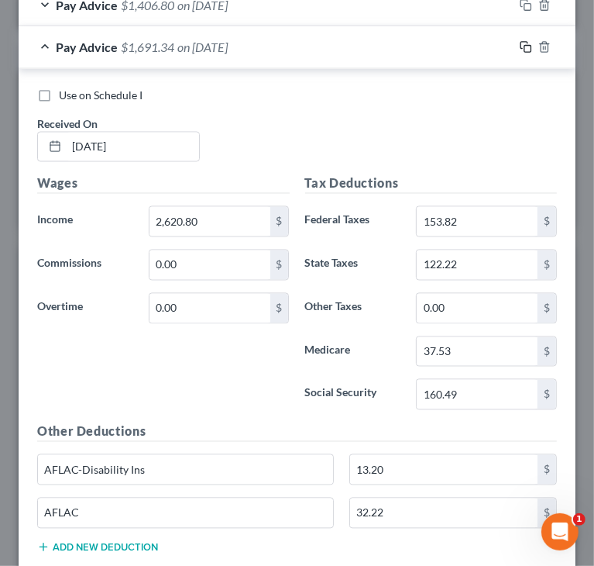
click at [521, 42] on icon "button" at bounding box center [524, 45] width 7 height 7
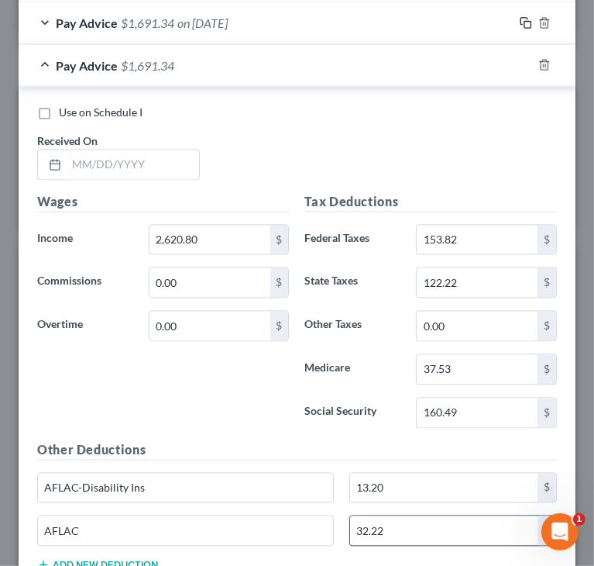
scroll to position [1340, 0]
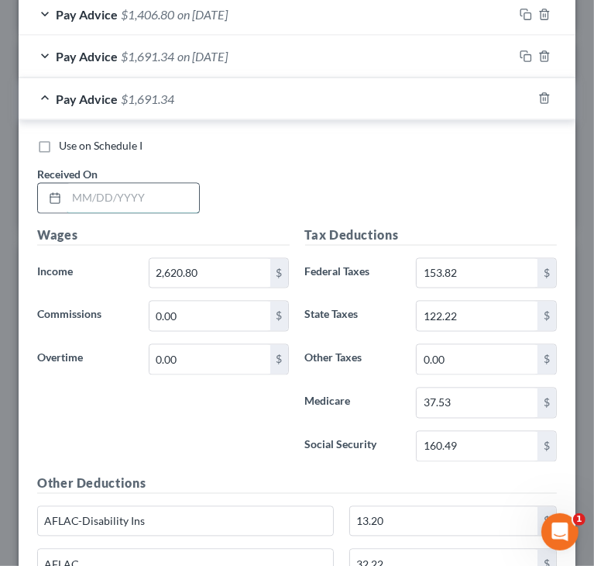
click at [153, 195] on input "text" at bounding box center [133, 198] width 133 height 29
paste input "[DATE]"
click at [67, 195] on input "[DATE]" at bounding box center [133, 198] width 133 height 29
type input "[DATE]"
click at [399, 164] on div "Use on Schedule I Received On * [DATE]" at bounding box center [296, 183] width 535 height 88
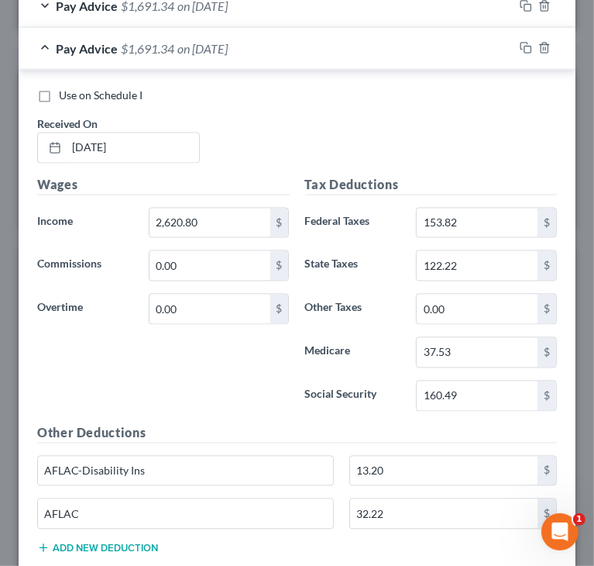
scroll to position [1417, 0]
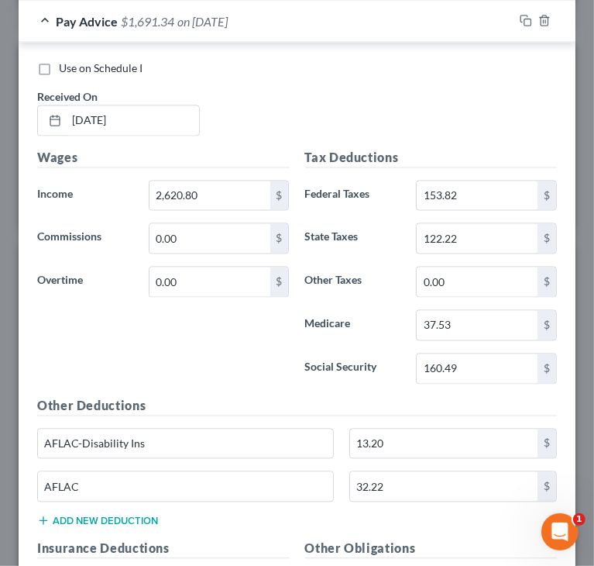
click at [299, 102] on div "Use on Schedule I Received On * [DATE]" at bounding box center [296, 105] width 535 height 88
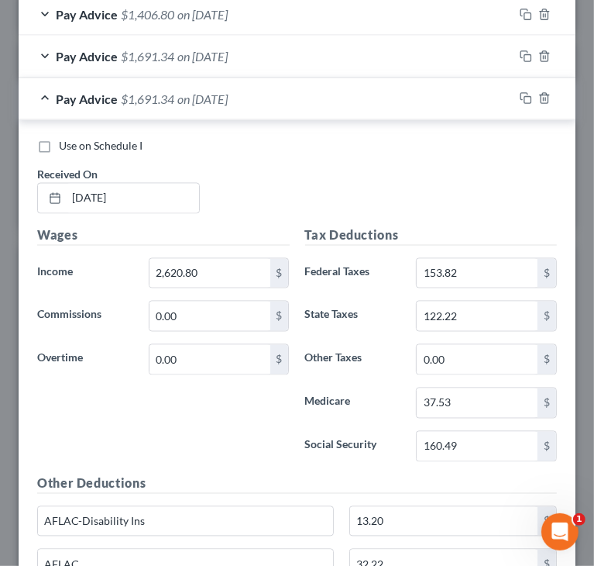
scroll to position [1262, 0]
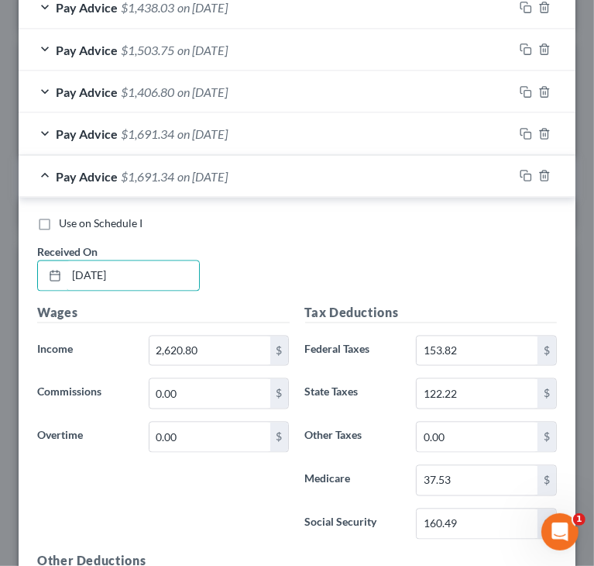
drag, startPoint x: 156, startPoint y: 264, endPoint x: 4, endPoint y: 266, distance: 151.9
click at [4, 266] on div "Edit Income Source × Employment Type * Select Full or [DEMOGRAPHIC_DATA] Employ…" at bounding box center [297, 283] width 594 height 566
click at [539, 174] on icon "button" at bounding box center [545, 176] width 12 height 12
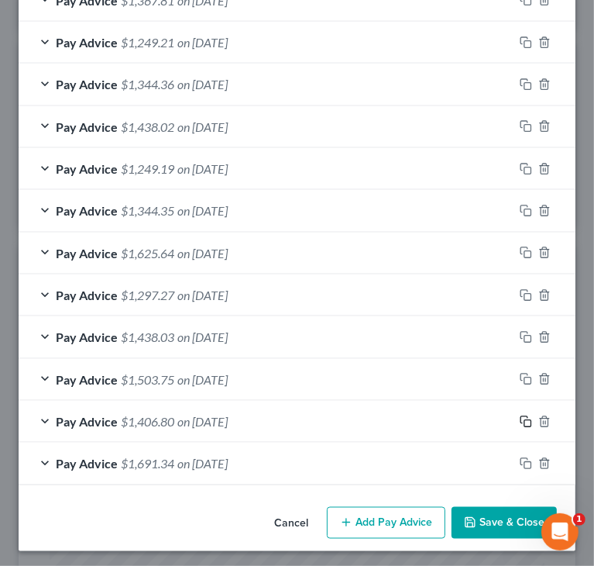
click at [520, 418] on icon "button" at bounding box center [526, 421] width 12 height 12
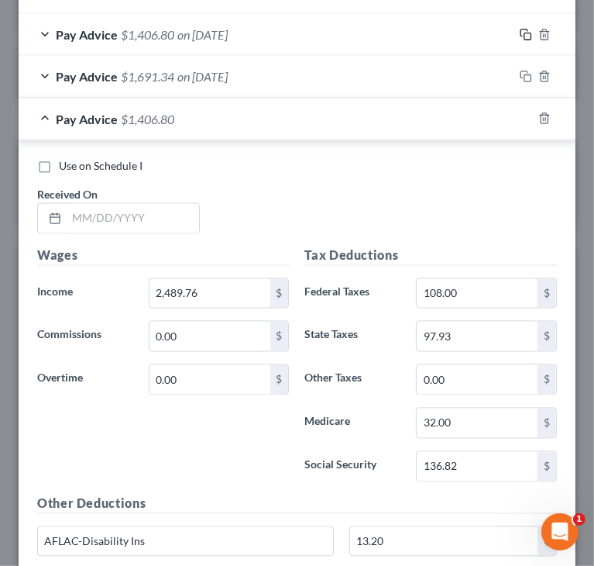
scroll to position [1320, 0]
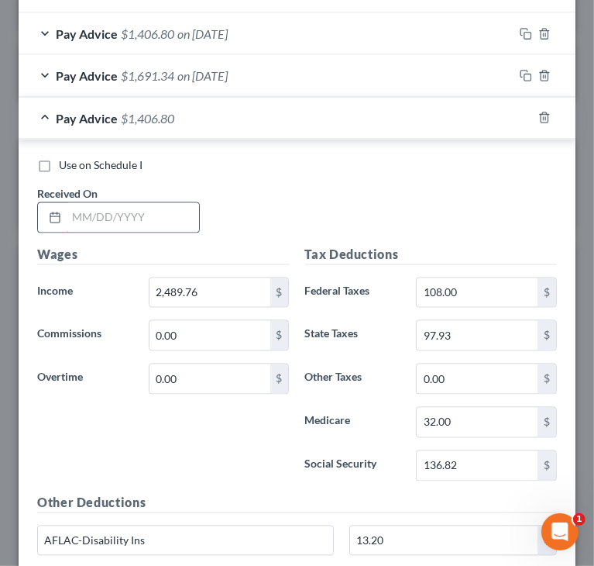
click at [83, 203] on input "text" at bounding box center [133, 217] width 133 height 29
paste input "[DATE]"
type input "[DATE]"
click at [431, 185] on div "Use on Schedule I Received On * [DATE]" at bounding box center [296, 202] width 535 height 88
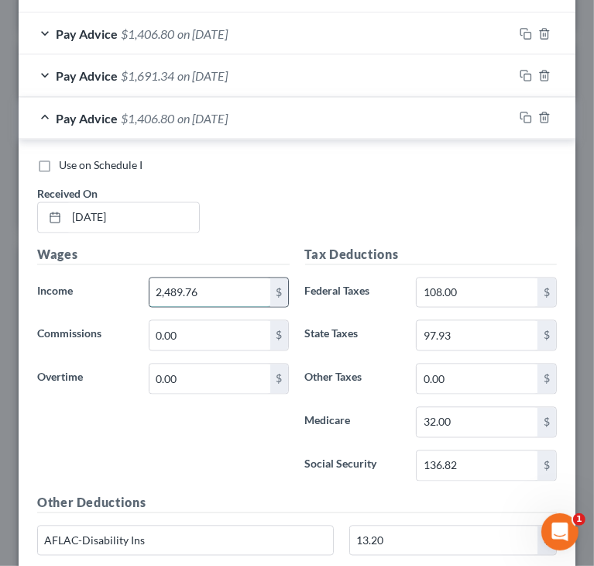
click at [217, 287] on input "2,489.76" at bounding box center [210, 292] width 121 height 29
paste input "2,620.80"
type input "2,620.80"
click at [377, 203] on div "Use on Schedule I Received On * [DATE]" at bounding box center [296, 202] width 535 height 88
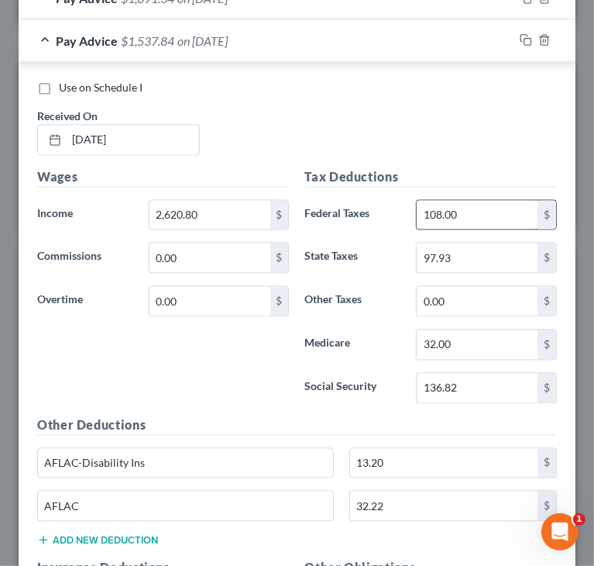
click at [477, 206] on input "108.00" at bounding box center [477, 215] width 121 height 29
paste input "23.73"
type input "123.73"
click at [471, 380] on input "136.82" at bounding box center [477, 388] width 121 height 29
paste input "144.94"
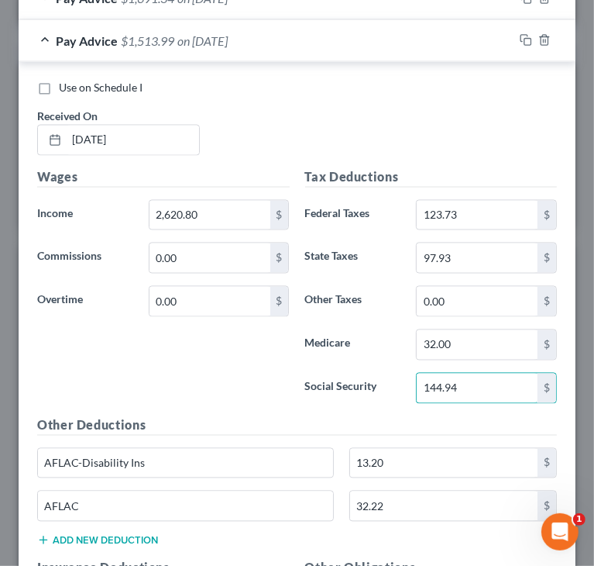
type input "144.94"
click at [439, 126] on div "Use on Schedule I Received On * [DATE]" at bounding box center [296, 125] width 535 height 88
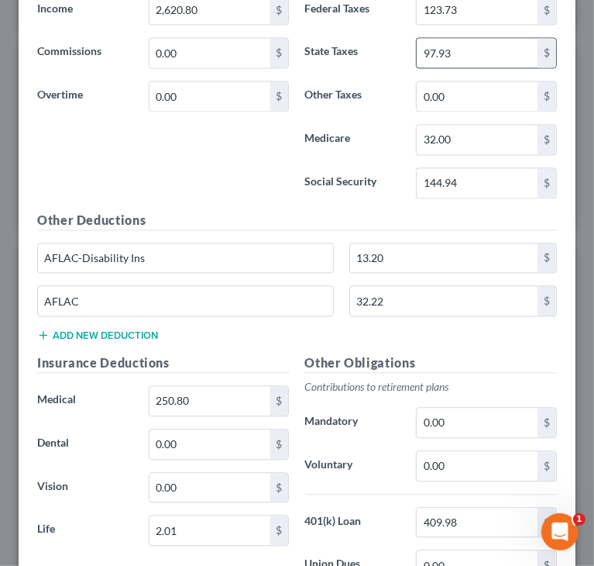
scroll to position [1630, 0]
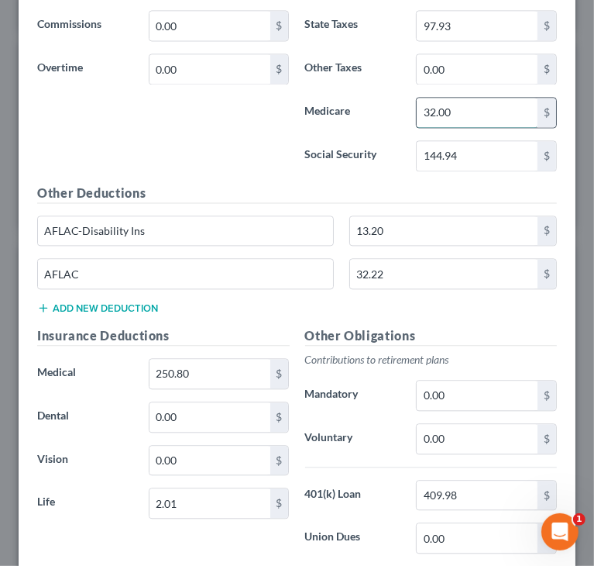
click at [475, 108] on input "32.00" at bounding box center [477, 112] width 121 height 29
paste input "33.9"
type input "33.90"
click at [466, 184] on h5 "Other Deductions" at bounding box center [297, 193] width 520 height 19
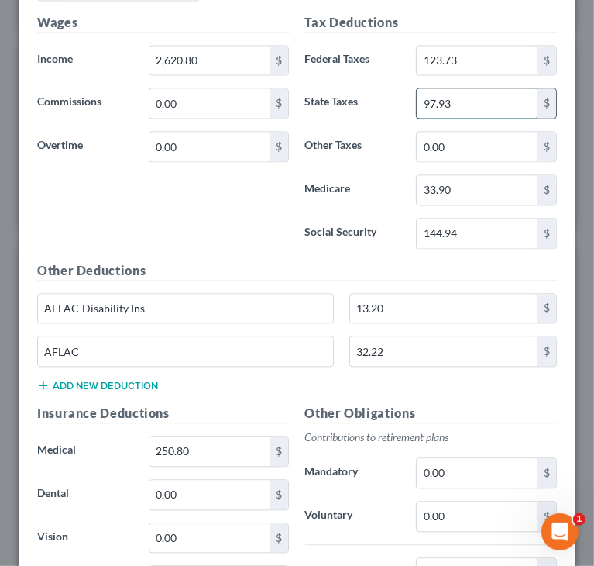
click at [467, 98] on input "97.93" at bounding box center [477, 102] width 121 height 29
paste input "106.27"
type input "106.27"
click at [268, 199] on div "Wages Income * 2,620.80 $ Commissions 0.00 $ Overtime 0.00 $" at bounding box center [163, 137] width 268 height 248
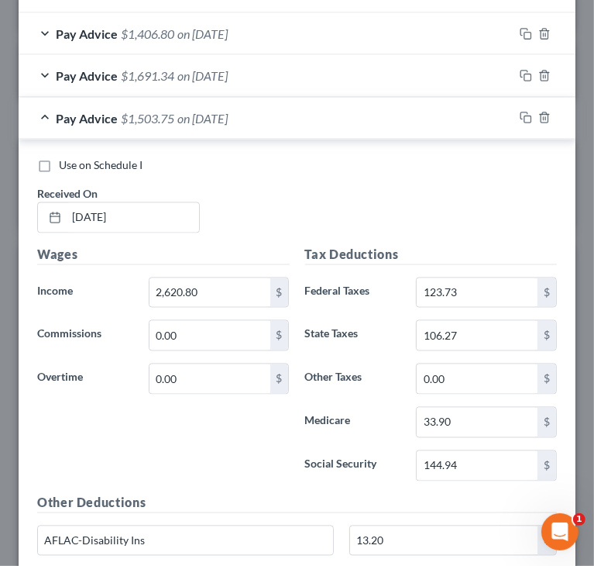
click at [44, 115] on div "Pay Advice $1,503.75 on [DATE]" at bounding box center [266, 118] width 495 height 41
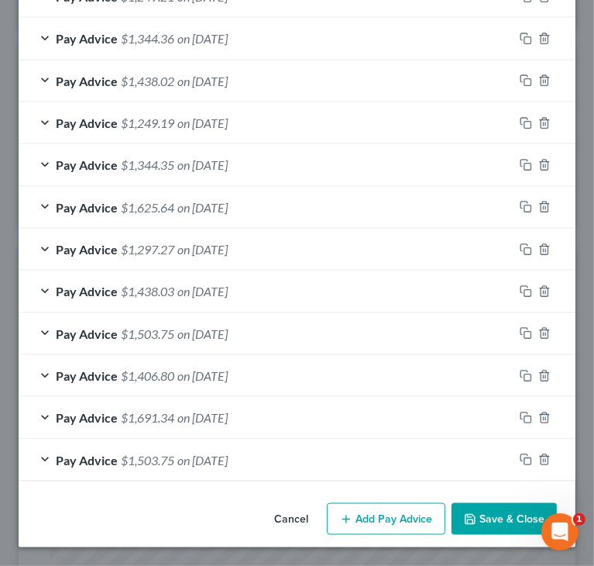
scroll to position [974, 0]
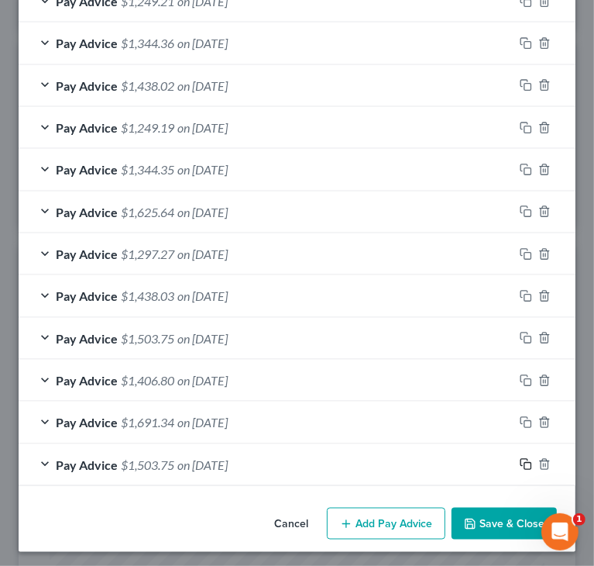
click at [525, 463] on rect "button" at bounding box center [528, 466] width 7 height 7
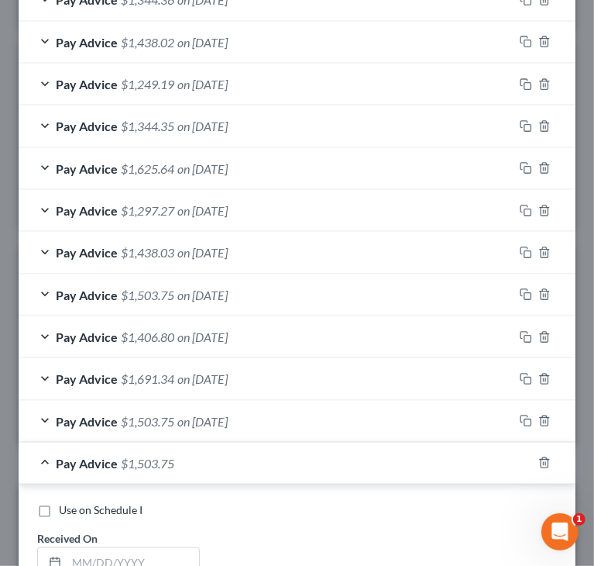
scroll to position [1052, 0]
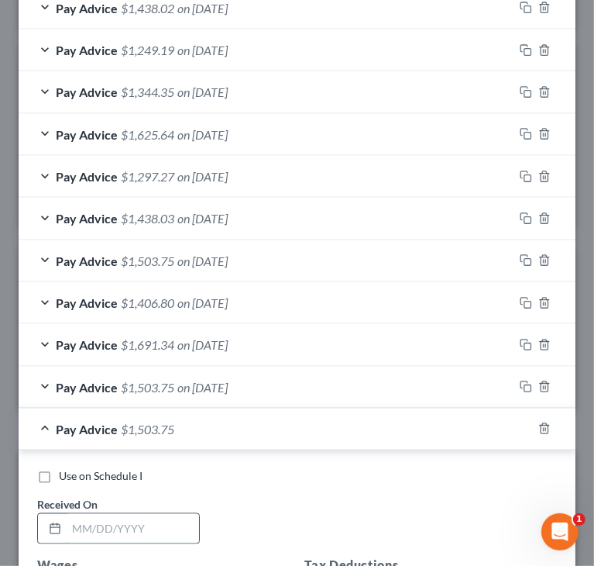
click at [170, 518] on input "text" at bounding box center [133, 528] width 133 height 29
paste input "[DATE]"
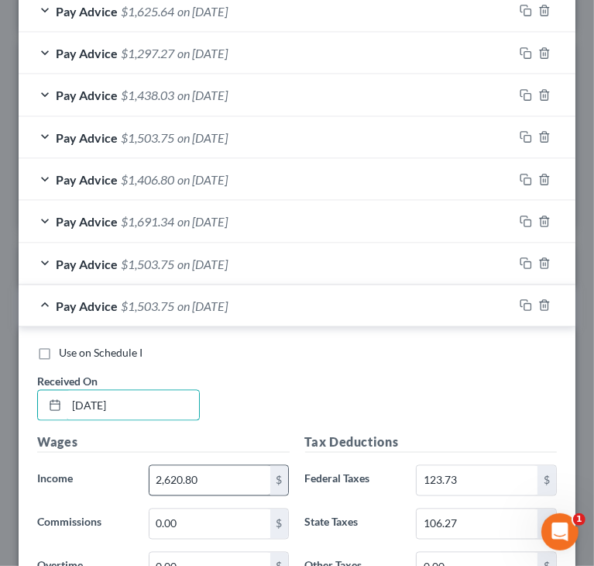
scroll to position [1207, 0]
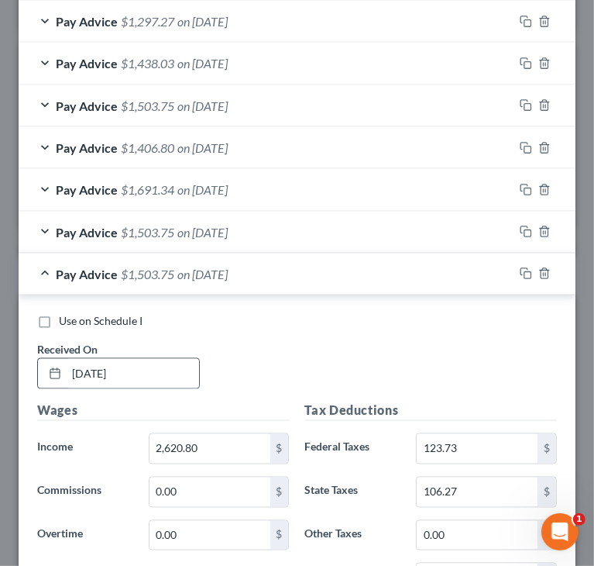
click at [59, 367] on icon at bounding box center [55, 373] width 12 height 12
click at [76, 375] on input "[DATE]" at bounding box center [133, 373] width 133 height 29
click at [69, 373] on input "[DATE]" at bounding box center [133, 373] width 133 height 29
type input "[DATE]"
click at [307, 351] on div "Use on Schedule I Received On * [DATE]" at bounding box center [296, 358] width 535 height 88
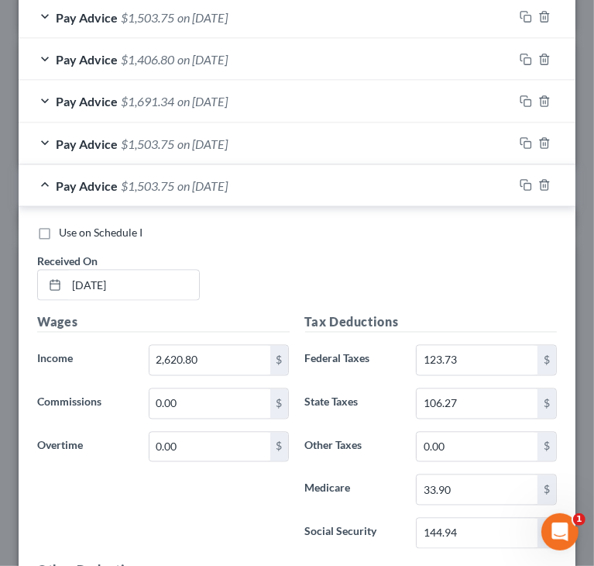
scroll to position [1362, 0]
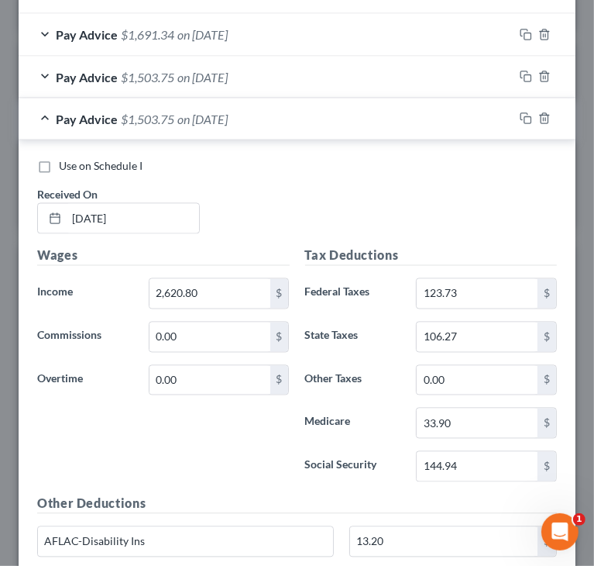
click at [394, 199] on div "Use on Schedule I Received On * [DATE]" at bounding box center [296, 203] width 535 height 88
click at [245, 397] on div "Wages Income * 2,620.80 $ Commissions 0.00 $ Overtime 0.00 $" at bounding box center [163, 370] width 268 height 248
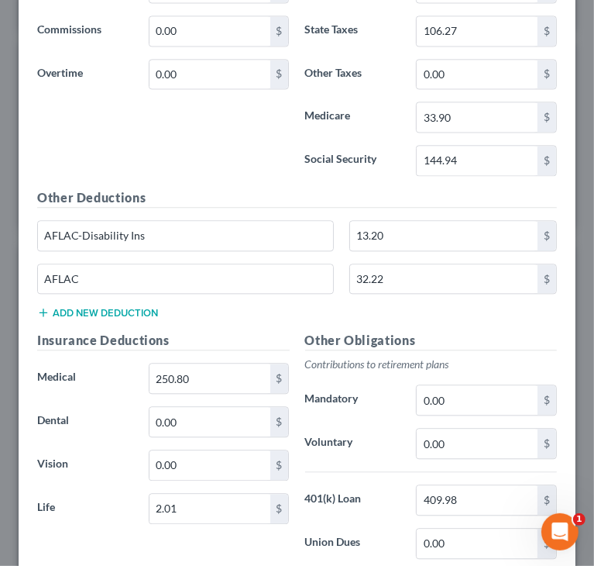
scroll to position [1672, 0]
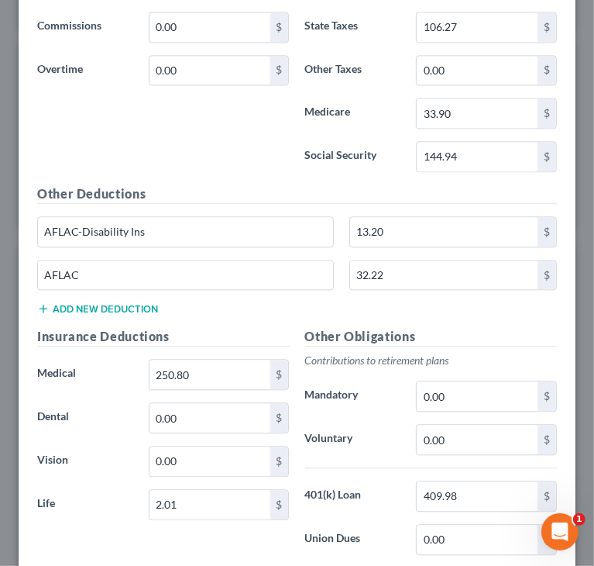
click at [281, 153] on div "Wages Income * 2,620.80 $ Commissions 0.00 $ Overtime 0.00 $" at bounding box center [163, 60] width 268 height 248
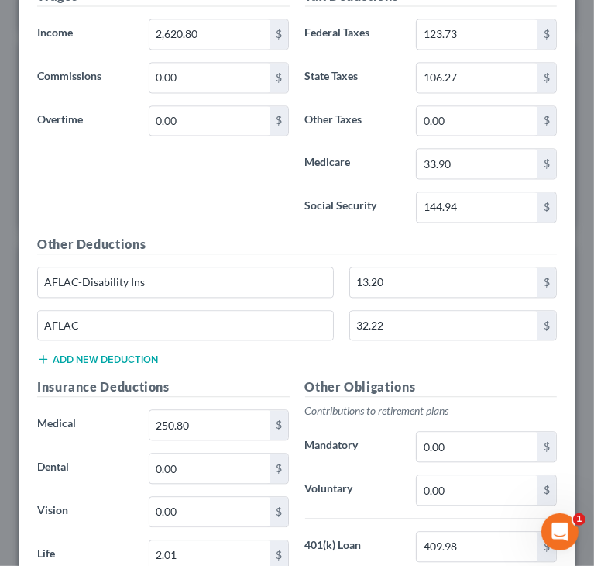
scroll to position [1594, 0]
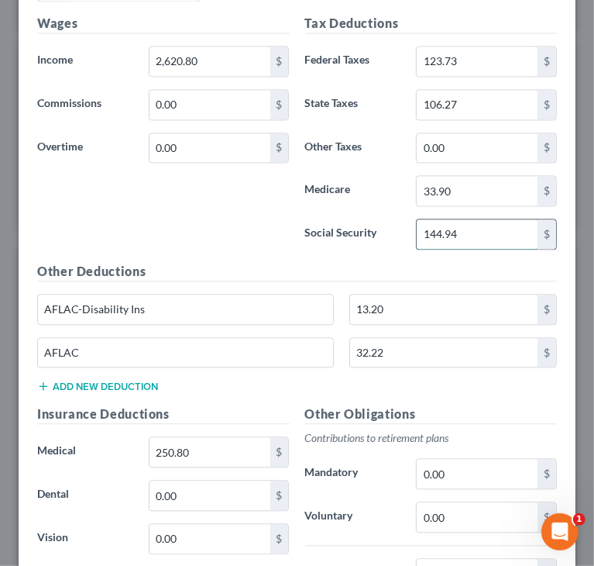
click at [467, 227] on input "144.94" at bounding box center [477, 233] width 121 height 29
click at [467, 228] on input "144.94" at bounding box center [477, 233] width 121 height 29
click at [451, 227] on input "144.94" at bounding box center [477, 233] width 121 height 29
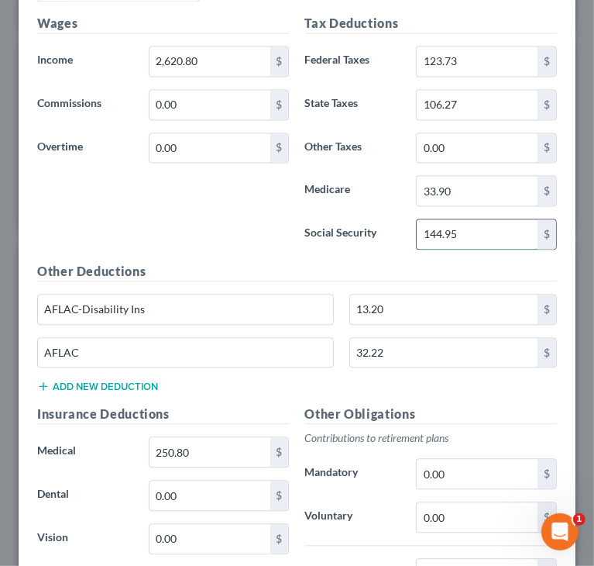
type input "144.95"
click at [277, 234] on div "Wages Income * 2,620.80 $ Commissions 0.00 $ Overtime 0.00 $" at bounding box center [163, 138] width 268 height 248
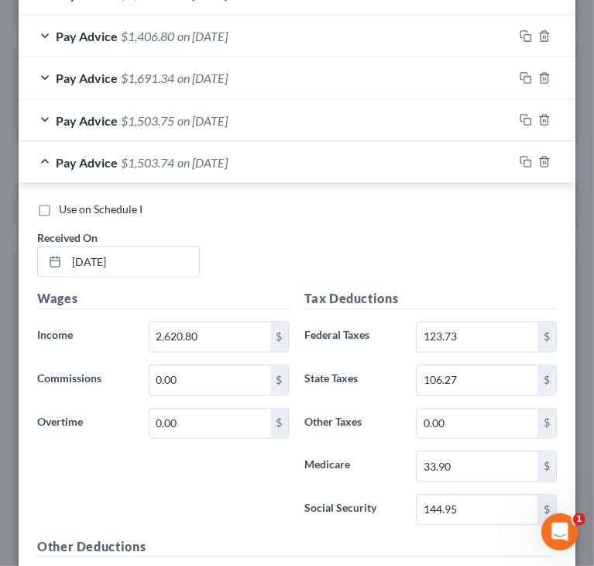
scroll to position [1207, 0]
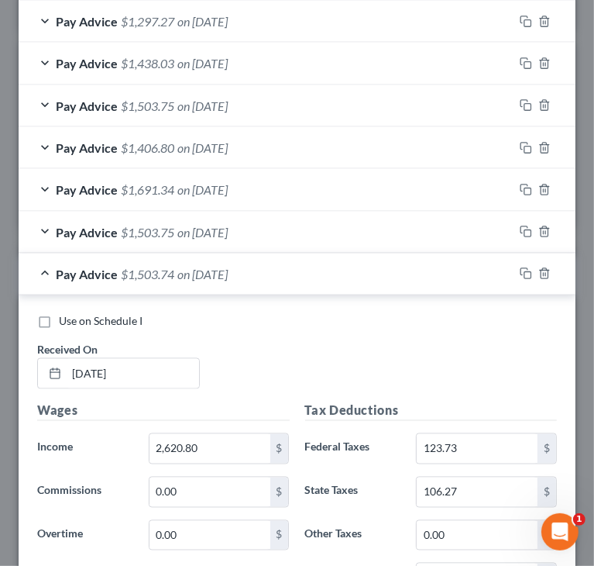
click at [45, 271] on div "Pay Advice $1,503.74 on [DATE]" at bounding box center [266, 273] width 495 height 41
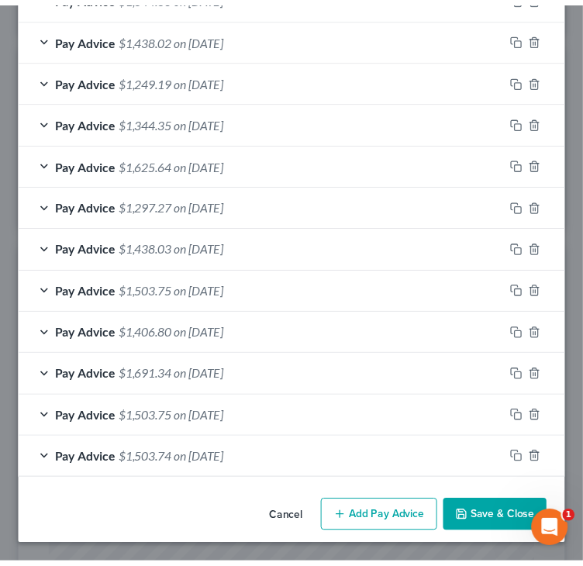
scroll to position [1017, 0]
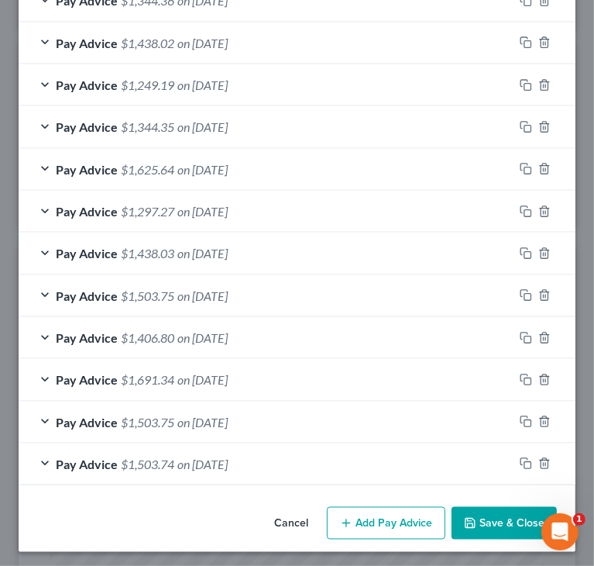
click at [485, 515] on button "Save & Close" at bounding box center [504, 523] width 105 height 33
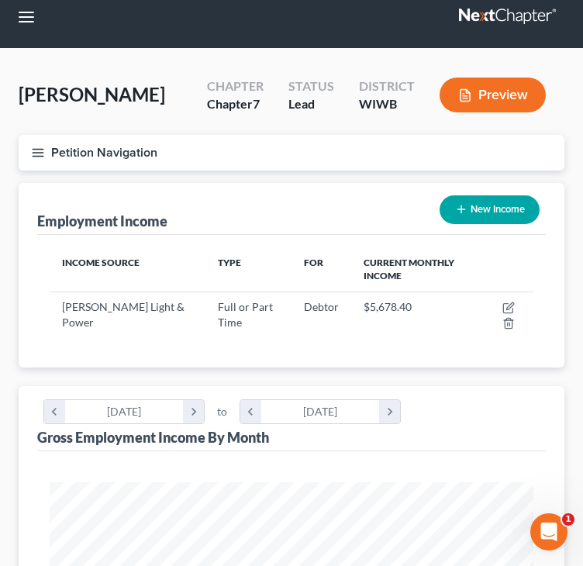
scroll to position [0, 0]
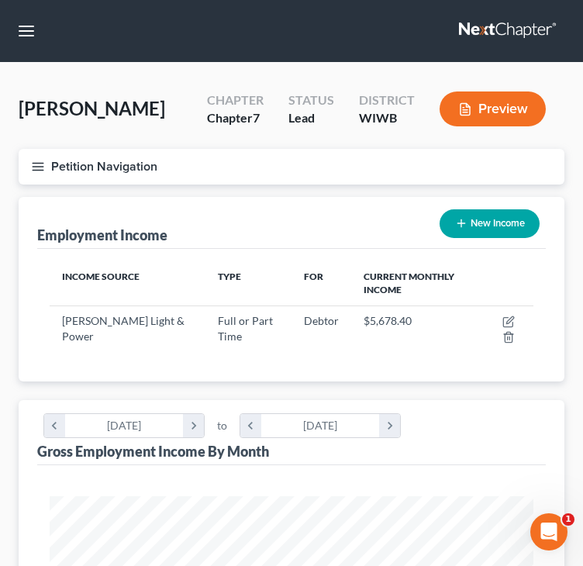
click at [46, 162] on button "Petition Navigation" at bounding box center [292, 167] width 546 height 36
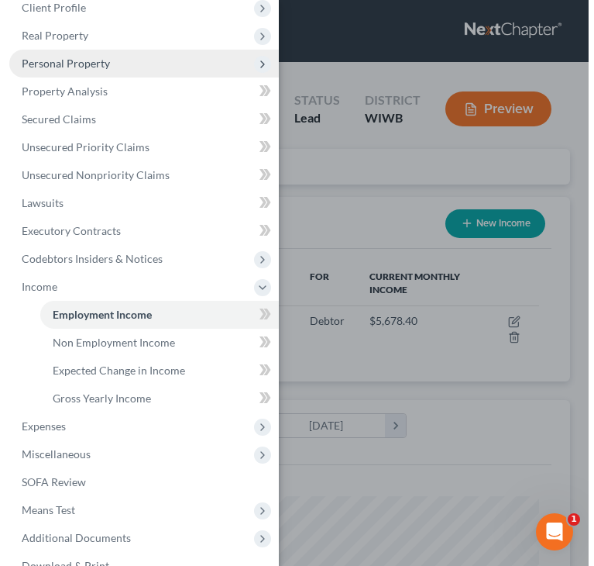
scroll to position [51, 0]
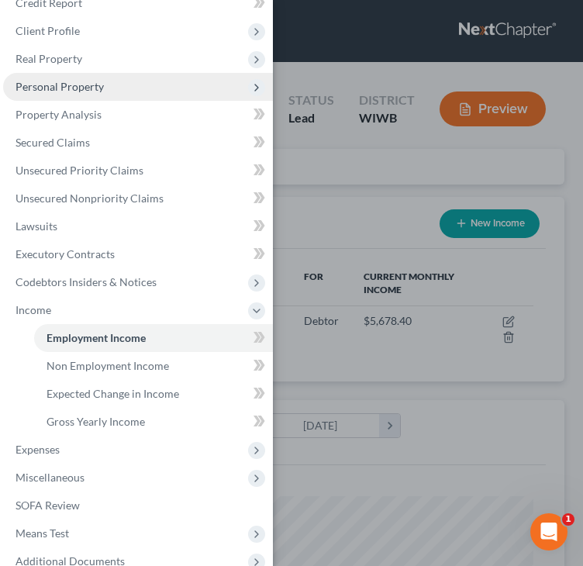
click at [91, 90] on span "Personal Property" at bounding box center [59, 86] width 88 height 13
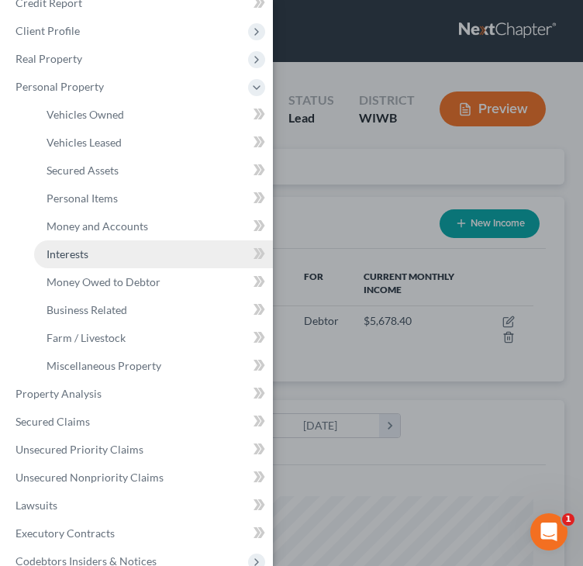
click at [88, 254] on span "Interests" at bounding box center [67, 253] width 42 height 13
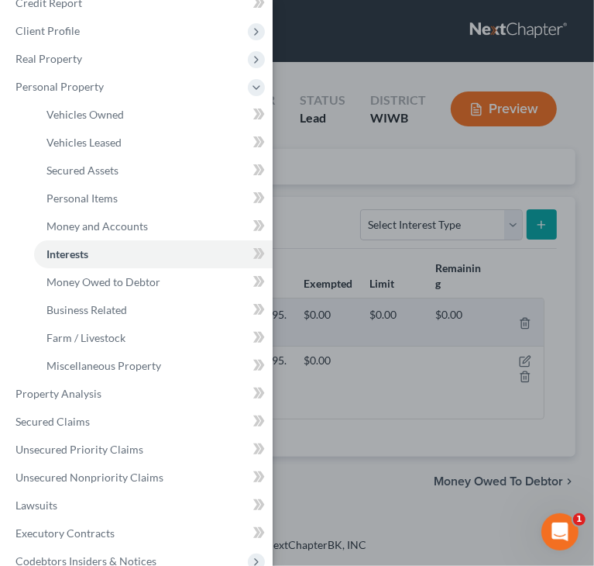
click at [336, 199] on div "Case Dashboard Payments Invoices Payments Payments Credit Report Client Profile" at bounding box center [297, 283] width 594 height 566
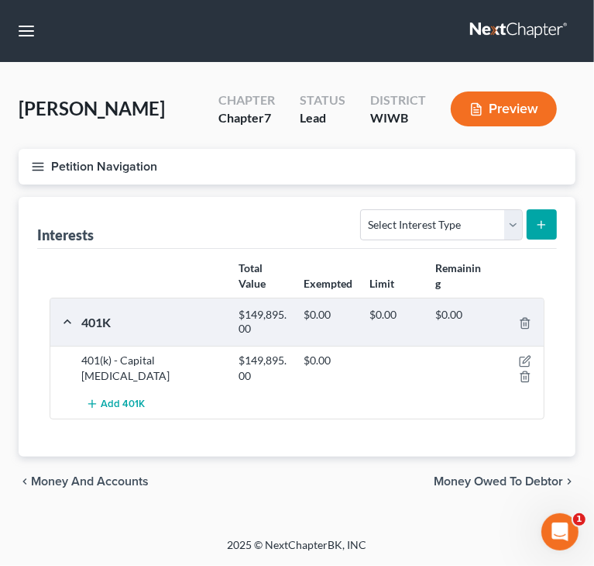
click at [38, 170] on line "button" at bounding box center [38, 170] width 11 height 0
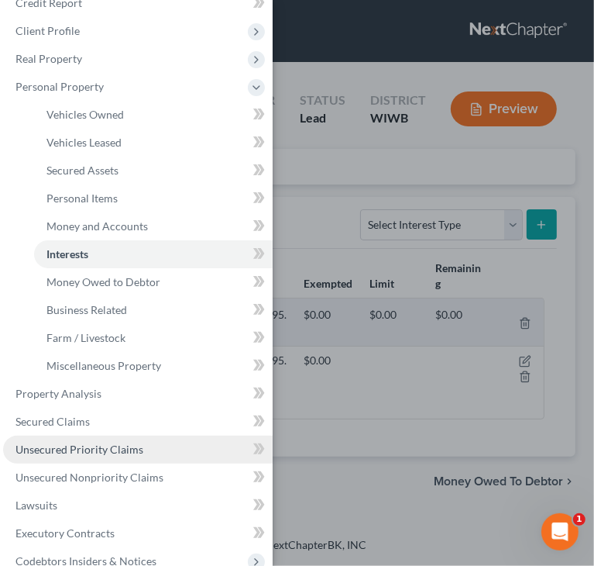
click at [71, 452] on span "Unsecured Priority Claims" at bounding box center [79, 448] width 128 height 13
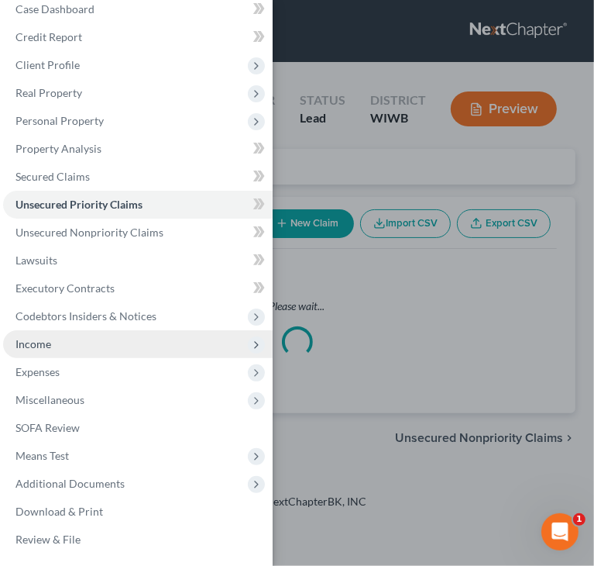
scroll to position [17, 0]
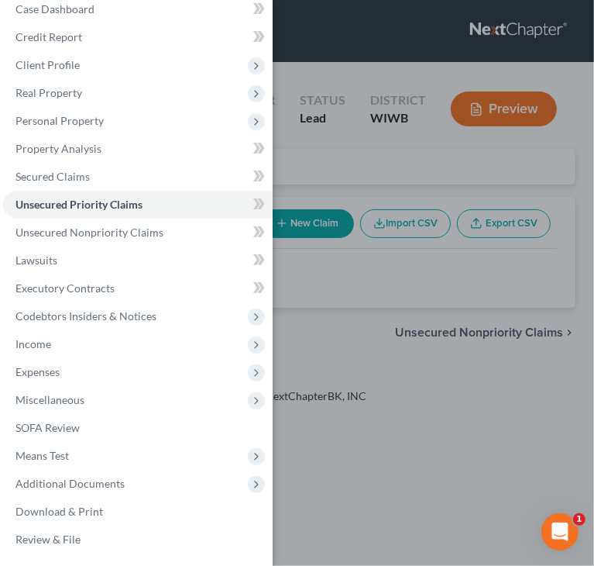
click at [451, 291] on div "Case Dashboard Payments Invoices Payments Payments Credit Report Client Profile" at bounding box center [297, 283] width 594 height 566
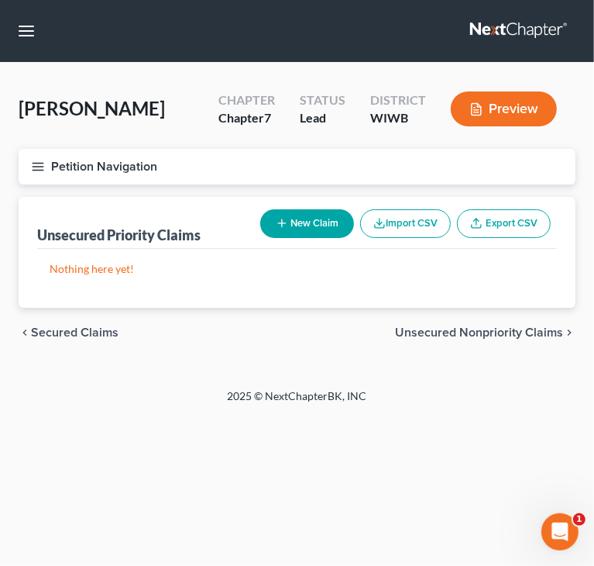
click at [306, 221] on button "New Claim" at bounding box center [307, 223] width 94 height 29
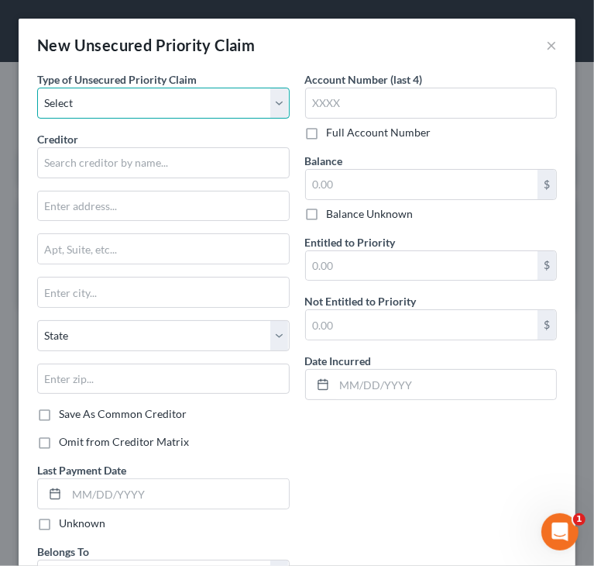
click at [165, 109] on select "Select Taxes & Other Government Units Domestic Support Obligations Extensions o…" at bounding box center [163, 103] width 253 height 31
select select "9"
click at [37, 88] on select "Select Taxes & Other Government Units Domestic Support Obligations Extensions o…" at bounding box center [163, 103] width 253 height 31
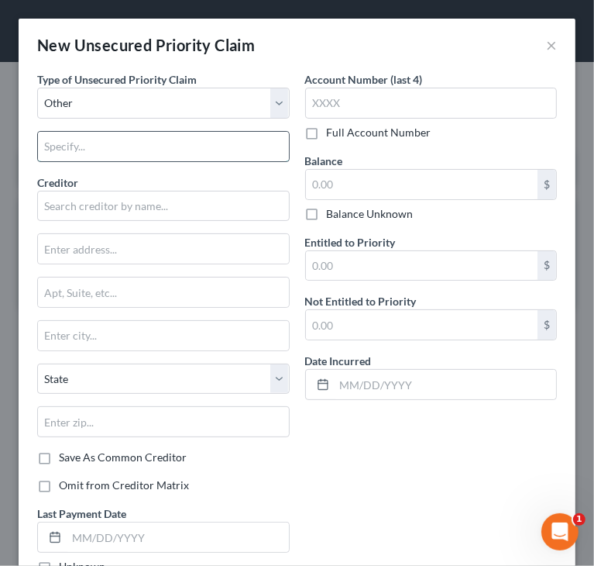
click at [130, 142] on input "text" at bounding box center [163, 146] width 251 height 29
click at [130, 145] on input "text" at bounding box center [163, 146] width 251 height 29
click at [155, 146] on input "text" at bounding box center [163, 146] width 251 height 29
click at [208, 143] on input "text" at bounding box center [163, 146] width 251 height 29
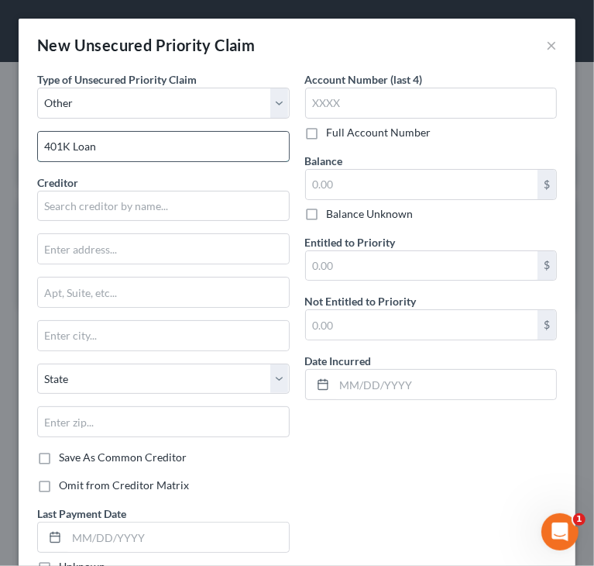
type input "401K Loan"
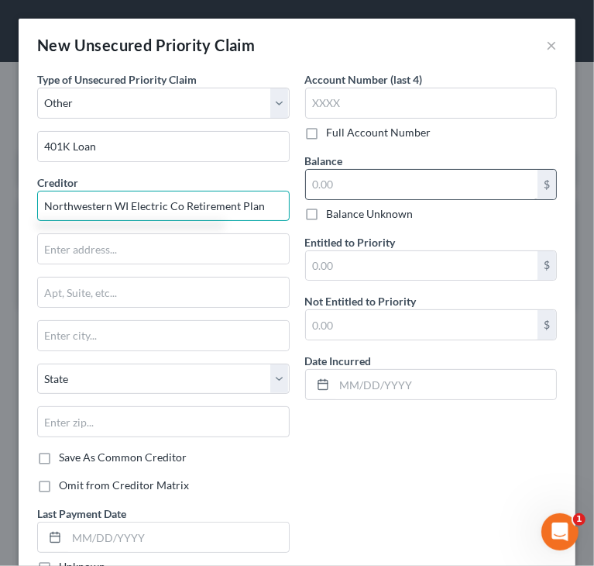
type input "Northwestern WI Electric Co Retirement Plan"
click at [394, 188] on input "text" at bounding box center [422, 184] width 232 height 29
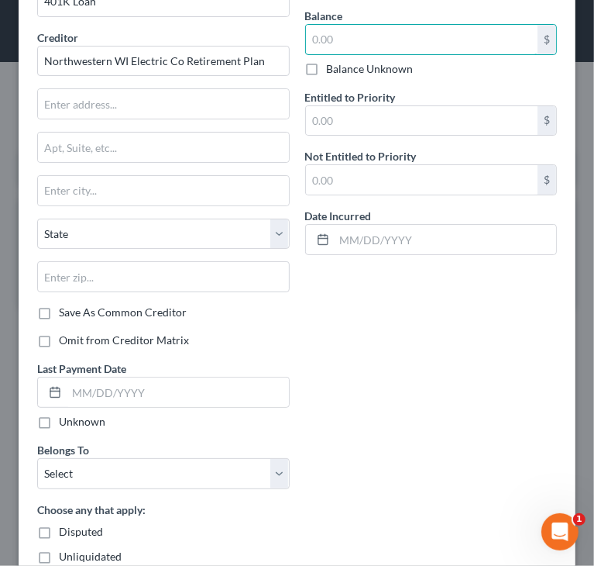
scroll to position [155, 0]
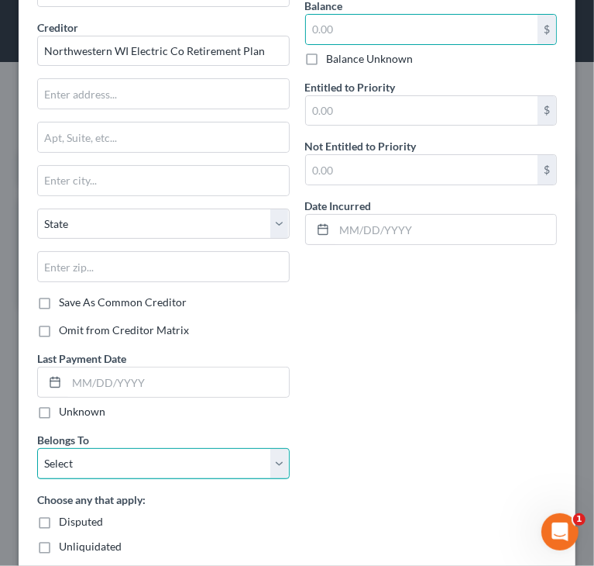
click at [177, 458] on select "Select Debtor 1 Only Debtor 2 Only Debtor 1 And Debtor 2 Only At Least One Of T…" at bounding box center [163, 463] width 253 height 31
select select "0"
click at [37, 448] on select "Select Debtor 1 Only Debtor 2 Only Debtor 1 And Debtor 2 Only At Least One Of T…" at bounding box center [163, 463] width 253 height 31
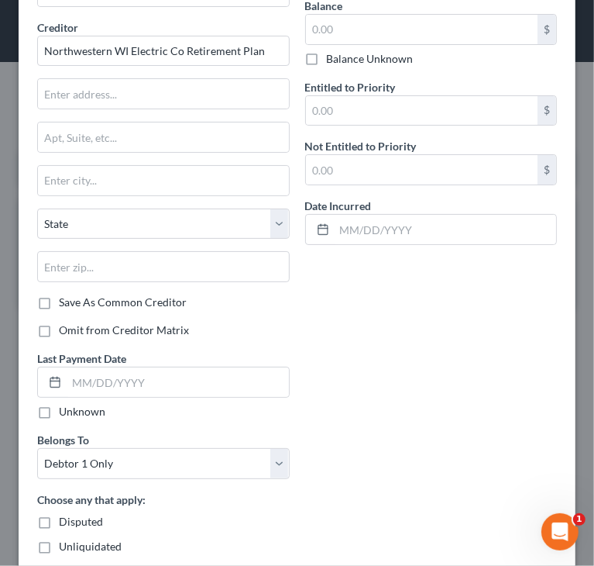
click at [364, 371] on div "Type of Unsecured Priority Claim * Select Taxes & Other Government Units Domest…" at bounding box center [296, 273] width 535 height 715
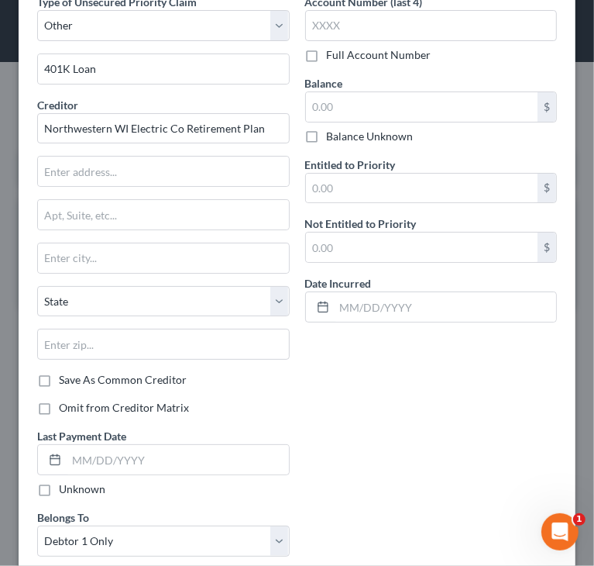
scroll to position [0, 0]
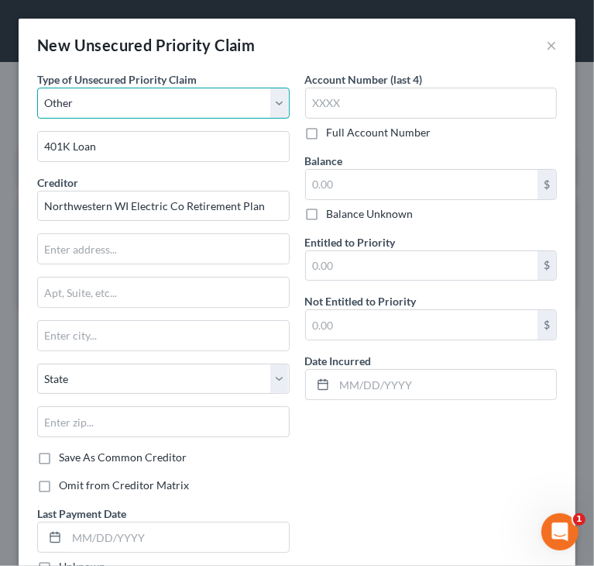
click at [277, 108] on select "Select Taxes & Other Government Units Domestic Support Obligations Extensions o…" at bounding box center [163, 103] width 253 height 31
click at [414, 464] on div "Account Number (last 4) Full Account Number Balance $ Balance Unknown Balance U…" at bounding box center [432, 288] width 268 height 434
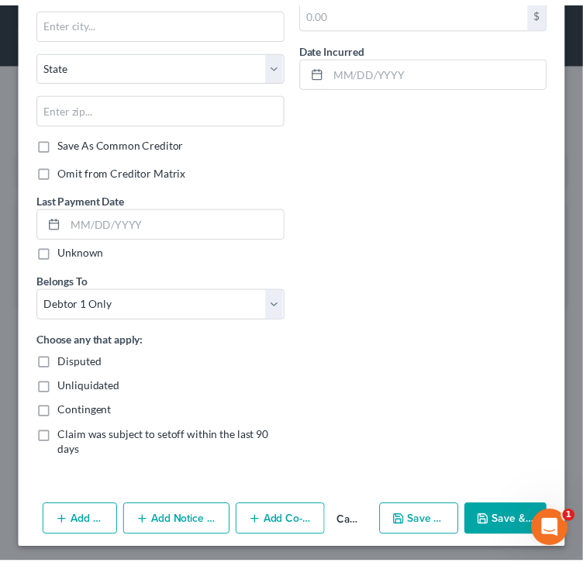
scroll to position [315, 0]
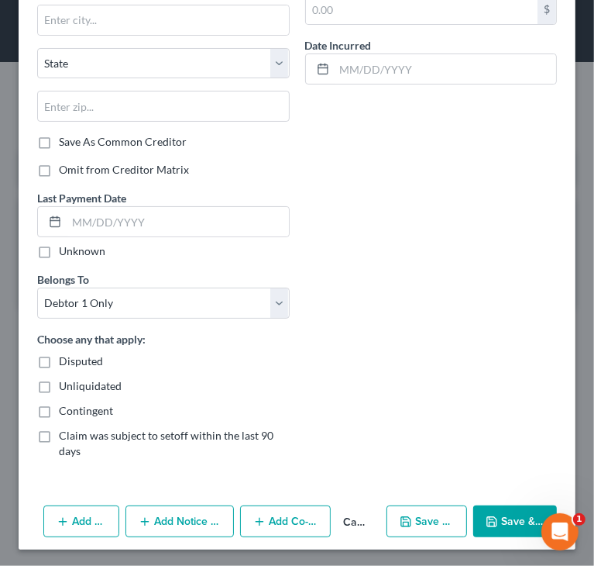
click at [339, 515] on button "Cancel" at bounding box center [356, 522] width 50 height 31
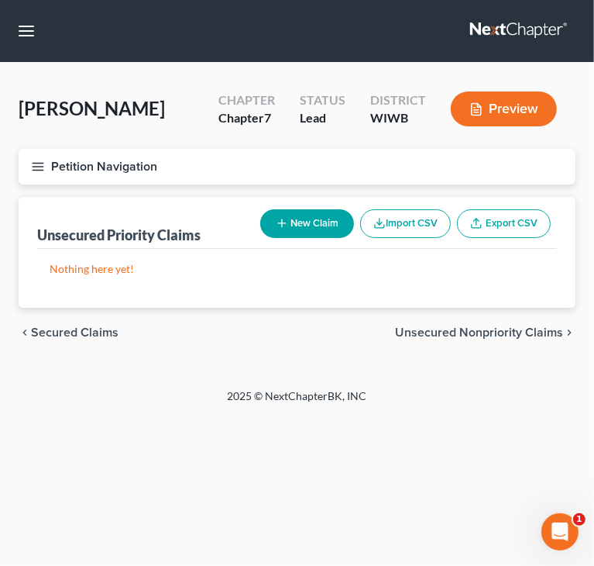
click at [40, 167] on line "button" at bounding box center [38, 167] width 11 height 0
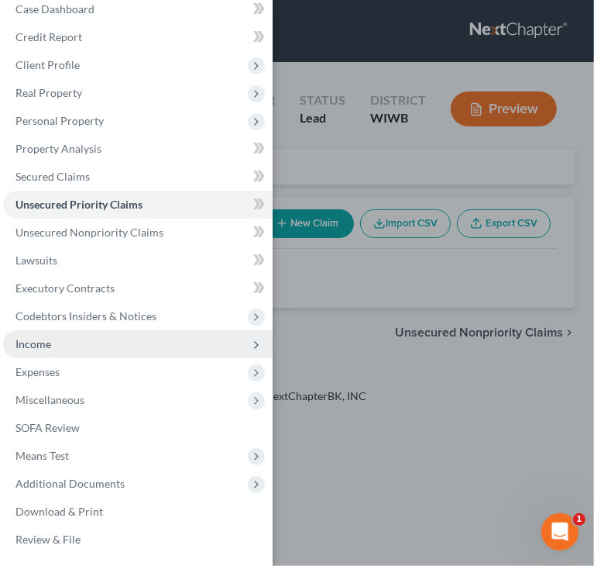
click at [52, 342] on span "Income" at bounding box center [138, 344] width 270 height 28
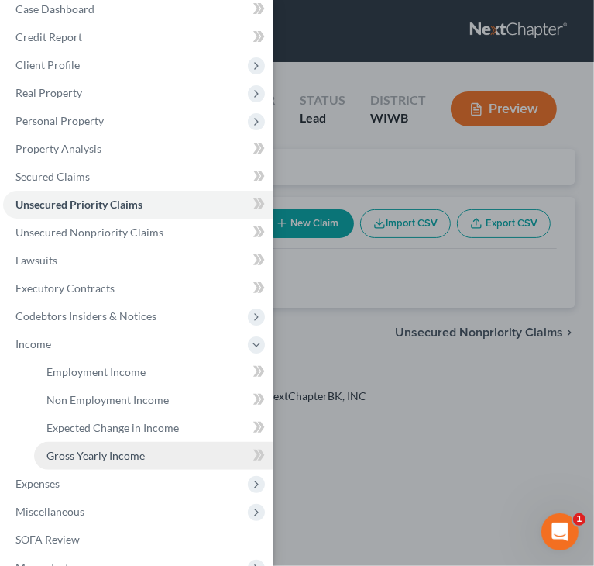
click at [95, 459] on span "Gross Yearly Income" at bounding box center [95, 455] width 98 height 13
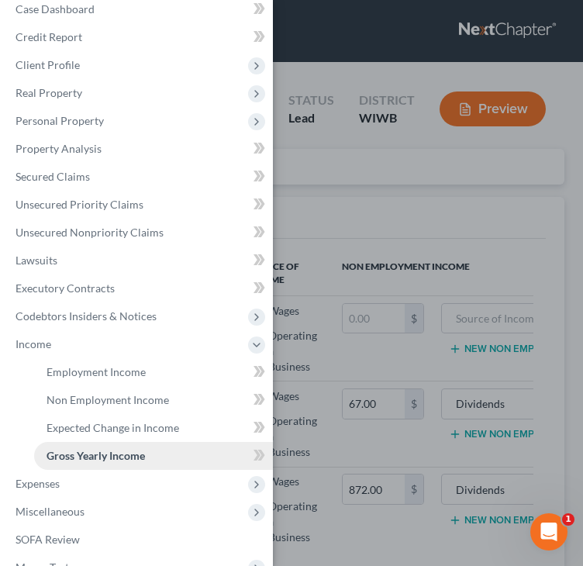
click at [93, 453] on span "Gross Yearly Income" at bounding box center [95, 455] width 98 height 13
click at [422, 227] on div "Case Dashboard Payments Invoices Payments Payments Credit Report Client Profile" at bounding box center [291, 283] width 583 height 566
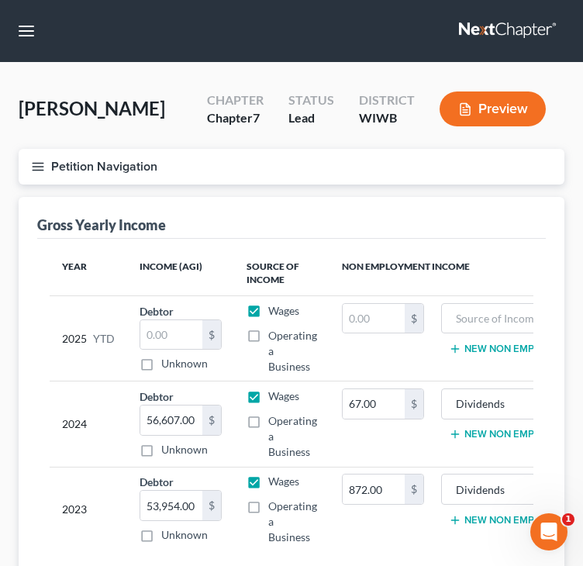
click at [93, 452] on div "2024" at bounding box center [88, 423] width 53 height 71
click at [105, 276] on th "Year" at bounding box center [88, 273] width 77 height 45
click at [177, 329] on input "text" at bounding box center [171, 334] width 62 height 29
paste input "38,458.88"
drag, startPoint x: 176, startPoint y: 333, endPoint x: 257, endPoint y: 333, distance: 80.6
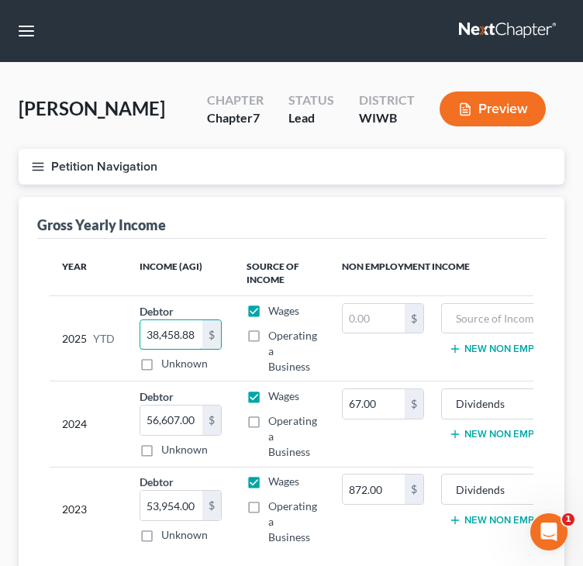
click at [257, 333] on tr "2025 YTD Debtor 38,458.88 $ Unknown Balance Undetermined 38,458.88 $ Unknown Wa…" at bounding box center [342, 337] width 584 height 85
type input "38,459"
click at [93, 322] on div "2025 YTD" at bounding box center [88, 338] width 53 height 71
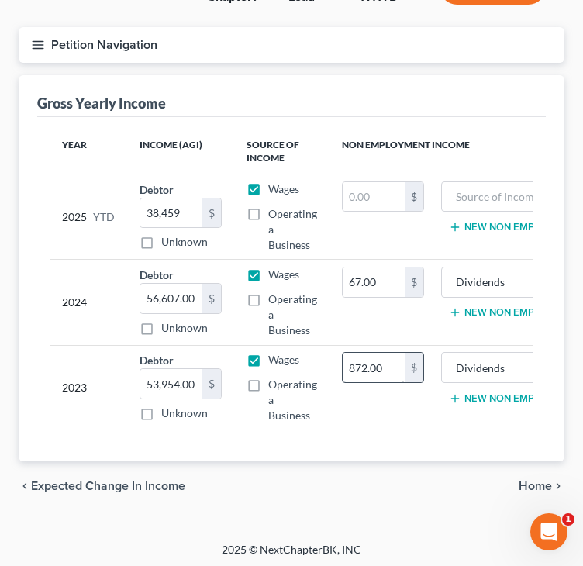
scroll to position [136, 0]
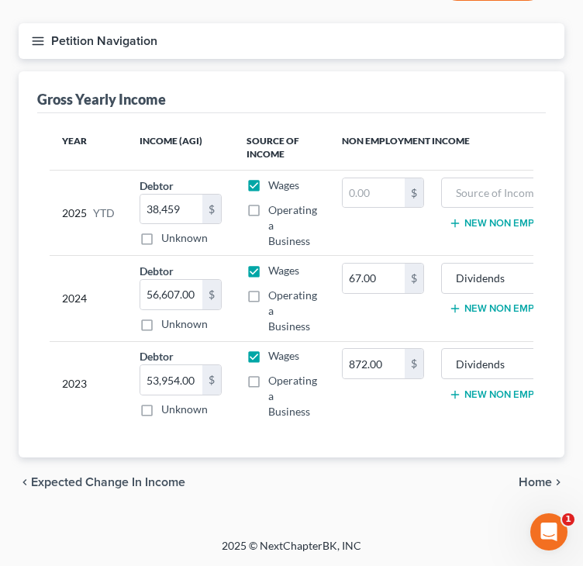
click at [539, 483] on span "Home" at bounding box center [534, 482] width 33 height 12
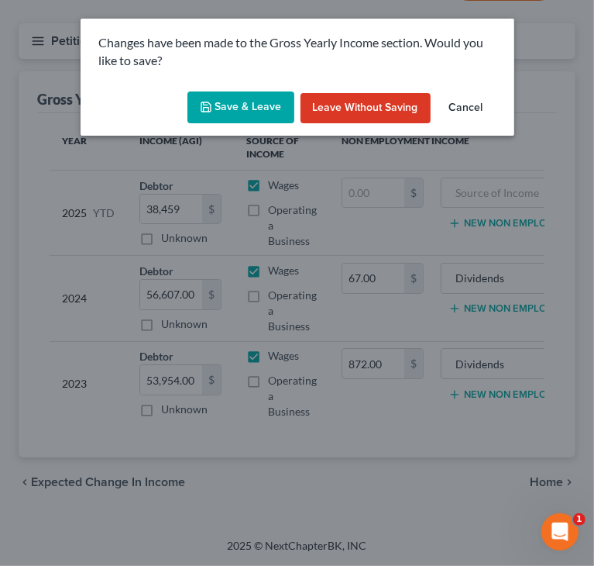
click at [236, 109] on button "Save & Leave" at bounding box center [241, 107] width 107 height 33
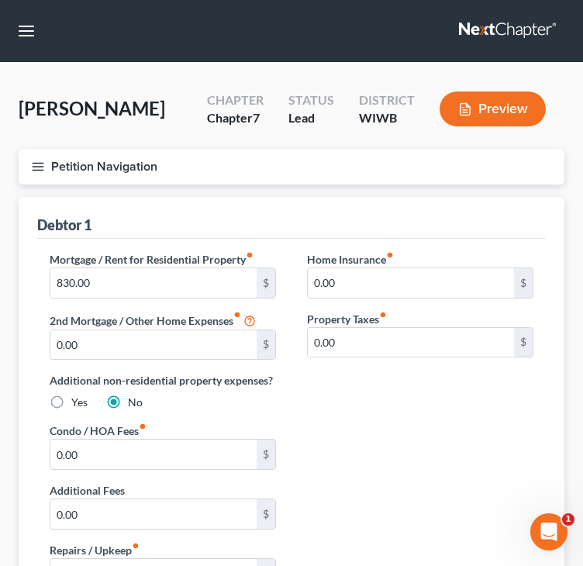
click at [37, 167] on icon "button" at bounding box center [38, 167] width 14 height 14
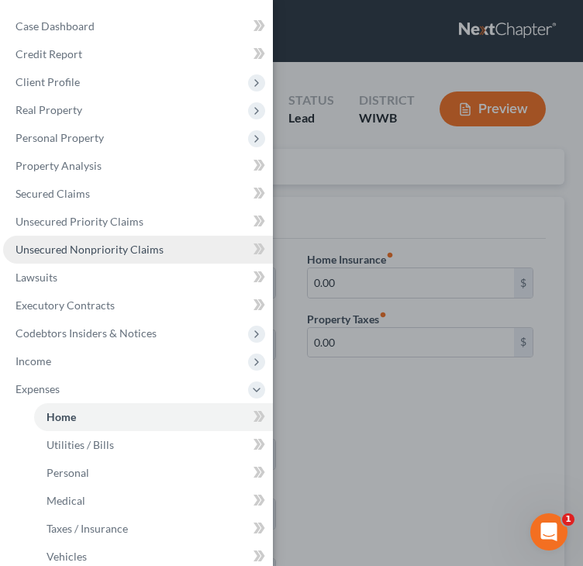
click at [86, 251] on span "Unsecured Nonpriority Claims" at bounding box center [89, 249] width 148 height 13
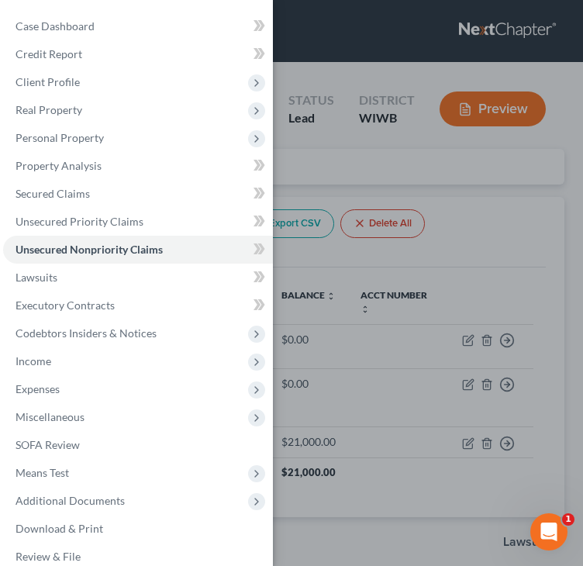
click at [400, 165] on div "Case Dashboard Payments Invoices Payments Payments Credit Report Client Profile" at bounding box center [291, 283] width 583 height 566
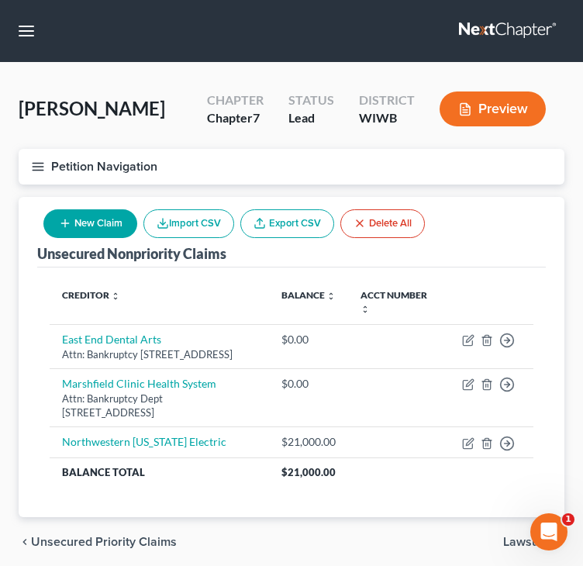
click at [83, 221] on button "New Claim" at bounding box center [90, 223] width 94 height 29
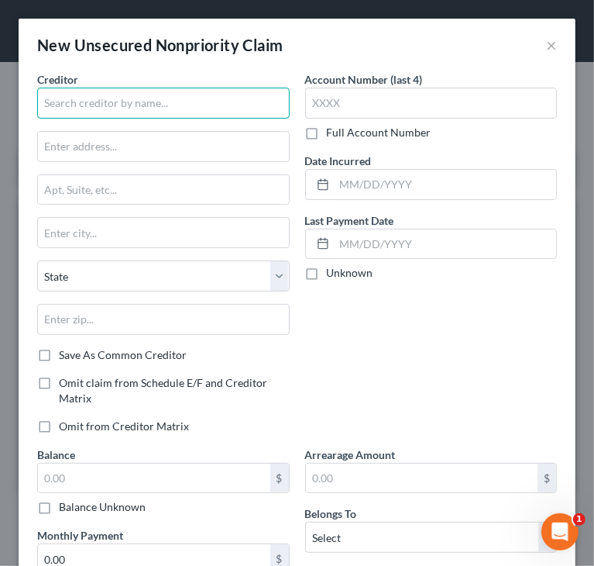
click at [133, 102] on input "text" at bounding box center [163, 103] width 253 height 31
paste input "DISCOVER CARD"
type input "Discover Card"
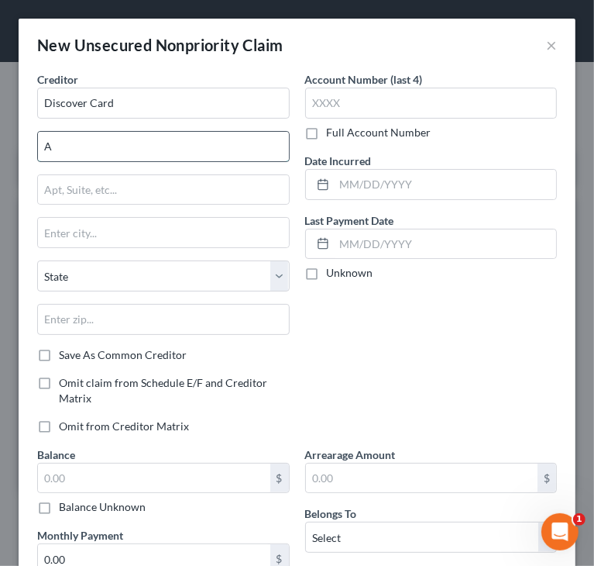
type input "Attn: Bankruptcy Dept"
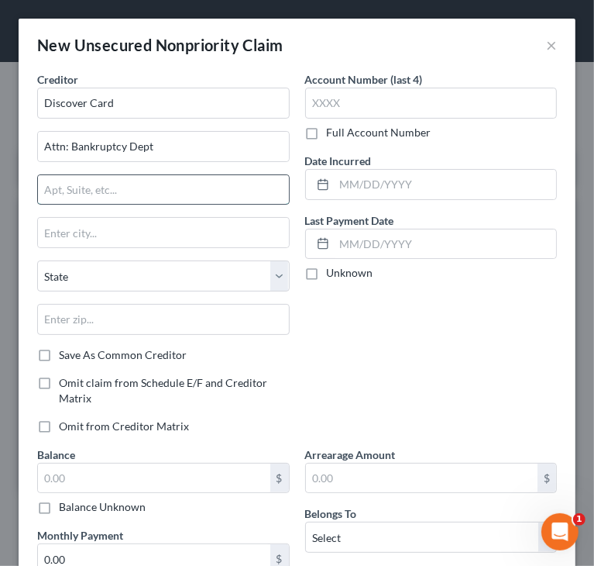
click at [153, 198] on input "text" at bounding box center [163, 189] width 251 height 29
type input "PO Box 30939"
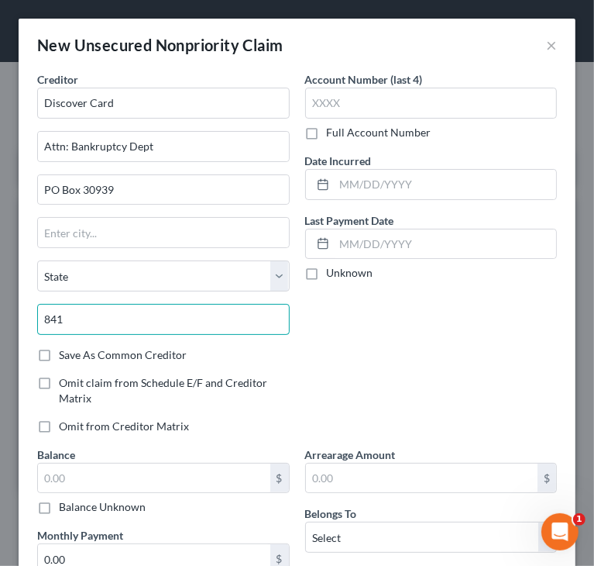
type input "84130"
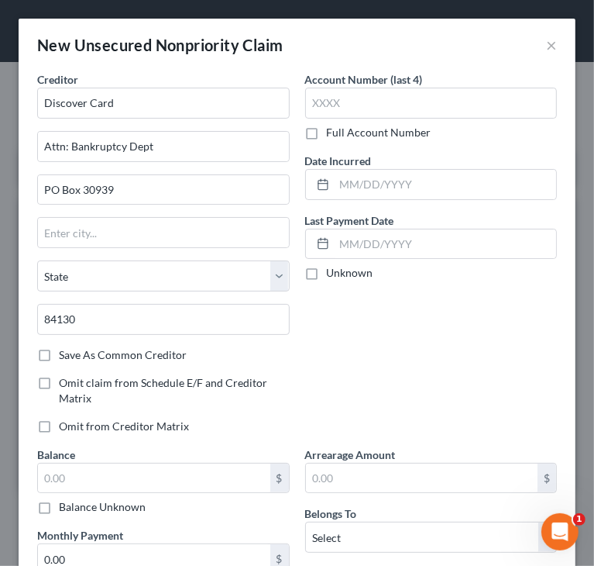
type input "[GEOGRAPHIC_DATA]"
select select "46"
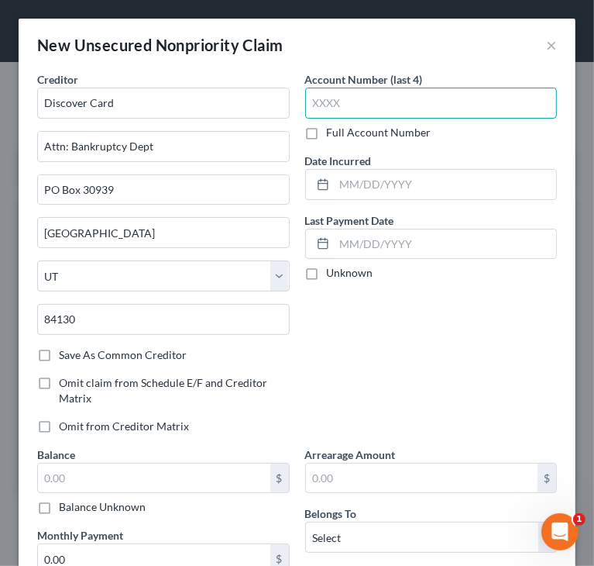
click at [392, 107] on input "text" at bounding box center [431, 103] width 253 height 31
paste input "3566"
type input "3566"
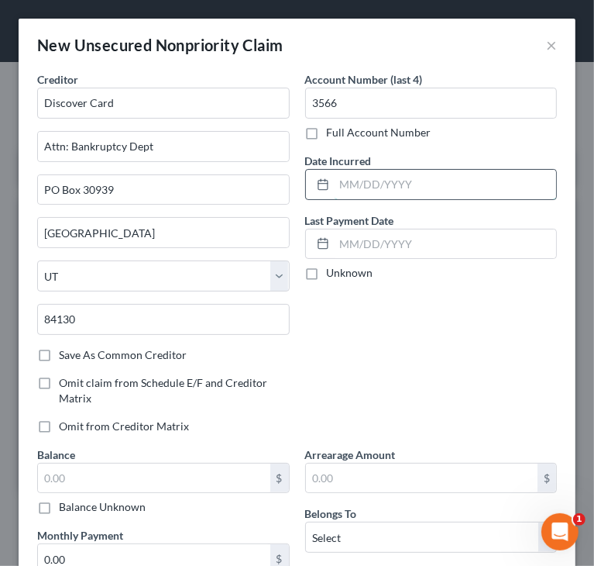
click at [401, 181] on input "text" at bounding box center [446, 184] width 222 height 29
paste input "[DATE]"
type input "[DATE]"
click at [443, 323] on div "Account Number (last 4) 3566 Full Account Number Date Incurred [DATE] Last Paym…" at bounding box center [432, 258] width 268 height 375
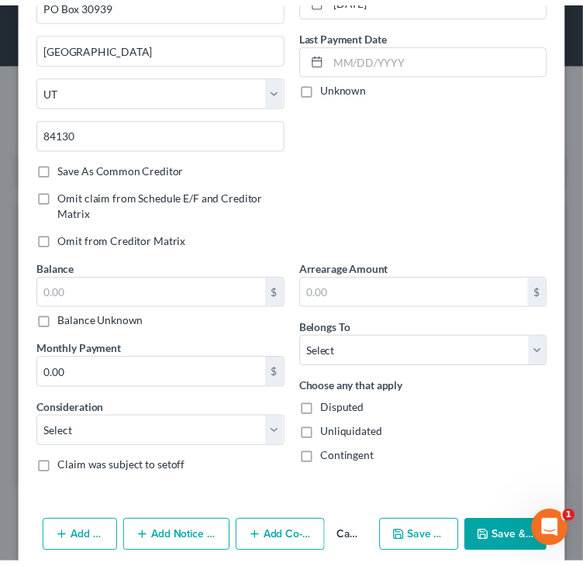
scroll to position [203, 0]
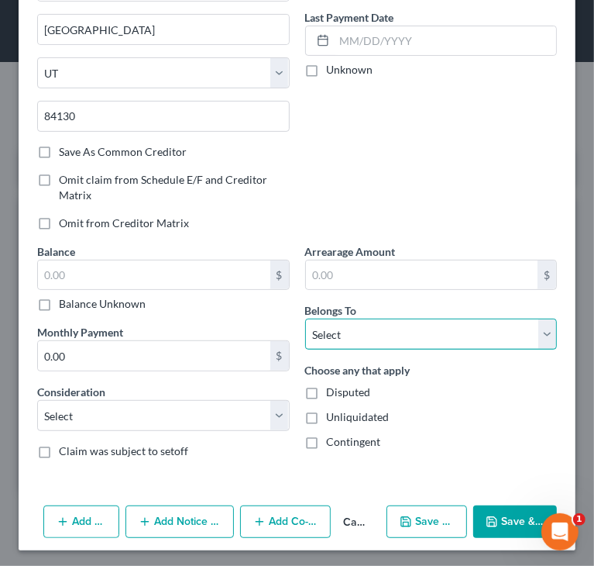
click at [349, 336] on select "Select Debtor 1 Only Debtor 2 Only Debtor 1 And Debtor 2 Only At Least One Of T…" at bounding box center [431, 334] width 253 height 31
select select "0"
click at [305, 319] on select "Select Debtor 1 Only Debtor 2 Only Debtor 1 And Debtor 2 Only At Least One Of T…" at bounding box center [431, 334] width 253 height 31
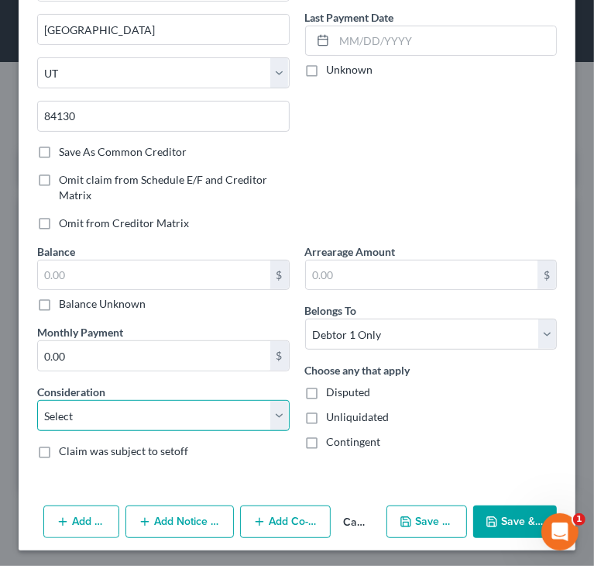
click at [104, 406] on select "Select Cable / Satellite Services Collection Agency Credit Card Debt Debt Couns…" at bounding box center [163, 415] width 253 height 31
select select "2"
click at [37, 400] on select "Select Cable / Satellite Services Collection Agency Credit Card Debt Debt Couns…" at bounding box center [163, 415] width 253 height 31
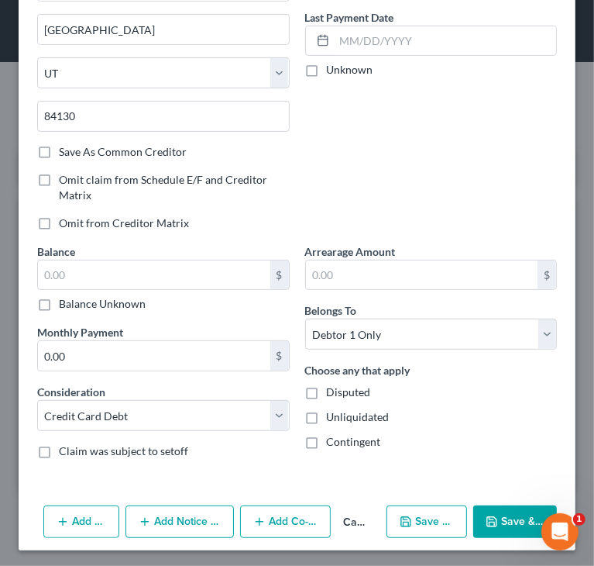
click at [366, 120] on div "Account Number (last 4) 3566 Full Account Number Date Incurred [DATE] Last Paym…" at bounding box center [432, 55] width 268 height 375
click at [504, 509] on button "Save & Close" at bounding box center [515, 521] width 84 height 33
